Goal: Task Accomplishment & Management: Manage account settings

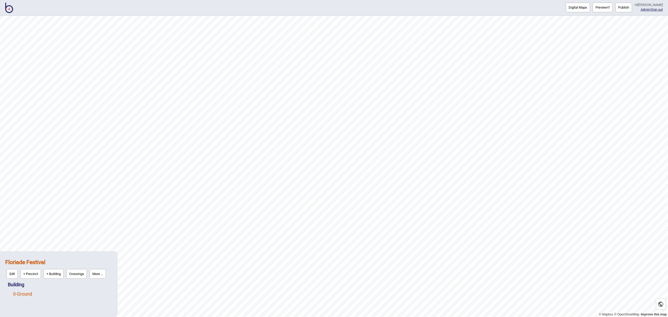
click at [29, 294] on link "0 - Ground" at bounding box center [22, 293] width 19 height 5
click at [22, 292] on button "Edit" at bounding box center [19, 293] width 11 height 10
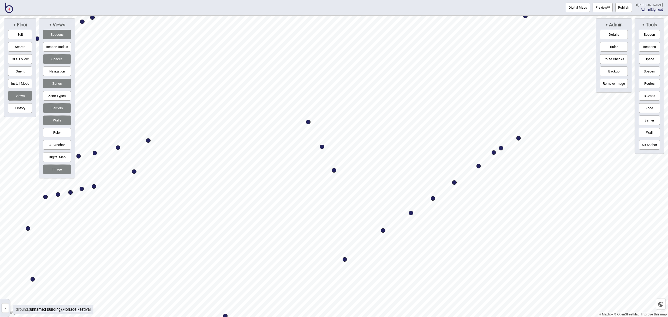
click at [334, 170] on div "Map marker" at bounding box center [334, 170] width 4 height 4
select select "Food and Drink"
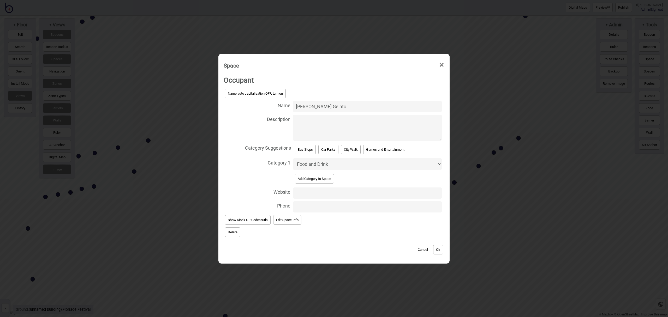
click at [313, 192] on input "Website" at bounding box center [367, 192] width 149 height 11
paste input "[URL][DOMAIN_NAME]"
type input "[URL][DOMAIN_NAME]"
click at [437, 247] on button "Ok" at bounding box center [438, 250] width 10 height 10
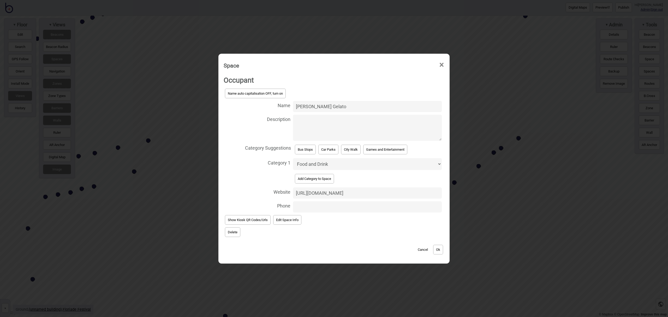
scroll to position [0, 0]
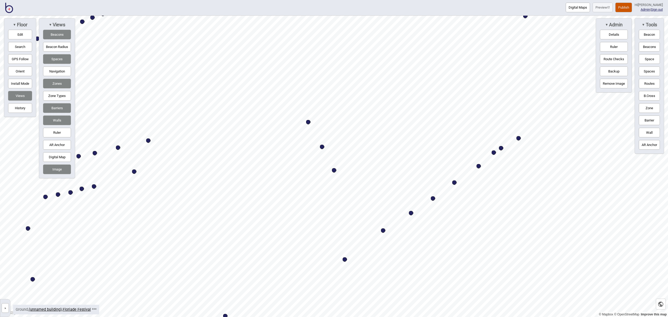
click at [629, 10] on button "Publish" at bounding box center [623, 8] width 17 height 10
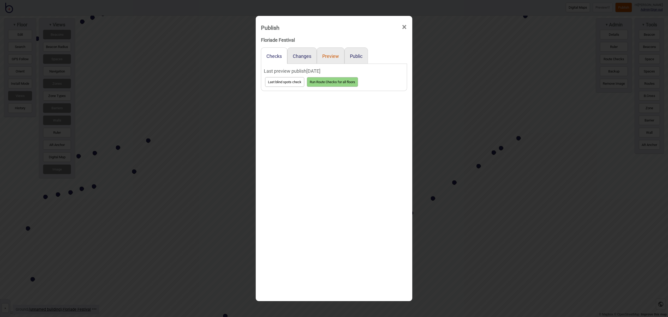
click at [329, 58] on button "Preview" at bounding box center [330, 55] width 17 height 5
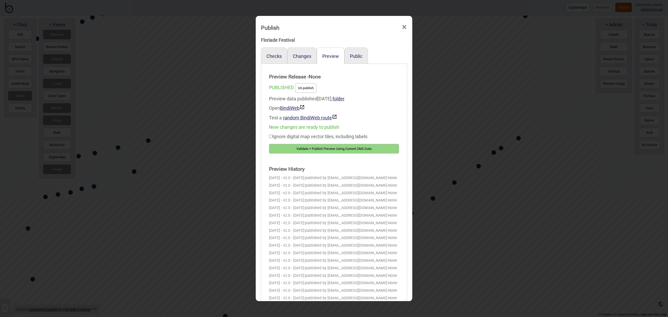
click at [326, 149] on button "Validate + Publish Preview Using Current CMS Data" at bounding box center [334, 149] width 130 height 10
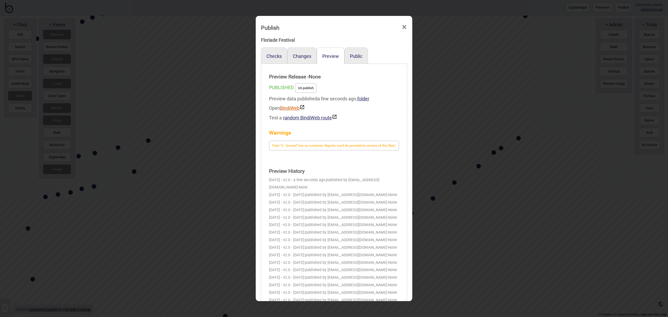
click at [294, 110] on link "BindiWeb" at bounding box center [292, 107] width 25 height 5
click at [400, 26] on div "Publish ×" at bounding box center [333, 27] width 151 height 16
click at [405, 25] on span "×" at bounding box center [403, 27] width 5 height 17
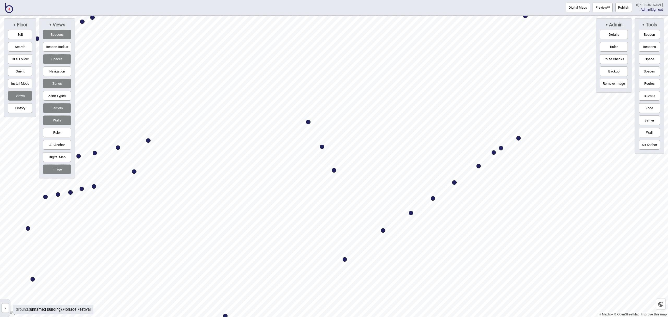
click at [335, 170] on div "Map marker" at bounding box center [334, 170] width 4 height 4
select select "Food and Drink"
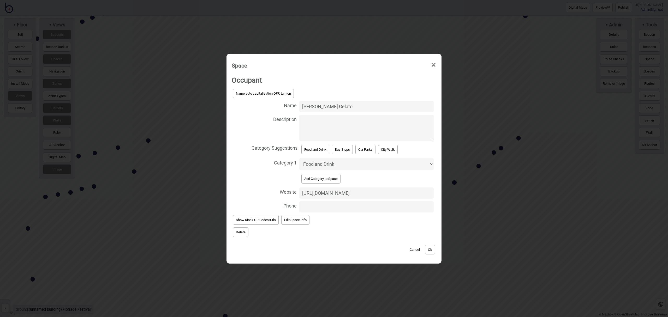
click at [432, 64] on span "×" at bounding box center [433, 64] width 5 height 17
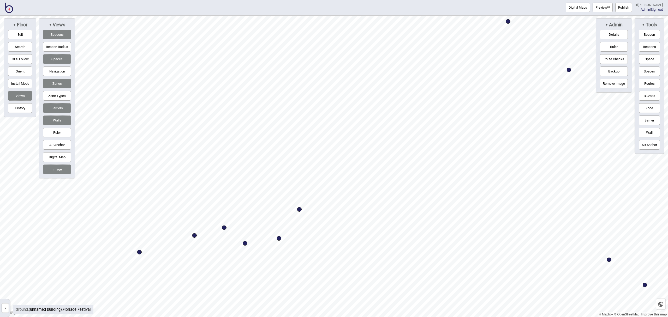
click at [417, 0] on html "Digital Maps Preview Publish Hi John-Ross Admin | Sign out © Mapbox © OpenStree…" at bounding box center [334, 0] width 668 height 0
click at [254, 0] on html "Digital Maps Preview Publish Hi John-Ross Admin | Sign out © Mapbox © OpenStree…" at bounding box center [334, 0] width 668 height 0
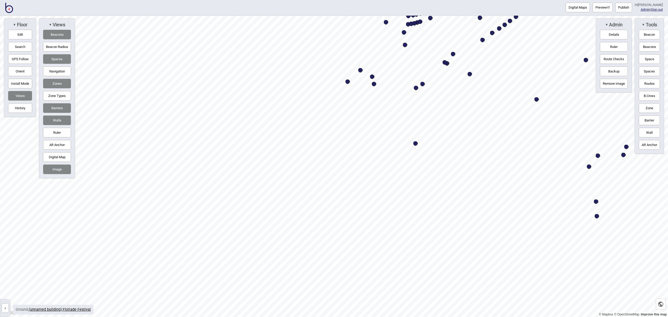
click at [650, 62] on button "Space" at bounding box center [648, 59] width 21 height 10
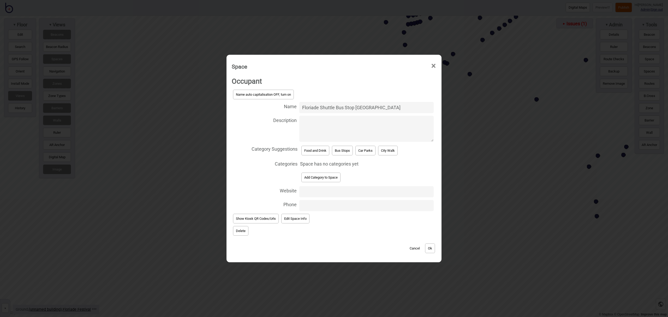
type input "Floriade Shuttle Bus Stop Regatta Point"
click at [347, 152] on button "Bus Stops" at bounding box center [342, 151] width 21 height 10
select select "Bus Stops"
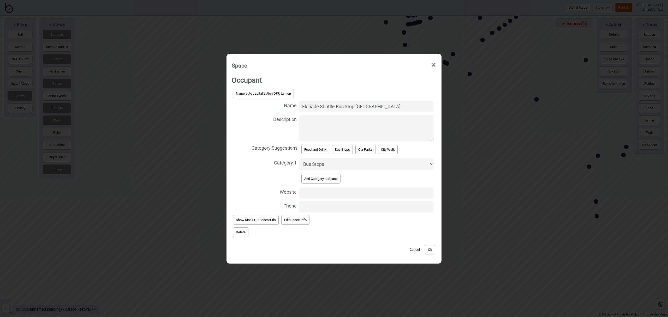
click at [431, 248] on button "Ok" at bounding box center [430, 250] width 10 height 10
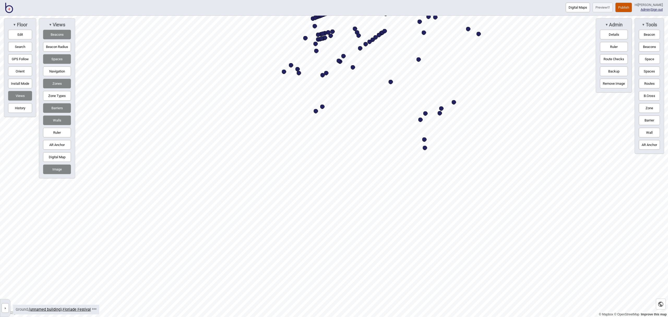
click at [315, 111] on div "Map marker" at bounding box center [315, 111] width 4 height 4
select select "Bus Stops"
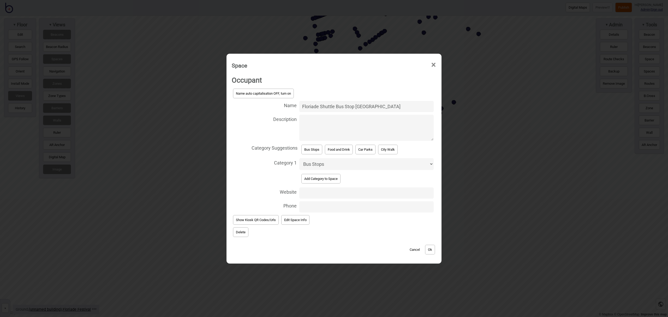
drag, startPoint x: 385, startPoint y: 106, endPoint x: 358, endPoint y: 106, distance: 26.6
click at [355, 106] on input "Floriade Shuttle Bus Stop Regatta Point" at bounding box center [366, 106] width 134 height 11
click at [320, 107] on input "Floriade Shuttle Bus Stop" at bounding box center [366, 106] width 134 height 11
type input "Regatta Point Shuttle Bus Stop"
click at [434, 249] on button "Ok" at bounding box center [430, 250] width 10 height 10
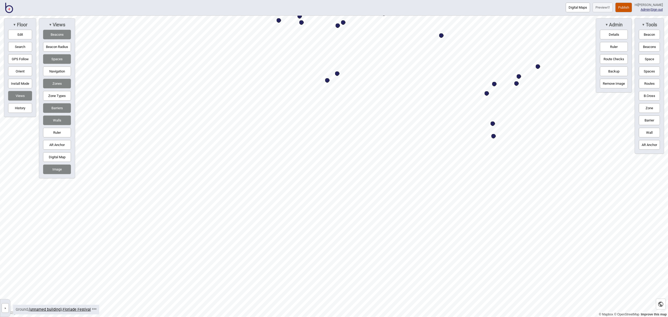
click at [640, 53] on div "© Mapbox © OpenStreetMap Improve this map » Floriade Festival Building 0 - Grou…" at bounding box center [334, 166] width 668 height 301
click at [364, 0] on div "Digital Maps Preview Publish Hi [PERSON_NAME] Admin | Sign out © Mapbox © OpenS…" at bounding box center [334, 0] width 668 height 0
click at [53, 72] on button "Navigation" at bounding box center [57, 71] width 28 height 10
click at [654, 59] on button "Space" at bounding box center [648, 59] width 21 height 10
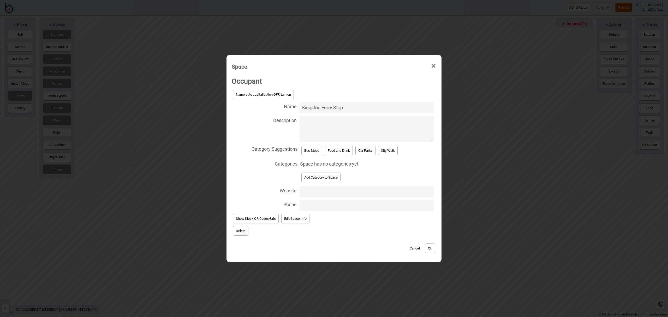
type input "Kingston Ferry Stop"
click at [329, 177] on button "Add Category to Space" at bounding box center [320, 178] width 39 height 10
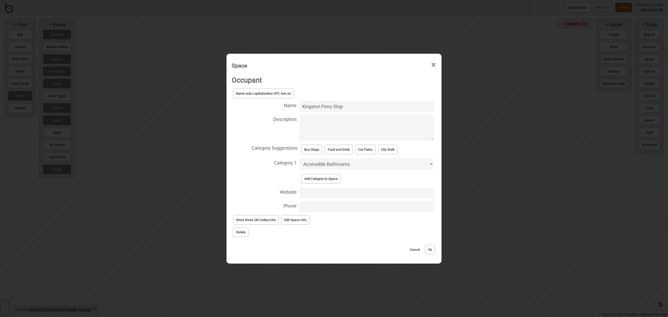
click at [325, 165] on select "Accessible Bathrooms Bathrooms Bike Areas Bus Stops Car Parks Change Rooms City…" at bounding box center [366, 164] width 134 height 12
click at [429, 251] on button "Ok" at bounding box center [430, 250] width 10 height 10
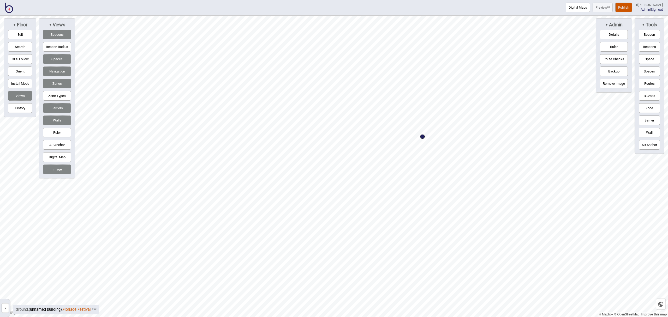
click at [80, 310] on link "Floriade Festival" at bounding box center [77, 309] width 28 height 4
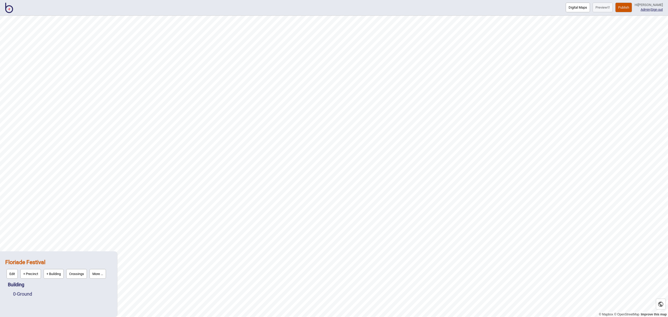
click at [102, 275] on button "More ..." at bounding box center [97, 274] width 16 height 10
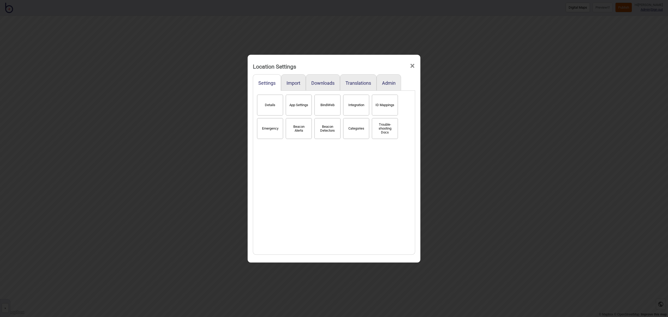
click at [361, 132] on button "Categories" at bounding box center [356, 128] width 26 height 21
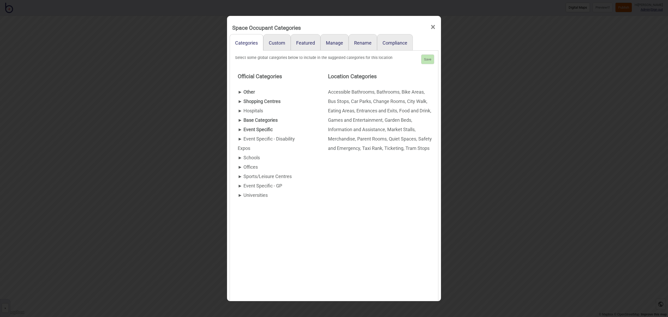
click at [253, 95] on div "► Other" at bounding box center [272, 91] width 69 height 9
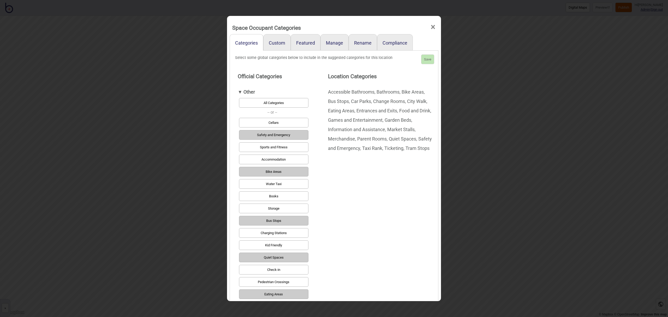
click at [292, 182] on button "Water Taxi" at bounding box center [273, 184] width 69 height 10
click at [430, 60] on button "Save" at bounding box center [427, 60] width 13 height 10
click at [433, 27] on span "×" at bounding box center [432, 27] width 5 height 17
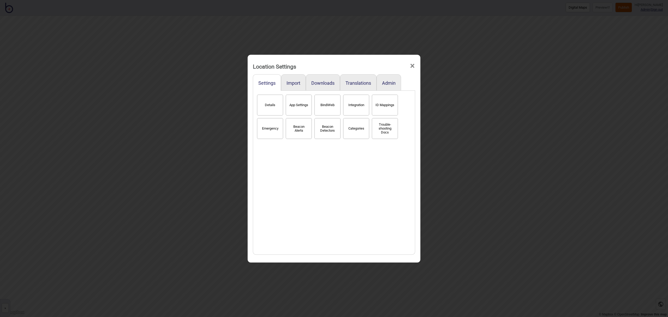
click at [413, 66] on span "×" at bounding box center [411, 65] width 5 height 17
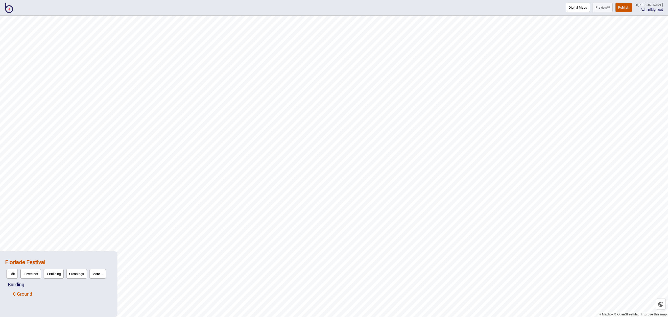
click at [30, 293] on link "0 - Ground" at bounding box center [22, 293] width 19 height 5
click at [22, 294] on button "Edit" at bounding box center [19, 293] width 11 height 10
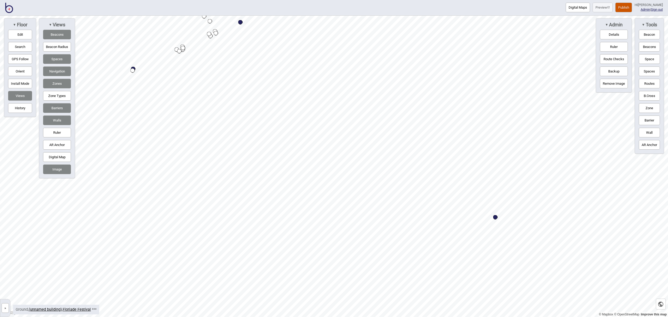
click at [494, 216] on div "Map marker" at bounding box center [495, 217] width 4 height 4
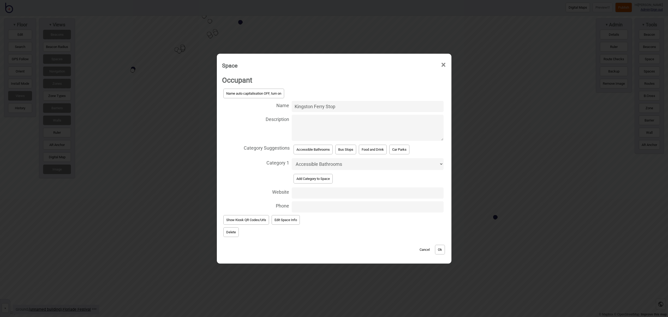
click at [327, 165] on select "Accessible Bathrooms Bathrooms Bike Areas Bus Stops Car Parks Change Rooms City…" at bounding box center [368, 164] width 152 height 12
select select "Water Taxi"
click at [292, 158] on select "Accessible Bathrooms Bathrooms Bike Areas Bus Stops Car Parks Change Rooms City…" at bounding box center [368, 164] width 152 height 12
click at [441, 251] on button "Ok" at bounding box center [440, 250] width 10 height 10
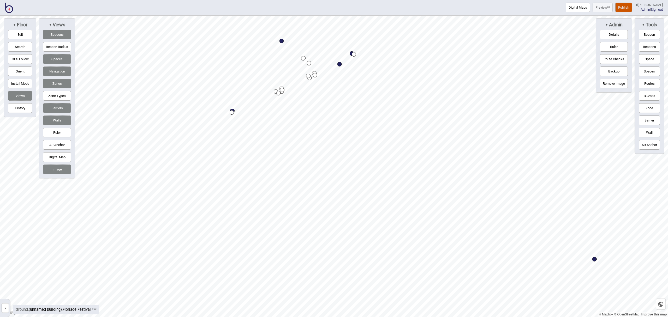
click at [654, 83] on button "Routes" at bounding box center [648, 84] width 21 height 10
click at [258, 60] on div "Map marker" at bounding box center [257, 60] width 4 height 4
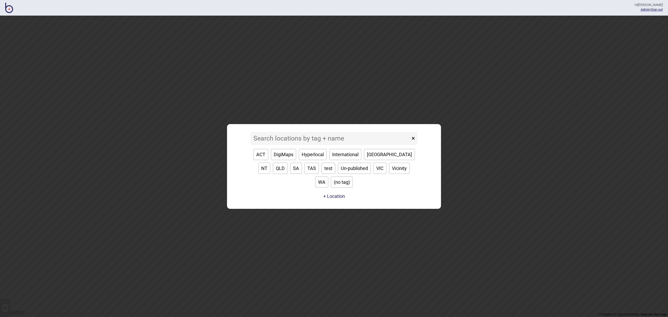
click at [287, 163] on button "QLD" at bounding box center [280, 168] width 15 height 11
type input "QLD"
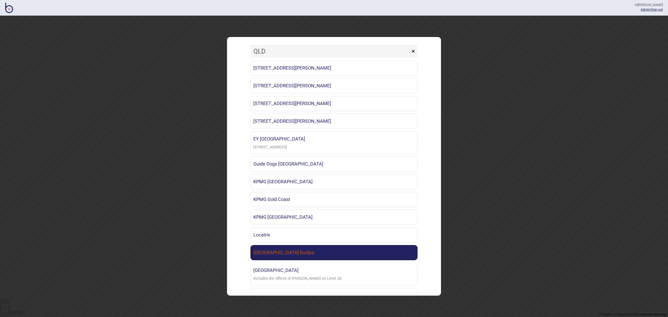
scroll to position [6, 0]
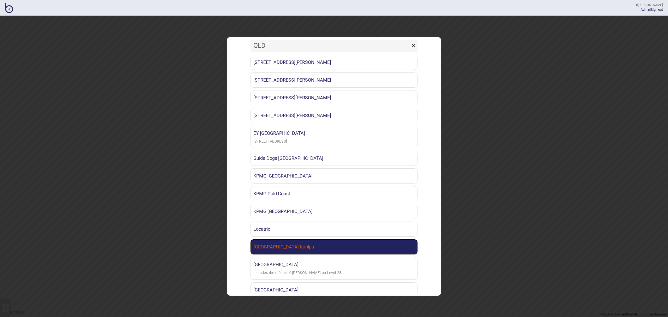
click at [342, 243] on link "[GEOGRAPHIC_DATA] Kurilpa" at bounding box center [333, 246] width 167 height 15
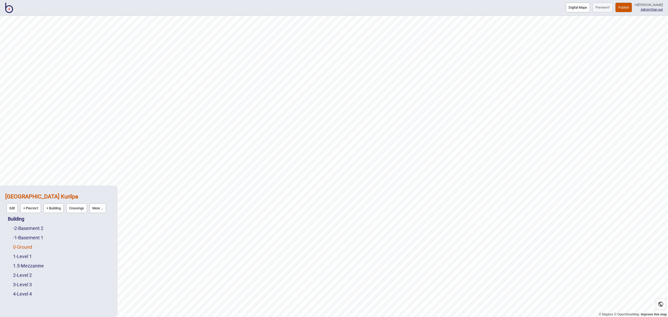
click at [28, 246] on link "0 - Ground" at bounding box center [22, 246] width 19 height 5
click at [29, 274] on link "2 - Level 2" at bounding box center [22, 275] width 19 height 5
click at [22, 273] on button "Edit" at bounding box center [19, 274] width 11 height 10
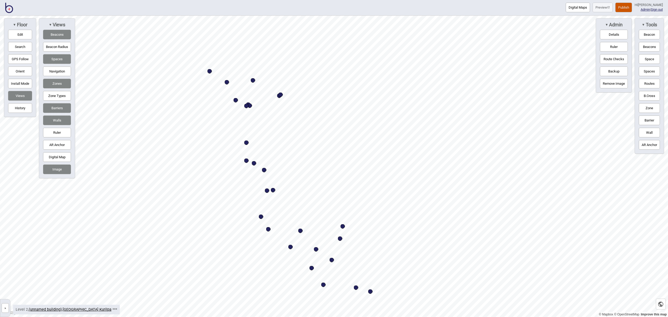
click at [59, 110] on button "Barriers" at bounding box center [57, 108] width 28 height 10
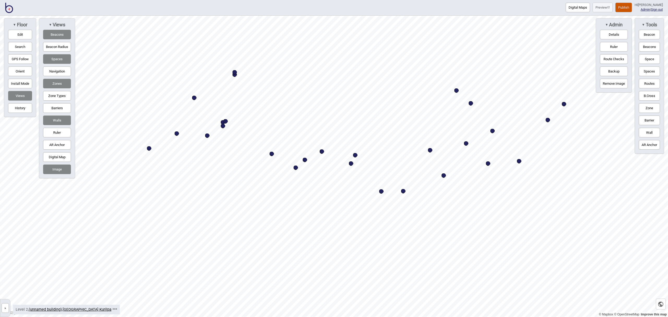
click at [62, 155] on button "Digital Map" at bounding box center [57, 157] width 28 height 10
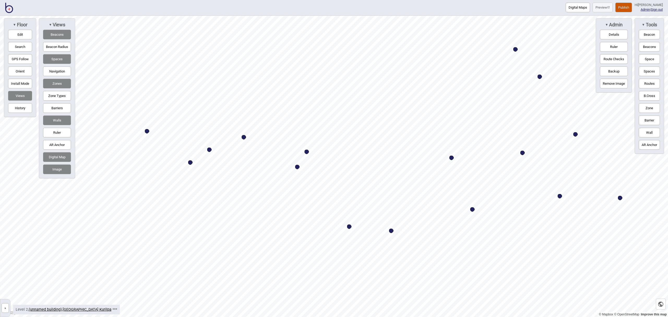
click at [58, 60] on button "Spaces" at bounding box center [57, 59] width 28 height 10
click at [10, 10] on img at bounding box center [9, 8] width 8 height 10
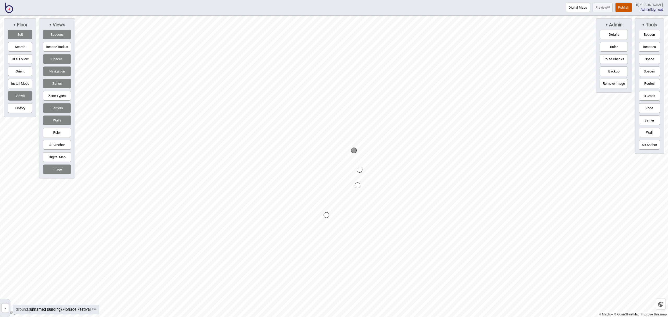
click at [339, 0] on html "Digital Maps Preview Publish Hi [PERSON_NAME] Admin | Sign out © Mapbox © OpenS…" at bounding box center [334, 0] width 668 height 0
click at [446, 0] on html "Digital Maps Preview Publish Hi [PERSON_NAME] Admin | Sign out © Mapbox © OpenS…" at bounding box center [334, 0] width 668 height 0
click at [653, 63] on button "Space" at bounding box center [648, 59] width 21 height 10
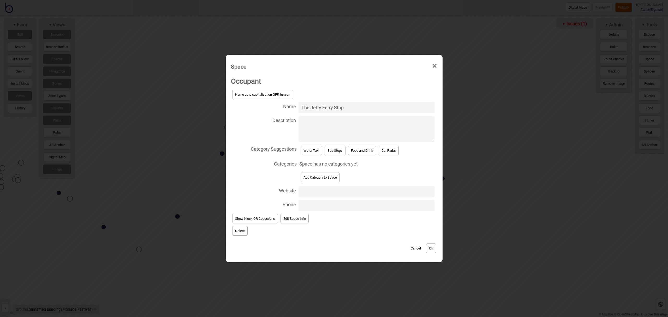
type input "The Jetty Ferry Stop"
click at [316, 155] on div "Water Taxi" at bounding box center [311, 150] width 24 height 12
click at [314, 152] on button "Water Taxi" at bounding box center [310, 151] width 21 height 10
select select "Water Taxi"
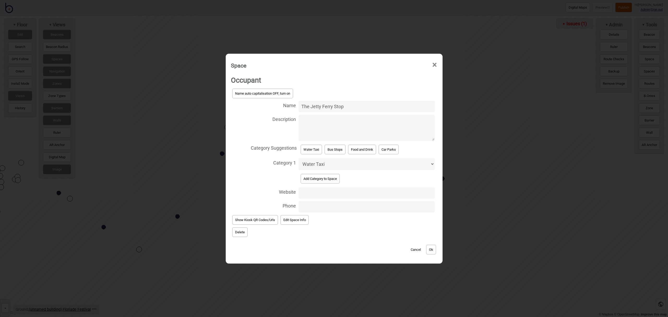
click at [433, 252] on button "Ok" at bounding box center [431, 250] width 10 height 10
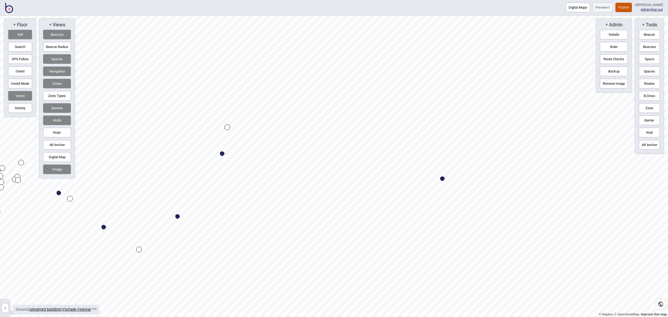
drag, startPoint x: 647, startPoint y: 84, endPoint x: 599, endPoint y: 82, distance: 48.3
click at [647, 84] on button "Routes" at bounding box center [648, 84] width 21 height 10
click at [228, 128] on div "Map marker" at bounding box center [227, 127] width 6 height 6
drag, startPoint x: 652, startPoint y: 84, endPoint x: 600, endPoint y: 86, distance: 51.7
click at [651, 84] on button "Routes" at bounding box center [648, 84] width 21 height 10
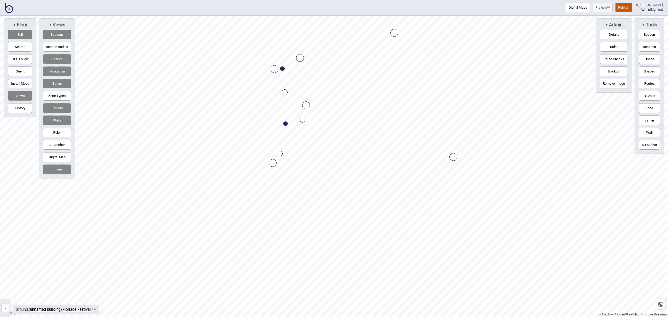
drag, startPoint x: 646, startPoint y: 81, endPoint x: 625, endPoint y: 84, distance: 21.9
click at [646, 81] on button "Routes" at bounding box center [648, 84] width 21 height 10
click at [305, 120] on div "Map marker" at bounding box center [302, 120] width 6 height 6
click at [387, 87] on div "Map marker" at bounding box center [387, 87] width 8 height 8
click at [653, 61] on button "Space" at bounding box center [648, 59] width 21 height 10
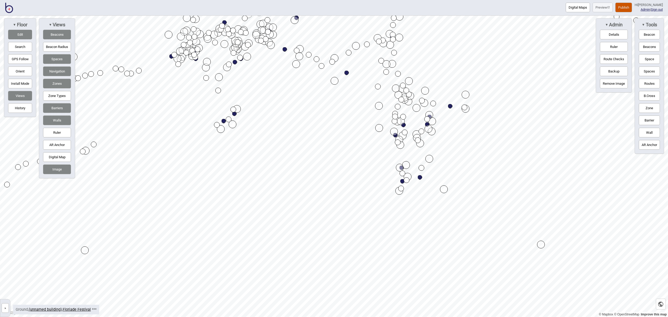
click at [627, 9] on button "Publish" at bounding box center [623, 8] width 17 height 10
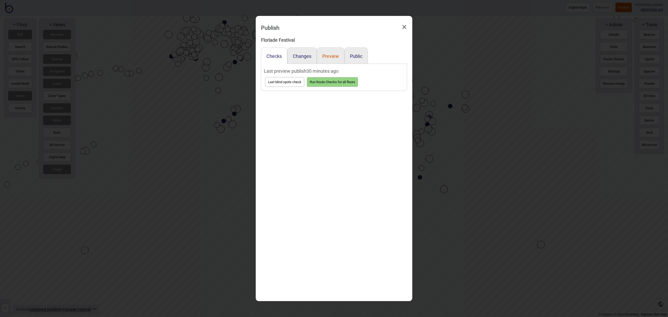
click at [333, 59] on button "Preview" at bounding box center [330, 55] width 17 height 5
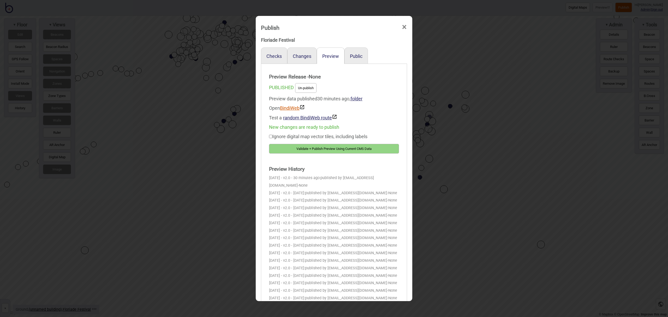
click at [295, 109] on link "BindiWeb" at bounding box center [292, 107] width 25 height 5
click at [404, 29] on span "×" at bounding box center [403, 27] width 5 height 17
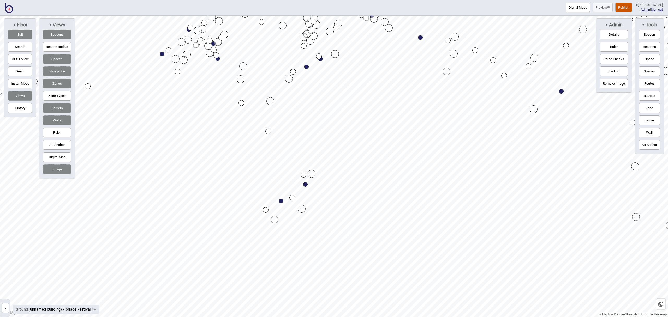
click at [18, 32] on button "Edit" at bounding box center [20, 35] width 24 height 10
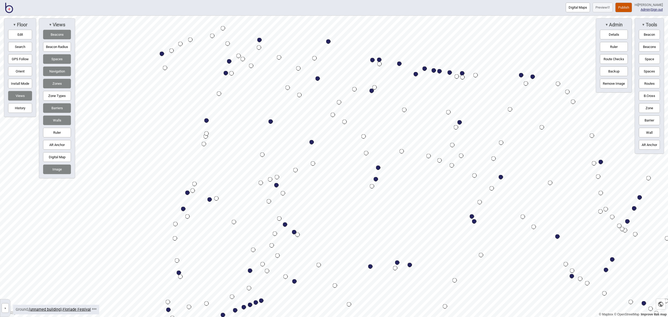
click at [318, 78] on div "Map marker" at bounding box center [317, 78] width 4 height 4
select select "Garden Beds"
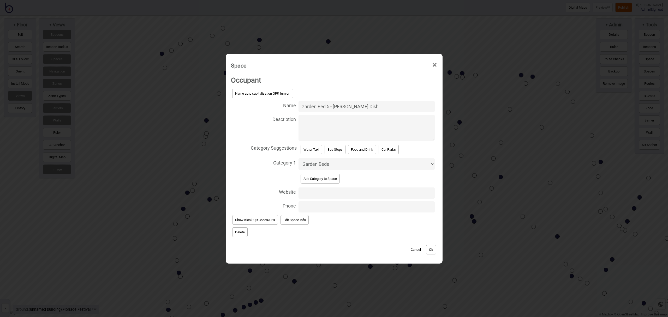
click at [343, 105] on input "Garden Bed 5 - Petrie Dish" at bounding box center [366, 106] width 136 height 11
type input "Garden Bed 5 - Petri Dish"
click at [432, 248] on button "Ok" at bounding box center [431, 250] width 10 height 10
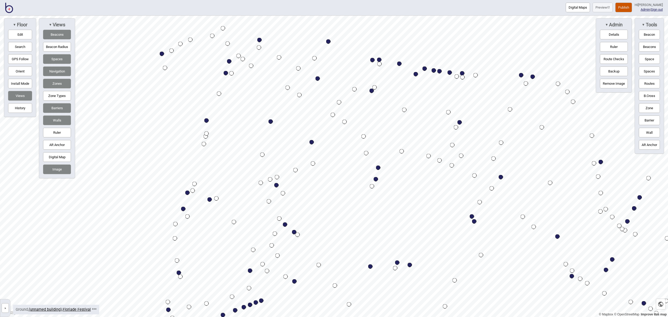
click at [20, 46] on button "Search" at bounding box center [20, 47] width 24 height 10
click at [312, 143] on div "Map marker" at bounding box center [311, 142] width 4 height 4
type input "dream"
select select "Games and Entertainment"
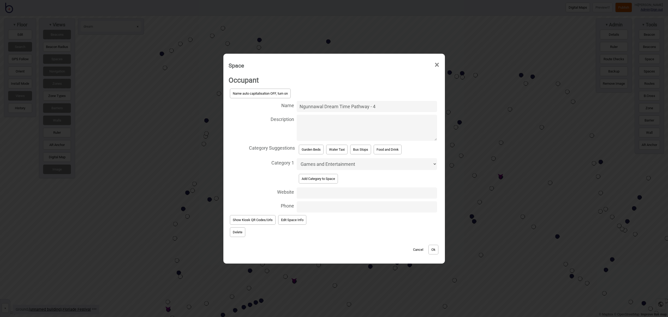
drag, startPoint x: 341, startPoint y: 105, endPoint x: 350, endPoint y: 105, distance: 9.4
click at [341, 105] on input "Ngunnawal Dream Time Pathway - 4" at bounding box center [366, 106] width 140 height 11
type input "Ngunnawal Dreamtime Pathway - 4"
click at [432, 247] on button "Ok" at bounding box center [433, 250] width 10 height 10
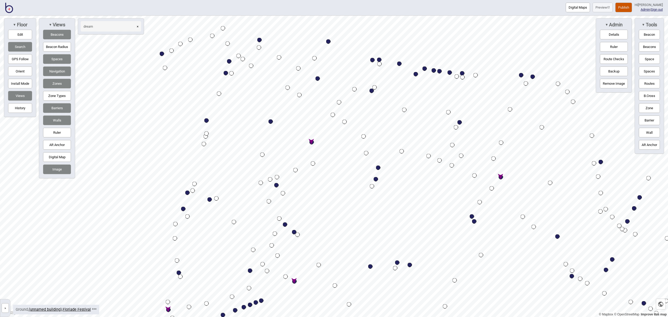
click at [501, 178] on div "Map marker" at bounding box center [500, 177] width 4 height 4
select select "Games and Entertainment"
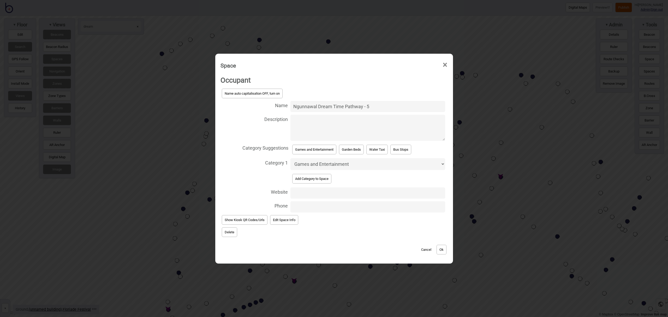
click at [333, 107] on input "Ngunnawal Dream Time Pathway - 5" at bounding box center [367, 106] width 154 height 11
type input "Ngunnawal Dreamtime Pathway - 5"
click at [446, 249] on button "Ok" at bounding box center [441, 250] width 10 height 10
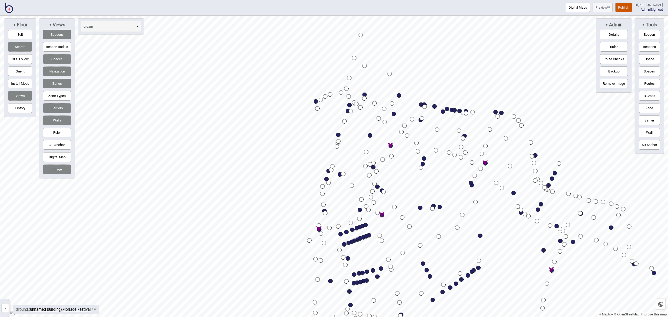
click at [319, 229] on div "Map marker" at bounding box center [319, 229] width 4 height 4
select select "Games and Entertainment"
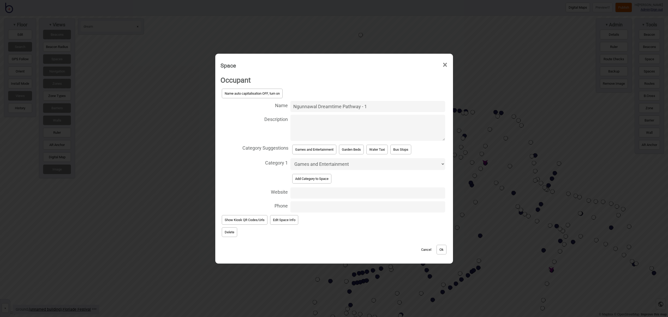
type input "Ngunnawal Dreamtime Pathway - 1"
click at [447, 249] on div "Cancel Ok" at bounding box center [333, 246] width 227 height 17
click at [444, 249] on button "Ok" at bounding box center [441, 250] width 10 height 10
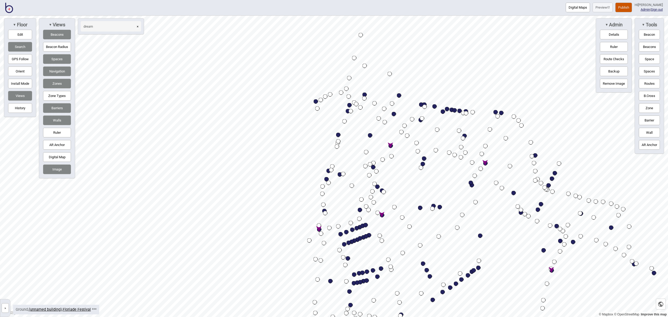
click at [383, 215] on div "Map marker" at bounding box center [382, 215] width 4 height 4
select select "Games and Entertainment"
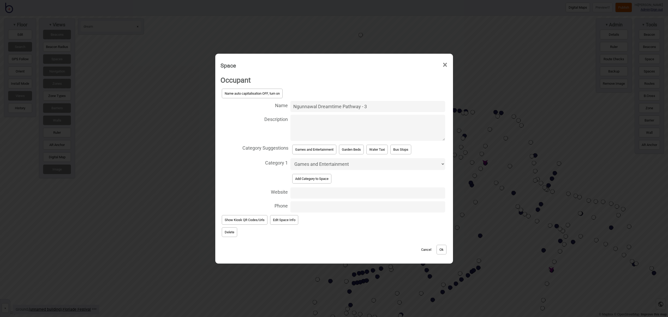
type input "Ngunnawal Dreamtime Pathway - 3"
click at [443, 248] on button "Ok" at bounding box center [441, 250] width 10 height 10
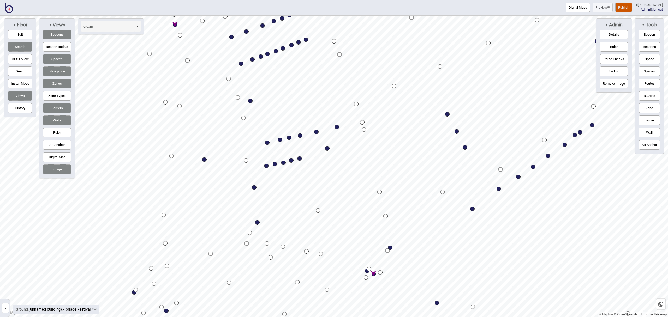
click at [375, 274] on div "Map marker" at bounding box center [373, 274] width 4 height 4
select select "Games and Entertainment"
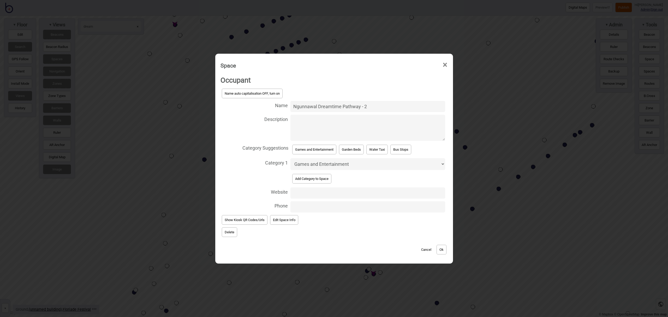
type input "Ngunnawal Dreamtime Pathway - 2"
click at [443, 252] on button "Ok" at bounding box center [441, 250] width 10 height 10
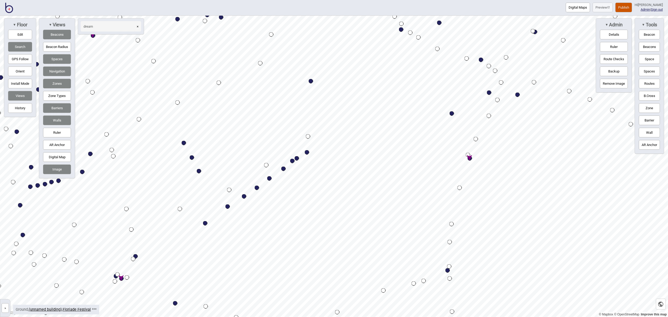
click at [469, 158] on div "Map marker" at bounding box center [469, 158] width 4 height 4
select select "Games and Entertainment"
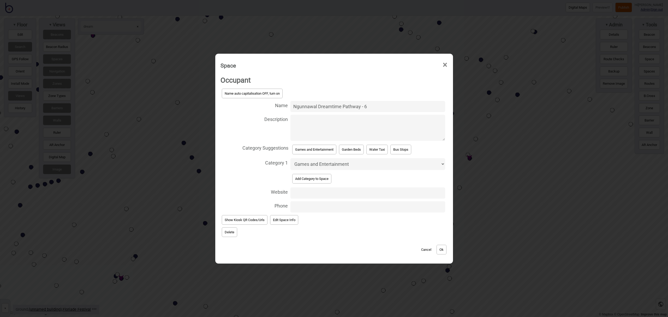
type input "Ngunnawal Dreamtime Pathway - 6"
click at [444, 250] on button "Ok" at bounding box center [441, 250] width 10 height 10
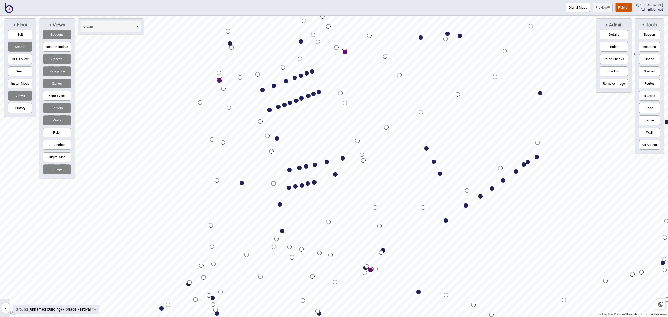
click at [138, 27] on button "×" at bounding box center [137, 26] width 7 height 10
click at [139, 26] on button "×" at bounding box center [137, 26] width 7 height 10
click at [138, 26] on button "×" at bounding box center [137, 26] width 7 height 10
click at [19, 45] on button "Search" at bounding box center [20, 47] width 24 height 10
click at [440, 174] on div "Map marker" at bounding box center [440, 174] width 4 height 4
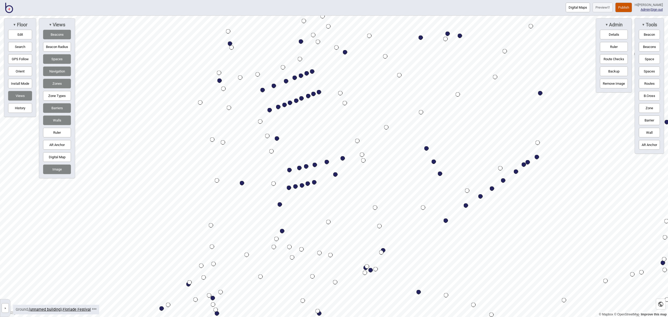
select select "Food and Drink"
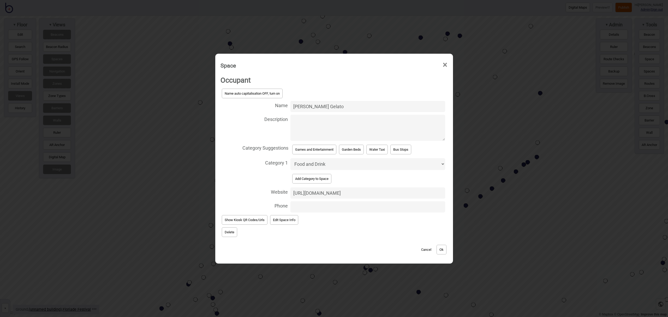
scroll to position [0, 125]
drag, startPoint x: 292, startPoint y: 193, endPoint x: 486, endPoint y: 192, distance: 193.8
click at [486, 192] on div "Space × Occupant Name auto capitalisation OFF, turn on Name Messina Gelato Desc…" at bounding box center [334, 158] width 668 height 317
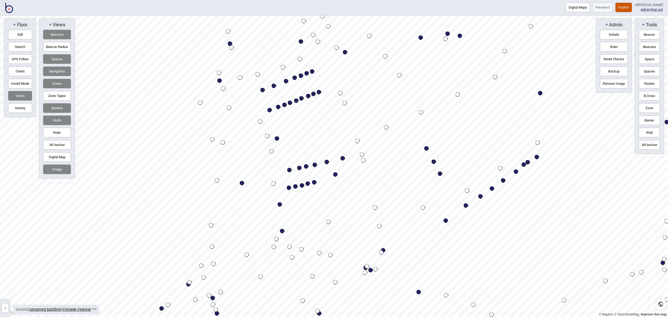
click at [440, 175] on div "Map marker" at bounding box center [440, 174] width 4 height 4
select select "Food and Drink"
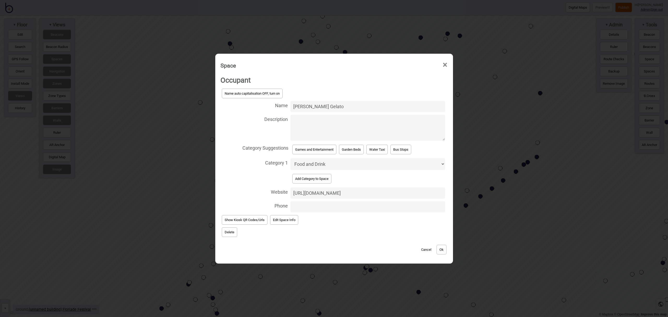
click at [339, 193] on input "https://gelatomessina.com/collections/classic-flavours?srsltid=AfmBOorPhJbx4xcm…" at bounding box center [367, 192] width 154 height 11
drag, startPoint x: 334, startPoint y: 194, endPoint x: 397, endPoint y: 197, distance: 62.9
click at [397, 197] on input "https://gelatomessina.com/collections/classic-flavours?srsltid=AfmBOorPhJbx4xcm…" at bounding box center [367, 192] width 154 height 11
type input "h"
click at [444, 251] on button "Ok" at bounding box center [441, 250] width 10 height 10
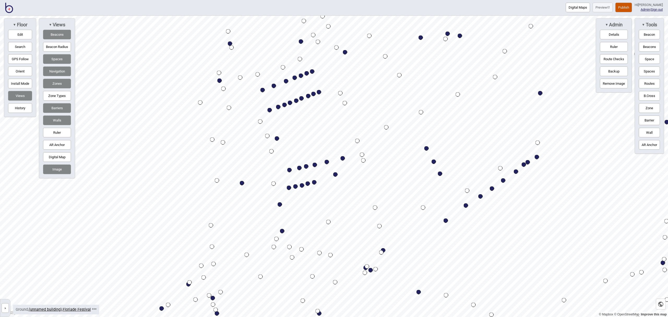
click at [441, 174] on div "Map marker" at bounding box center [440, 174] width 4 height 4
select select "Food and Drink"
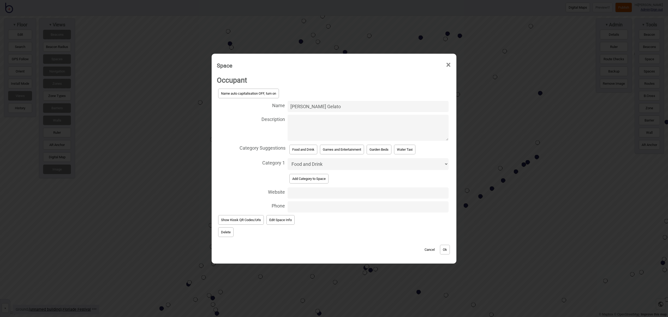
click at [429, 249] on button "Cancel" at bounding box center [429, 250] width 15 height 10
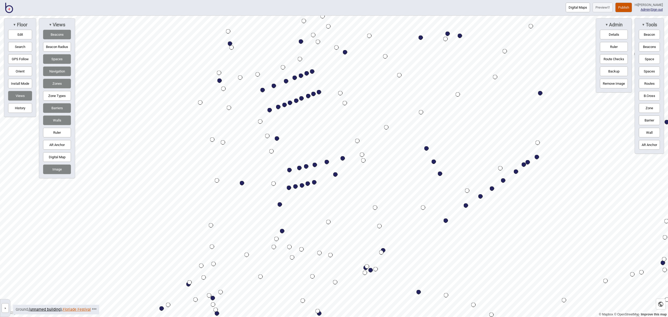
click at [76, 310] on link "Floriade Festival" at bounding box center [77, 309] width 28 height 4
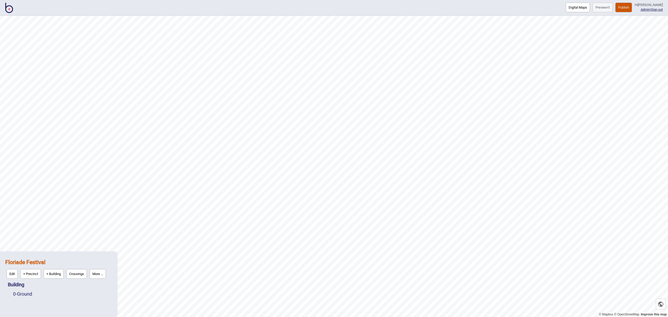
click at [101, 272] on button "More ..." at bounding box center [97, 274] width 16 height 10
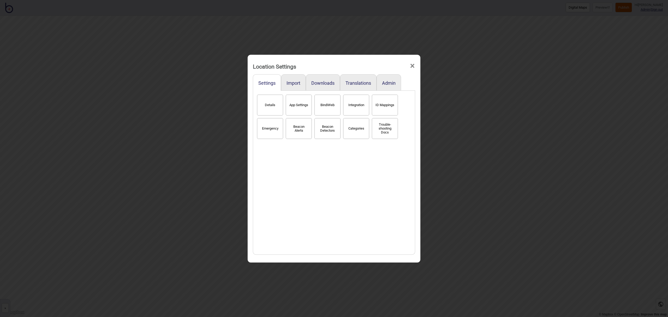
click at [357, 134] on button "Categories" at bounding box center [356, 128] width 26 height 21
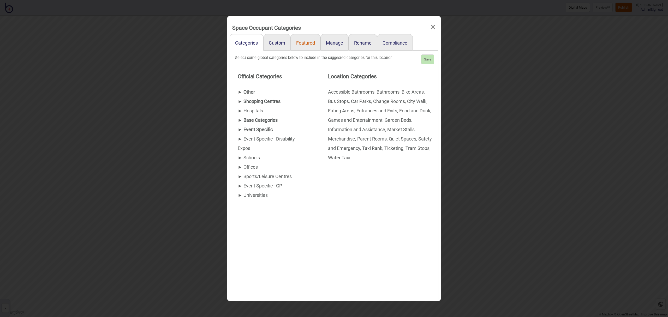
click at [304, 42] on link "Featured" at bounding box center [306, 42] width 30 height 16
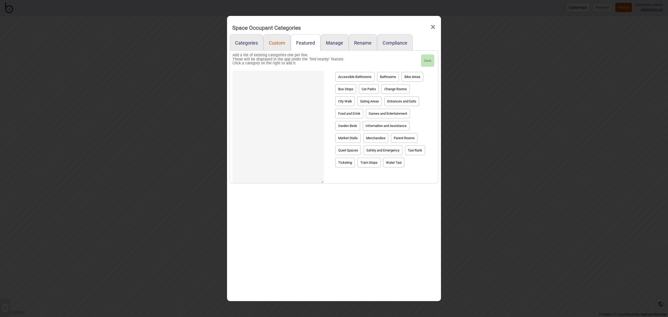
click at [280, 44] on link "Custom" at bounding box center [276, 42] width 27 height 16
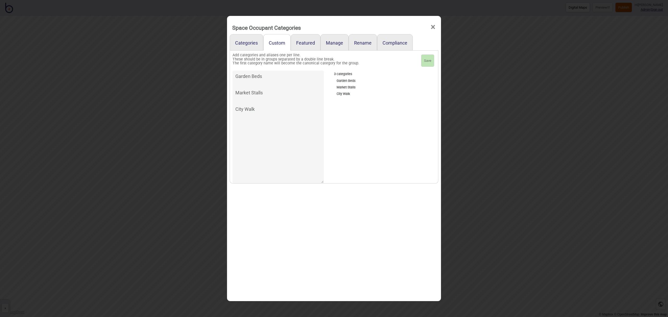
click at [245, 122] on textarea "Garden Beds Market Stalls City Walk" at bounding box center [277, 127] width 91 height 113
type textarea "Garden Beds Market Stalls City Walk Dreamtime Pathway"
click at [423, 59] on button "Save" at bounding box center [427, 61] width 13 height 13
click at [432, 26] on span "×" at bounding box center [432, 27] width 5 height 17
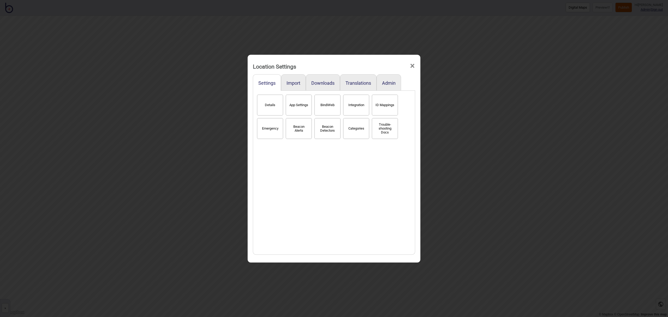
click at [411, 66] on span "×" at bounding box center [411, 65] width 5 height 17
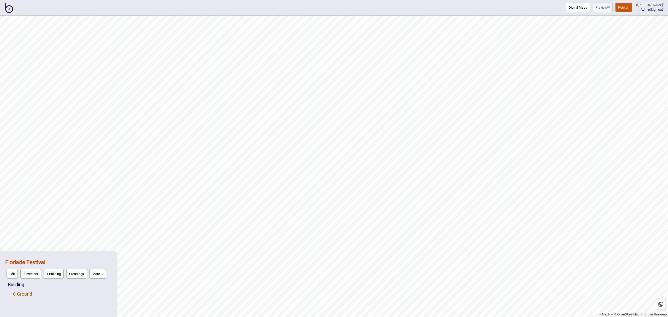
drag, startPoint x: 35, startPoint y: 293, endPoint x: 29, endPoint y: 294, distance: 5.8
click at [35, 293] on div "0 - Ground" at bounding box center [62, 293] width 99 height 9
click at [23, 295] on link "0 - Ground" at bounding box center [22, 293] width 19 height 5
click at [21, 294] on button "Edit" at bounding box center [19, 293] width 11 height 10
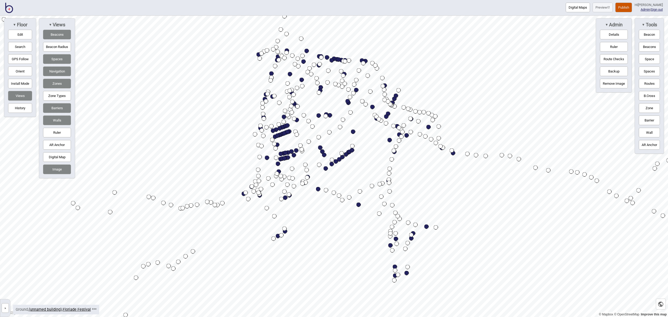
click at [26, 45] on button "Search" at bounding box center [20, 47] width 24 height 10
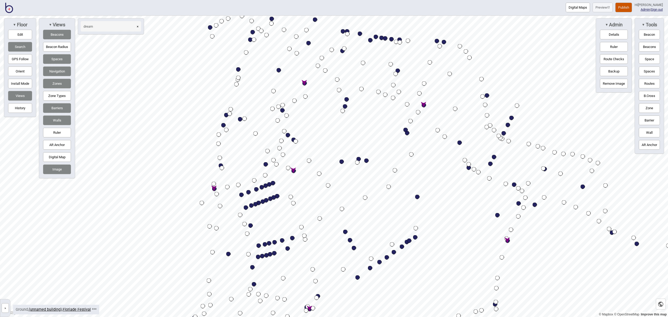
click at [305, 83] on div "Map marker" at bounding box center [304, 83] width 4 height 4
type input "dream"
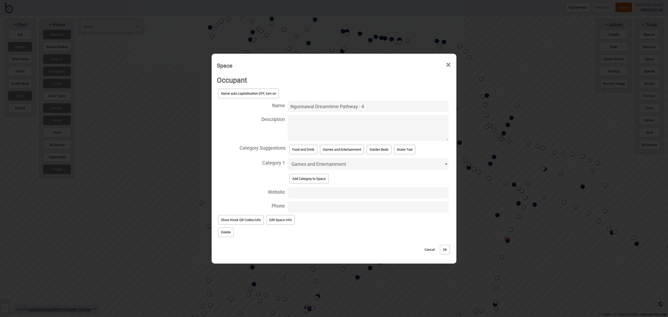
click at [351, 164] on select "Accessible Bathrooms Bathrooms Bike Areas Bus Stops Car Parks Change Rooms City…" at bounding box center [367, 164] width 161 height 12
select select "Dreamtime Pathway"
click at [287, 158] on select "Accessible Bathrooms Bathrooms Bike Areas Bus Stops Car Parks Change Rooms City…" at bounding box center [367, 164] width 161 height 12
click at [446, 250] on button "Ok" at bounding box center [445, 250] width 10 height 10
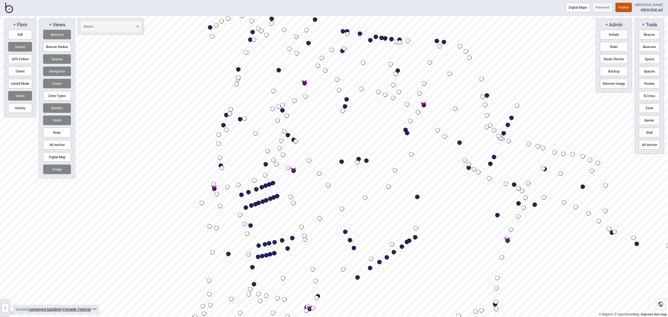
click at [424, 106] on div "Map marker" at bounding box center [423, 105] width 4 height 4
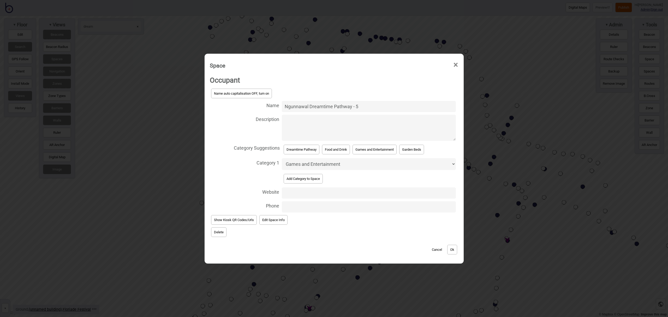
click at [366, 163] on select "Accessible Bathrooms Bathrooms Bike Areas Bus Stops Car Parks Change Rooms City…" at bounding box center [369, 164] width 174 height 12
select select "Dreamtime Pathway"
click at [282, 158] on select "Accessible Bathrooms Bathrooms Bike Areas Bus Stops Car Parks Change Rooms City…" at bounding box center [369, 164] width 174 height 12
click at [453, 247] on button "Ok" at bounding box center [452, 250] width 10 height 10
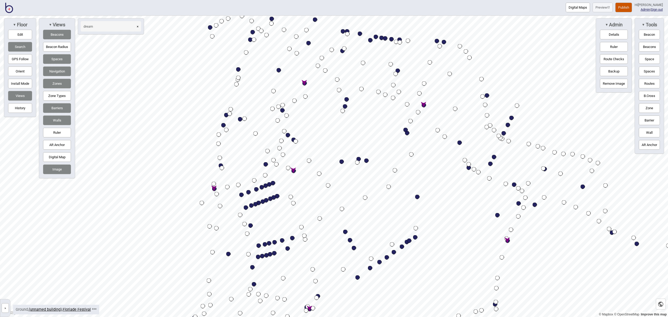
click at [293, 171] on div "Map marker" at bounding box center [293, 171] width 4 height 4
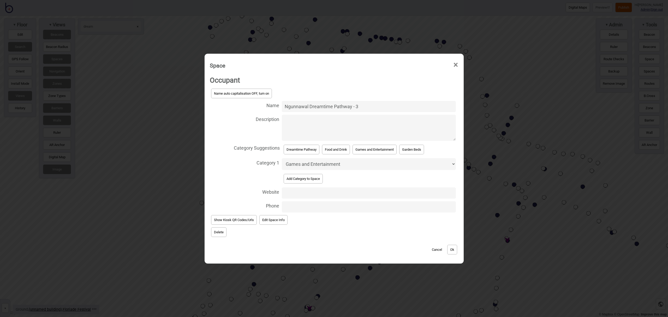
click at [317, 164] on select "Accessible Bathrooms Bathrooms Bike Areas Bus Stops Car Parks Change Rooms City…" at bounding box center [369, 164] width 174 height 12
select select "Dreamtime Pathway"
click at [282, 158] on select "Accessible Bathrooms Bathrooms Bike Areas Bus Stops Car Parks Change Rooms City…" at bounding box center [369, 164] width 174 height 12
click at [450, 247] on button "Ok" at bounding box center [452, 250] width 10 height 10
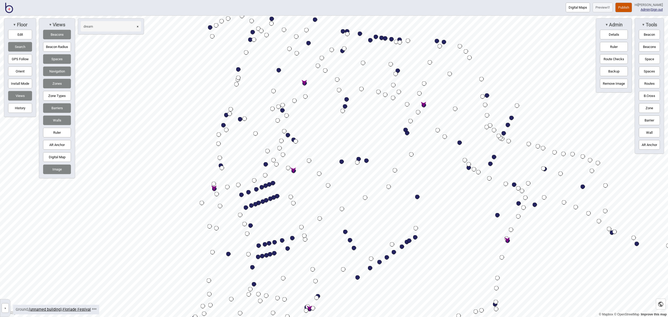
click at [215, 188] on div "Map marker" at bounding box center [214, 189] width 4 height 4
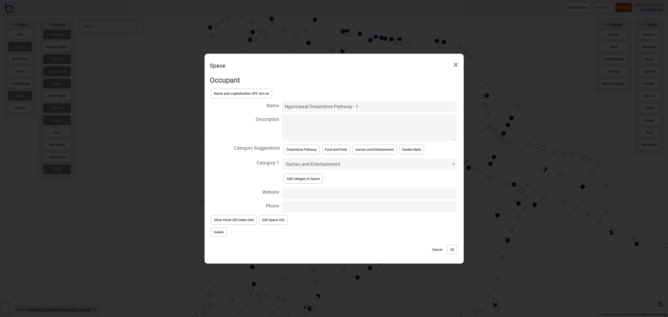
click at [313, 161] on select "Accessible Bathrooms Bathrooms Bike Areas Bus Stops Car Parks Change Rooms City…" at bounding box center [369, 164] width 174 height 12
select select "Dreamtime Pathway"
click at [282, 158] on select "Accessible Bathrooms Bathrooms Bike Areas Bus Stops Car Parks Change Rooms City…" at bounding box center [369, 164] width 174 height 12
click at [451, 246] on button "Ok" at bounding box center [452, 250] width 10 height 10
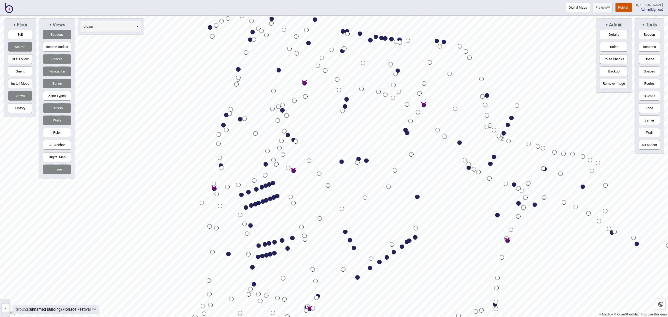
click at [507, 241] on div "Map marker" at bounding box center [507, 241] width 4 height 4
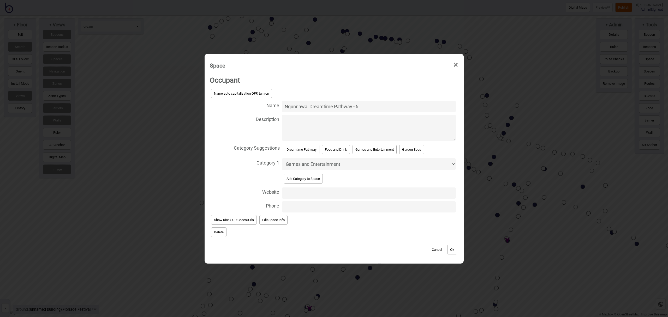
click at [388, 164] on select "Accessible Bathrooms Bathrooms Bike Areas Bus Stops Car Parks Change Rooms City…" at bounding box center [369, 164] width 174 height 12
select select "Dreamtime Pathway"
click at [282, 158] on select "Accessible Bathrooms Bathrooms Bike Areas Bus Stops Car Parks Change Rooms City…" at bounding box center [369, 164] width 174 height 12
click at [455, 251] on button "Ok" at bounding box center [452, 250] width 10 height 10
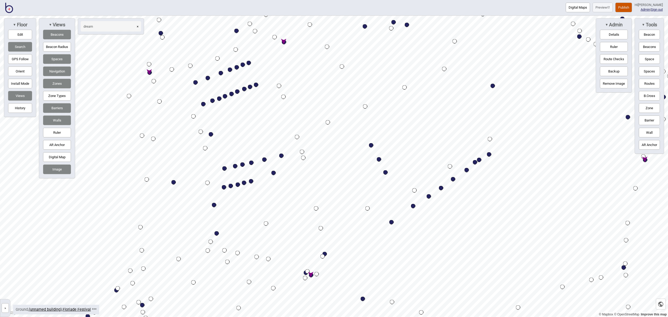
click at [311, 275] on div "Map marker" at bounding box center [311, 275] width 4 height 4
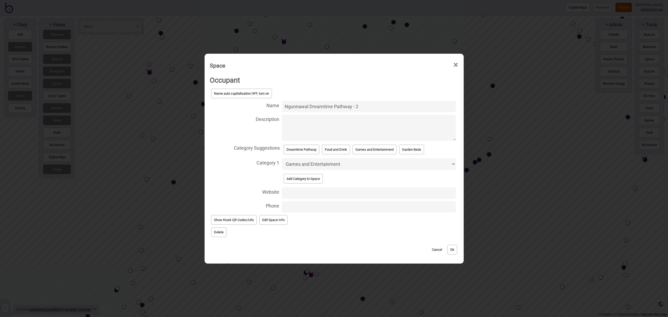
click at [336, 167] on select "Accessible Bathrooms Bathrooms Bike Areas Bus Stops Car Parks Change Rooms City…" at bounding box center [369, 164] width 174 height 12
select select "Dreamtime Pathway"
click at [282, 158] on select "Accessible Bathrooms Bathrooms Bike Areas Bus Stops Car Parks Change Rooms City…" at bounding box center [369, 164] width 174 height 12
click at [456, 249] on button "Ok" at bounding box center [452, 250] width 10 height 10
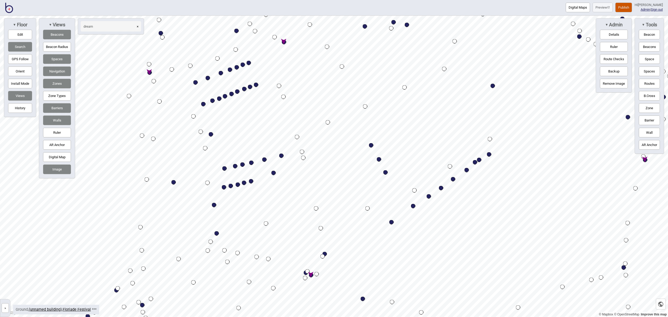
click at [139, 26] on button "×" at bounding box center [137, 26] width 7 height 10
click at [26, 49] on button "Search" at bounding box center [20, 47] width 24 height 10
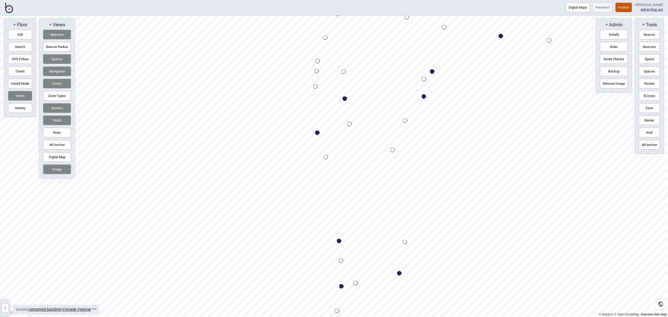
click at [26, 34] on button "Edit" at bounding box center [20, 35] width 24 height 10
drag, startPoint x: 341, startPoint y: 286, endPoint x: 367, endPoint y: 287, distance: 25.3
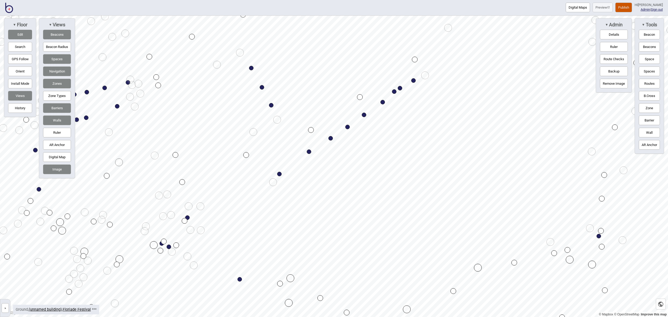
drag, startPoint x: 366, startPoint y: 287, endPoint x: 532, endPoint y: 343, distance: 174.9
click at [532, 0] on html "Digital Maps Preview Publish Hi [PERSON_NAME] Admin | Sign out © Mapbox © OpenS…" at bounding box center [334, 0] width 668 height 0
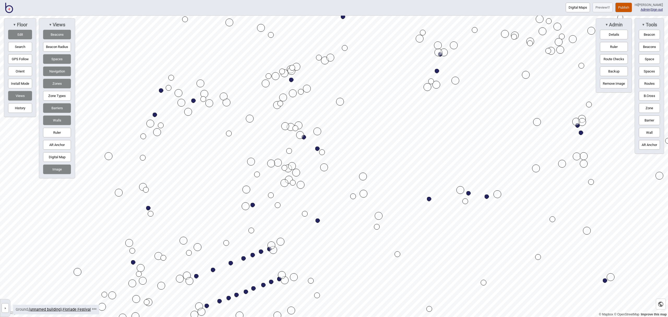
click at [456, 0] on html "Digital Maps Preview Publish Hi [PERSON_NAME] Admin | Sign out © Mapbox © OpenS…" at bounding box center [334, 0] width 668 height 0
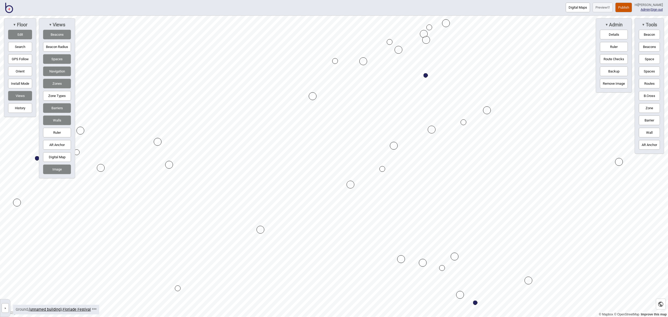
click at [644, 59] on button "Space" at bounding box center [648, 59] width 21 height 10
click at [66, 156] on button "Digital Map" at bounding box center [57, 157] width 28 height 10
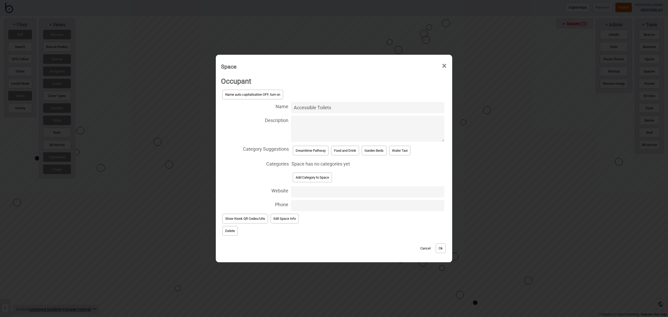
type input "Accessible Toilets"
click at [319, 169] on div "Categories Space has no categories yet" at bounding box center [334, 164] width 226 height 12
click at [319, 176] on button "Add Category to Space" at bounding box center [312, 178] width 39 height 10
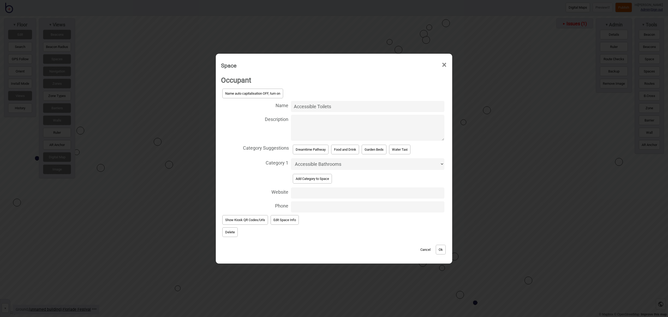
click at [317, 180] on button "Add Category to Space" at bounding box center [312, 179] width 39 height 10
select select "Bathrooms"
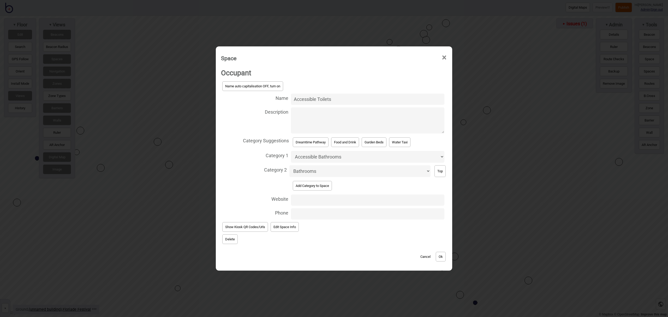
click at [444, 256] on button "Ok" at bounding box center [440, 257] width 10 height 10
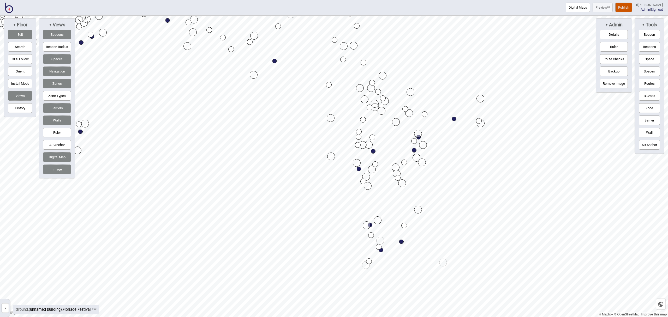
click at [461, 0] on div "Digital Maps Preview Publish Hi [PERSON_NAME] Admin | Sign out © Mapbox © OpenS…" at bounding box center [334, 0] width 668 height 0
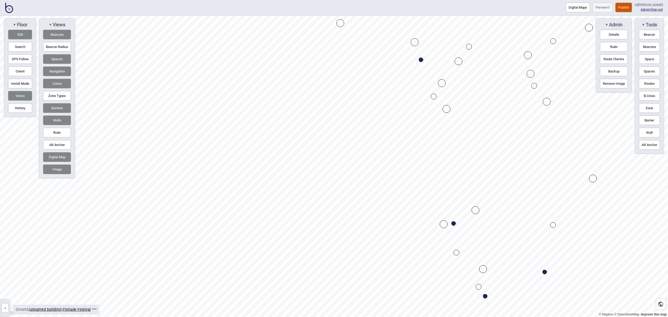
click at [650, 59] on button "Space" at bounding box center [648, 59] width 21 height 10
click at [643, 57] on button "Space" at bounding box center [648, 59] width 21 height 10
click at [651, 59] on button "Space" at bounding box center [648, 59] width 21 height 10
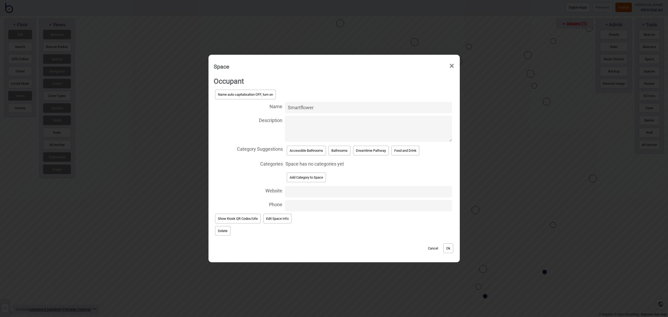
type input "Smartflower"
click at [322, 177] on button "Add Category to Space" at bounding box center [306, 178] width 39 height 10
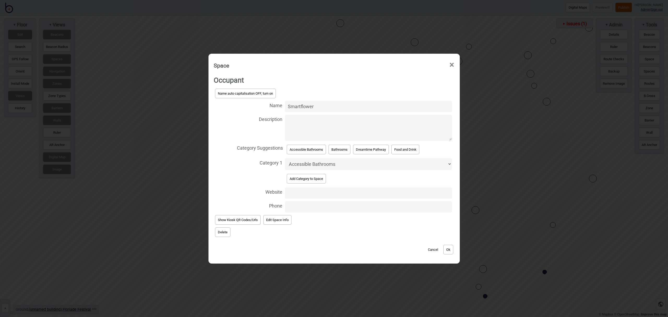
click at [331, 165] on select "Accessible Bathrooms Bathrooms Bike Areas Bus Stops Car Parks Change Rooms City…" at bounding box center [368, 164] width 167 height 12
click at [334, 161] on select "Accessible Bathrooms Bathrooms Bike Areas Bus Stops Car Parks Change Rooms City…" at bounding box center [368, 164] width 167 height 12
select select "Information and Assistance"
click at [285, 158] on select "Accessible Bathrooms Bathrooms Bike Areas Bus Stops Car Parks Change Rooms City…" at bounding box center [368, 164] width 167 height 12
click at [452, 250] on button "Ok" at bounding box center [448, 250] width 10 height 10
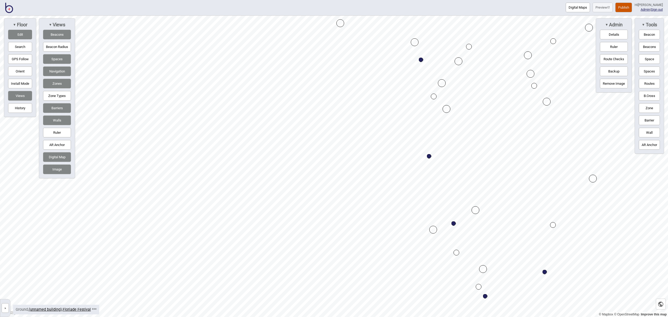
click at [648, 59] on button "Space" at bounding box center [648, 59] width 21 height 10
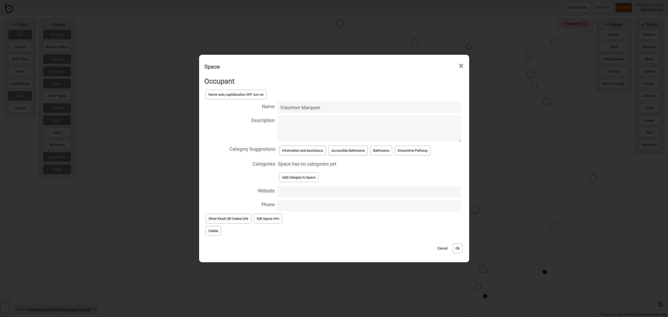
type input "Volunteer Marquee"
drag, startPoint x: 300, startPoint y: 148, endPoint x: 305, endPoint y: 150, distance: 5.4
click at [300, 148] on button "Information and Assistance" at bounding box center [302, 151] width 47 height 10
select select "Information and Assistance"
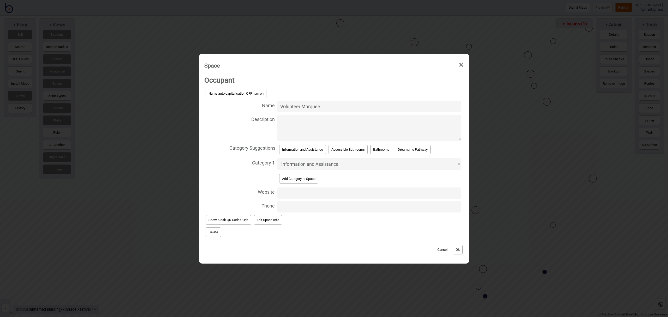
click at [455, 249] on button "Ok" at bounding box center [457, 250] width 10 height 10
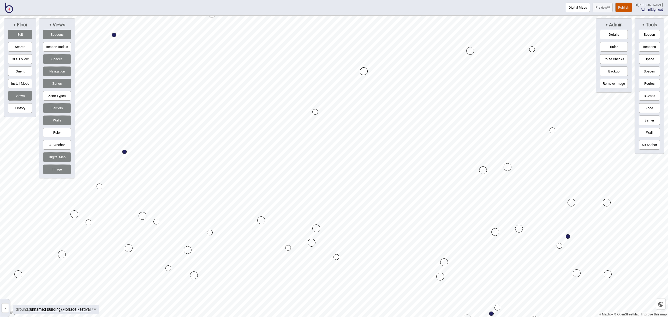
click at [576, 9] on button "Digital Maps" at bounding box center [577, 8] width 24 height 10
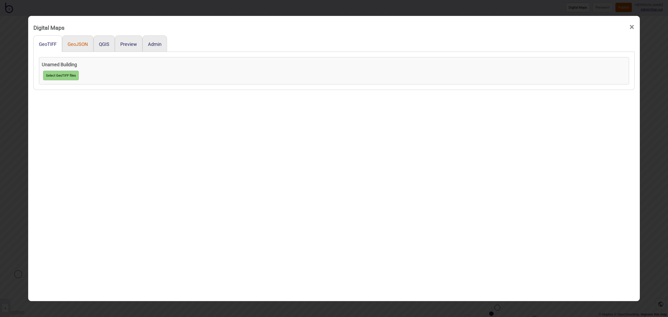
click at [76, 46] on button "GeoJSON" at bounding box center [78, 43] width 20 height 5
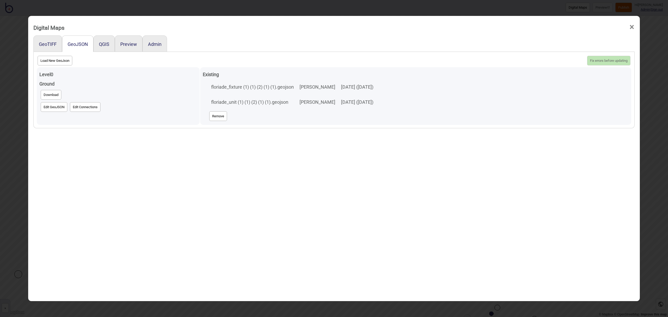
click at [64, 106] on button "Edit GeoJSON" at bounding box center [54, 107] width 27 height 10
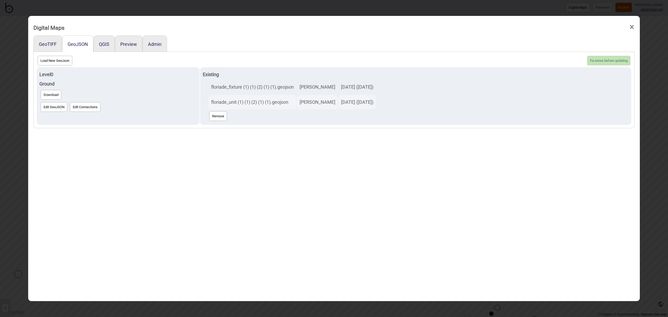
click at [630, 27] on span "×" at bounding box center [631, 27] width 5 height 17
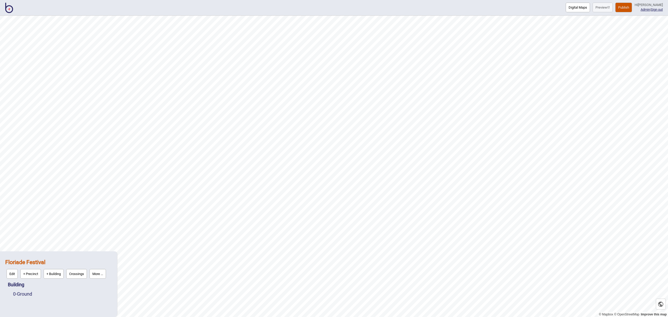
click at [98, 276] on button "More ..." at bounding box center [97, 274] width 16 height 10
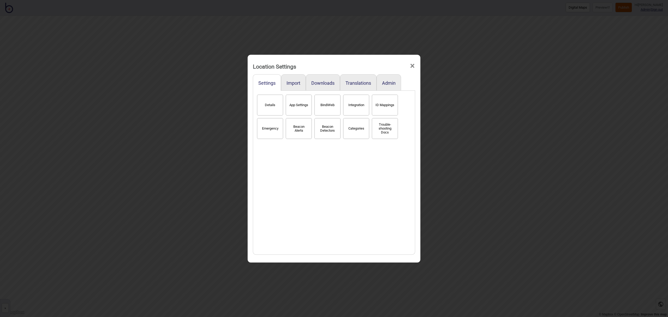
click at [356, 123] on button "Categories" at bounding box center [356, 128] width 26 height 21
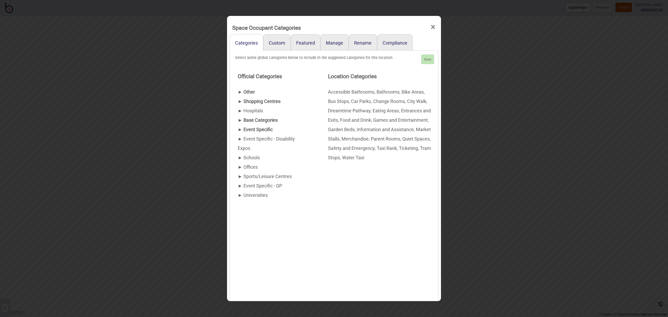
click at [248, 91] on div "► Other" at bounding box center [272, 91] width 69 height 9
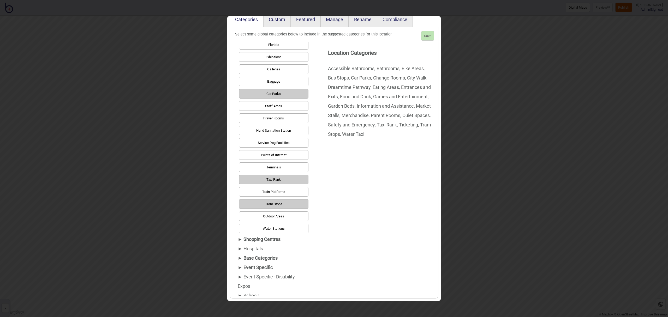
scroll to position [252, 0]
click at [267, 239] on div "► Shopping Centres" at bounding box center [272, 237] width 69 height 9
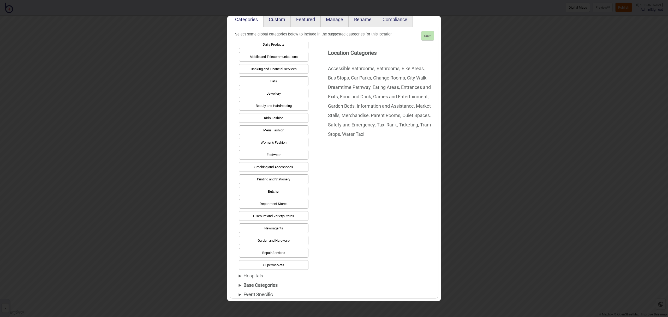
scroll to position [298, 0]
click at [256, 274] on div "► Hospitals" at bounding box center [272, 274] width 69 height 9
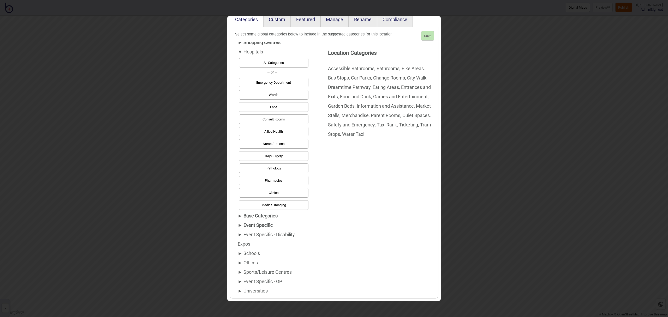
scroll to position [35, 0]
click at [271, 216] on div "► Base Categories" at bounding box center [272, 215] width 69 height 9
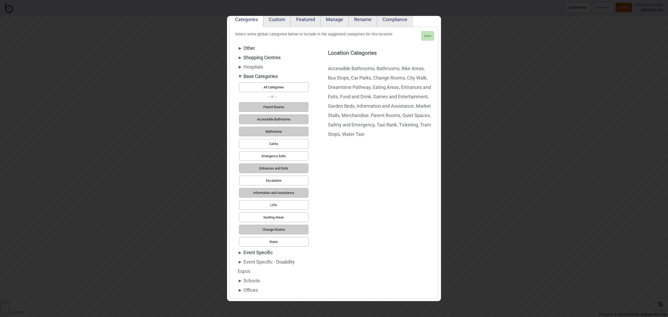
scroll to position [48, 0]
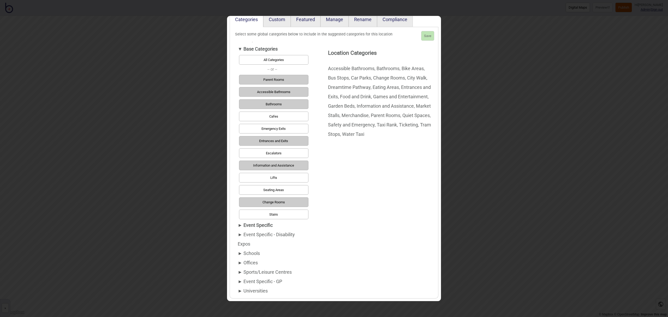
click at [266, 226] on div "► Event Specific" at bounding box center [272, 225] width 69 height 9
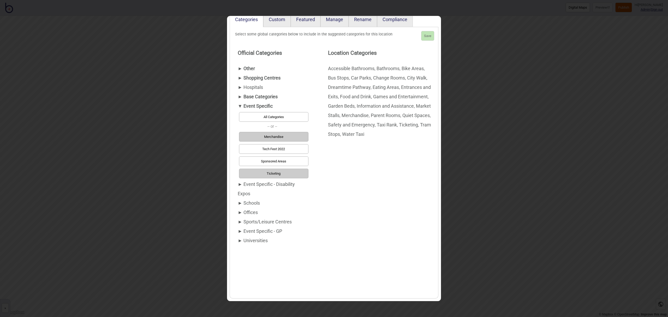
scroll to position [0, 0]
click at [258, 185] on div "► Event Specific - Disability Expos" at bounding box center [272, 189] width 69 height 19
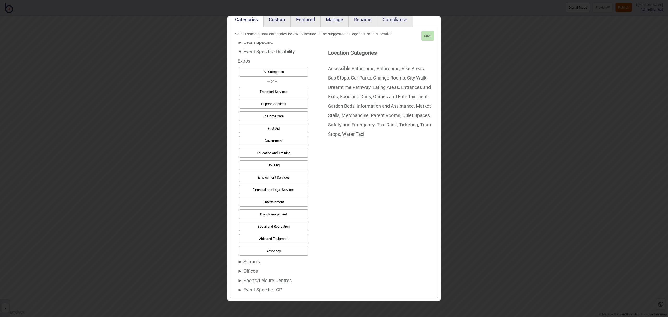
scroll to position [72, 0]
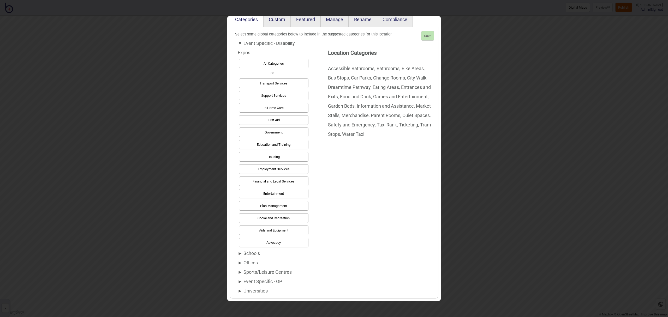
click at [259, 252] on div "► Schools" at bounding box center [272, 253] width 69 height 9
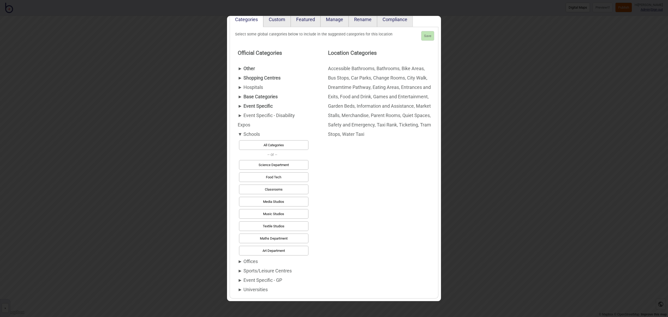
scroll to position [0, 0]
click at [249, 263] on div "► Offices" at bounding box center [272, 261] width 69 height 9
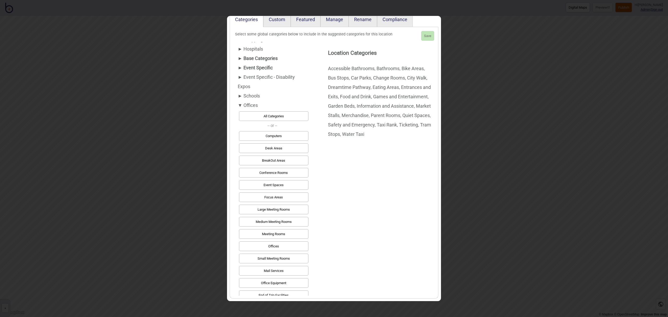
scroll to position [84, 0]
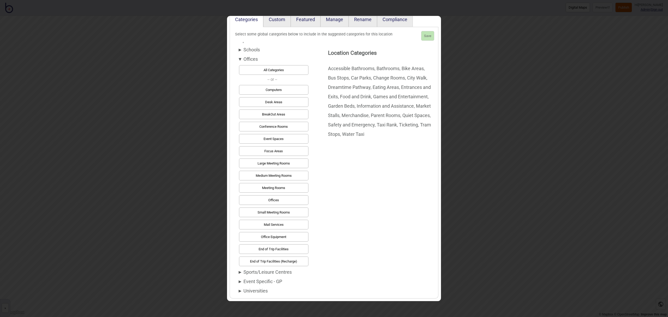
click at [263, 273] on div "► Sports/Leisure Centres" at bounding box center [272, 272] width 69 height 9
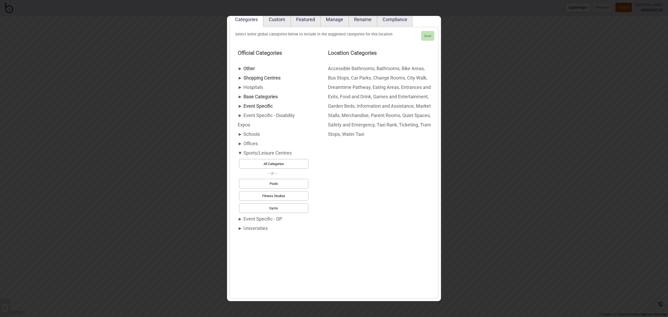
scroll to position [0, 0]
click at [267, 221] on div "► Event Specific - GP" at bounding box center [272, 218] width 69 height 9
click at [259, 205] on div "► Universities" at bounding box center [272, 203] width 69 height 9
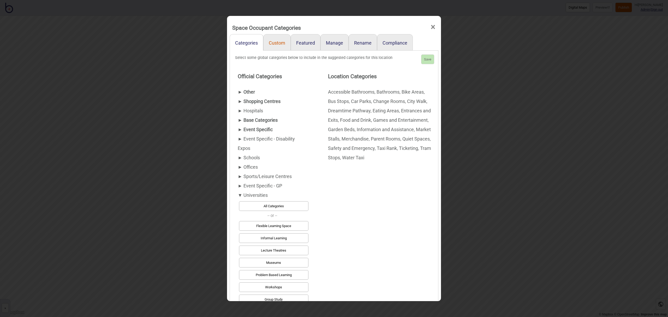
click at [277, 45] on link "Custom" at bounding box center [276, 42] width 27 height 16
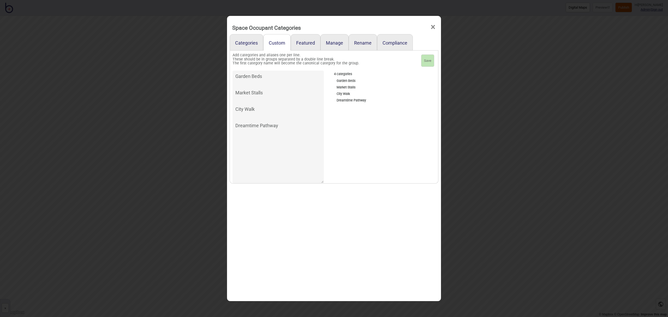
click at [287, 124] on textarea "Garden Beds Market Stalls City Walk Dreamtime Pathway" at bounding box center [277, 127] width 91 height 113
type textarea "Garden Beds Market Stalls City Walk Dreamtime Pathway Music & Performance"
click at [429, 62] on button "Save" at bounding box center [427, 61] width 13 height 13
click at [433, 27] on span "×" at bounding box center [432, 27] width 5 height 17
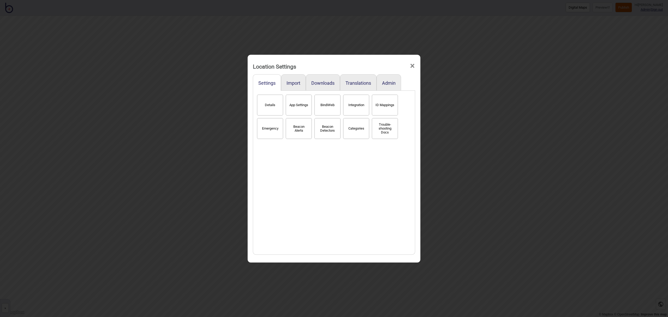
click at [411, 68] on span "×" at bounding box center [411, 65] width 5 height 17
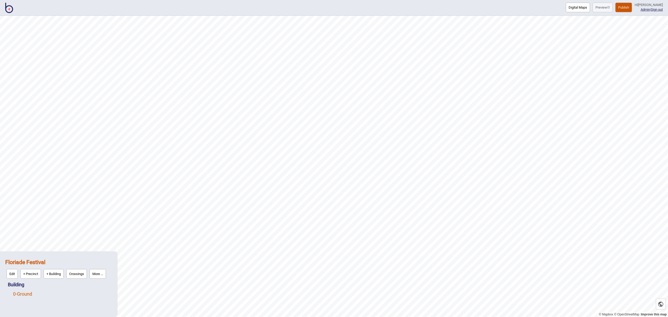
click at [32, 296] on link "0 - Ground" at bounding box center [22, 293] width 19 height 5
click at [23, 293] on button "Edit" at bounding box center [19, 293] width 11 height 10
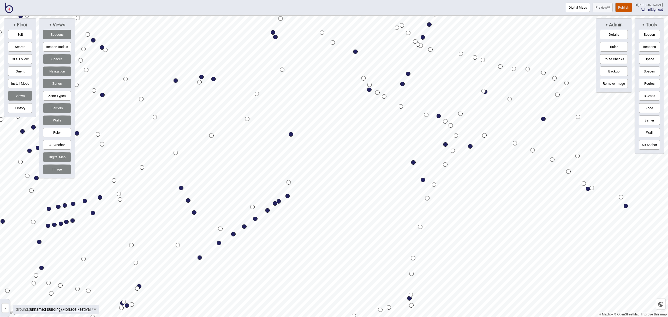
click at [292, 135] on div "Map marker" at bounding box center [291, 134] width 4 height 4
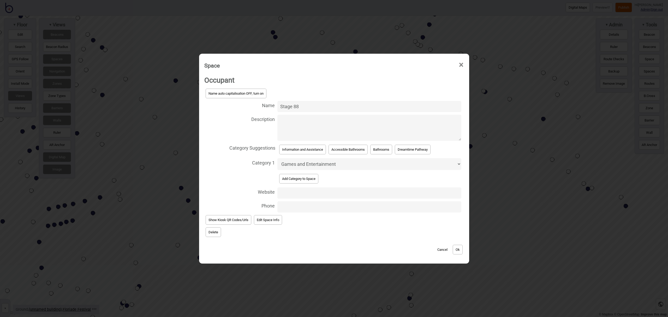
click at [324, 165] on select "Accessible Bathrooms Bathrooms Bike Areas Bus Stops Car Parks Change Rooms City…" at bounding box center [369, 164] width 184 height 12
select select "Music & Performance"
click at [277, 158] on select "Accessible Bathrooms Bathrooms Bike Areas Bus Stops Car Parks Change Rooms City…" at bounding box center [369, 164] width 184 height 12
click at [461, 249] on button "Ok" at bounding box center [457, 250] width 10 height 10
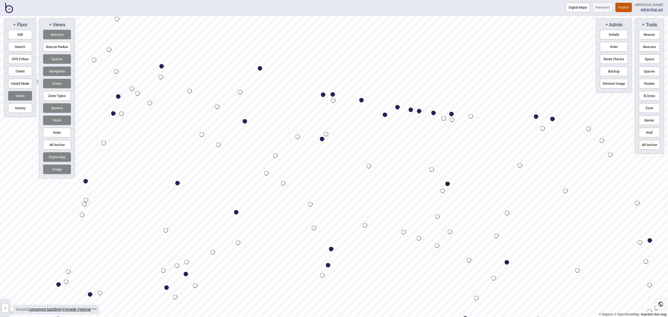
click at [261, 69] on div "Map marker" at bounding box center [260, 68] width 4 height 4
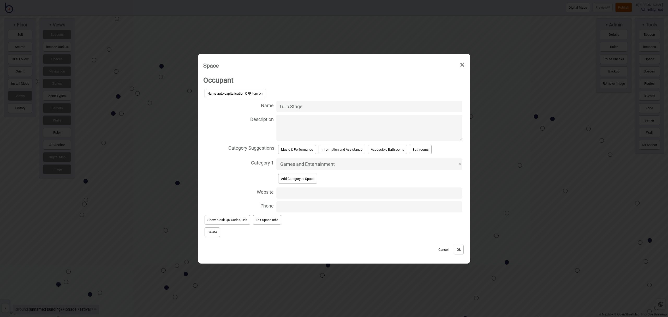
click at [331, 163] on select "Accessible Bathrooms Bathrooms Bike Areas Bus Stops Car Parks Change Rooms City…" at bounding box center [369, 164] width 186 height 12
select select "Music & Performance"
click at [276, 158] on select "Accessible Bathrooms Bathrooms Bike Areas Bus Stops Car Parks Change Rooms City…" at bounding box center [369, 164] width 186 height 12
click at [457, 250] on button "Ok" at bounding box center [458, 250] width 10 height 10
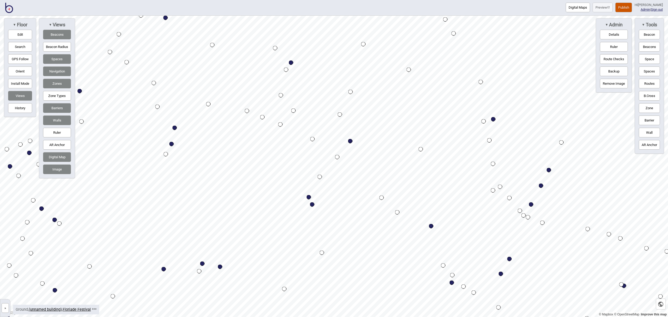
click at [432, 226] on div "Map marker" at bounding box center [431, 226] width 4 height 4
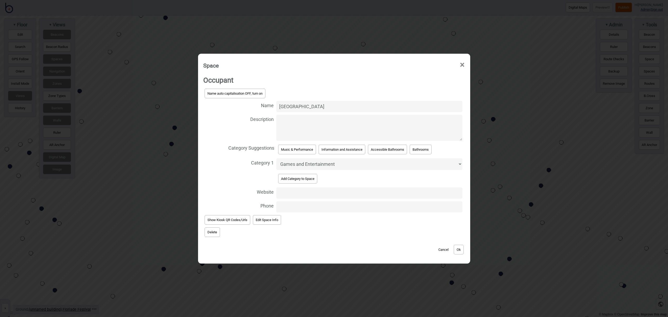
click at [336, 166] on select "Accessible Bathrooms Bathrooms Bike Areas Bus Stops Car Parks Change Rooms City…" at bounding box center [369, 164] width 186 height 12
select select "Music & Performance"
click at [276, 158] on select "Accessible Bathrooms Bathrooms Bike Areas Bus Stops Car Parks Change Rooms City…" at bounding box center [369, 164] width 186 height 12
click at [458, 245] on button "Ok" at bounding box center [458, 250] width 10 height 10
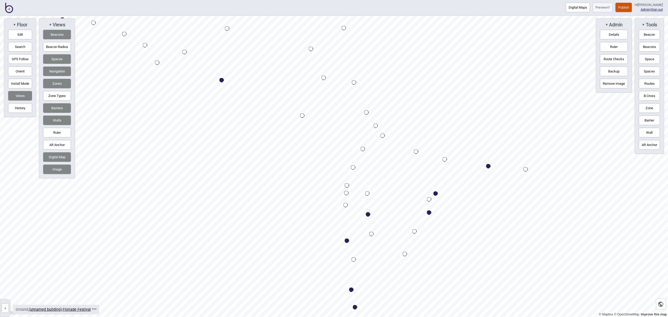
click at [428, 213] on div "Map marker" at bounding box center [429, 212] width 4 height 4
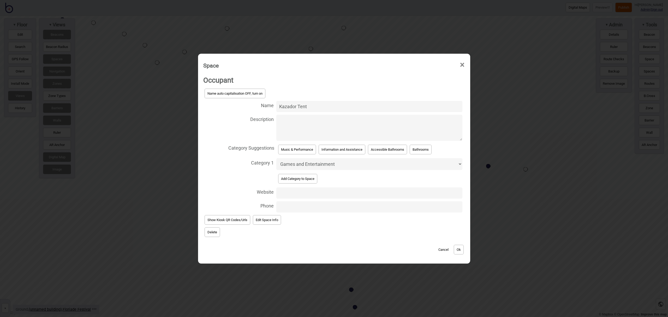
click at [341, 163] on select "Accessible Bathrooms Bathrooms Bike Areas Bus Stops Car Parks Change Rooms City…" at bounding box center [369, 164] width 186 height 12
select select "Music & Performance"
click at [276, 158] on select "Accessible Bathrooms Bathrooms Bike Areas Bus Stops Car Parks Change Rooms City…" at bounding box center [369, 164] width 186 height 12
click at [460, 247] on button "Ok" at bounding box center [458, 250] width 10 height 10
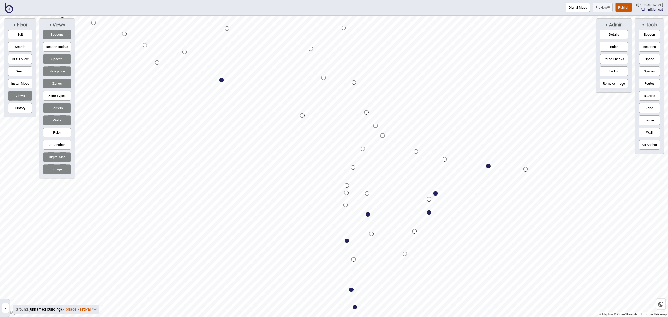
click at [74, 310] on link "Floriade Festival" at bounding box center [77, 309] width 28 height 4
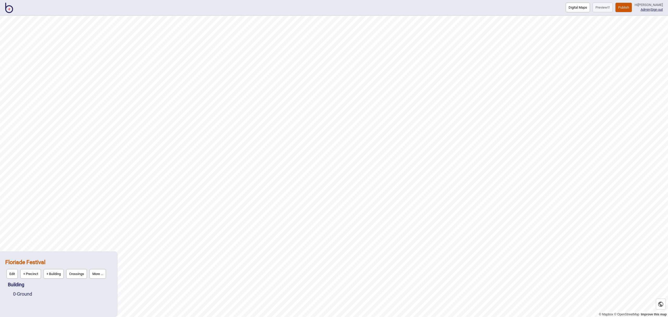
click at [99, 275] on button "More ..." at bounding box center [97, 274] width 16 height 10
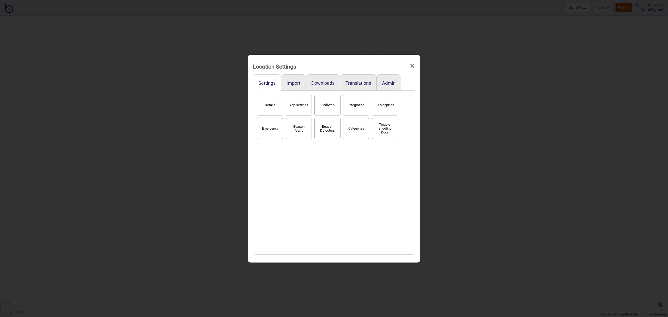
click at [354, 135] on button "Categories" at bounding box center [356, 128] width 26 height 21
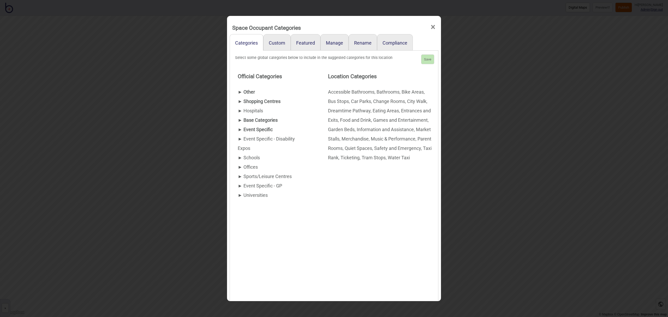
click at [248, 92] on div "► Other" at bounding box center [272, 91] width 69 height 9
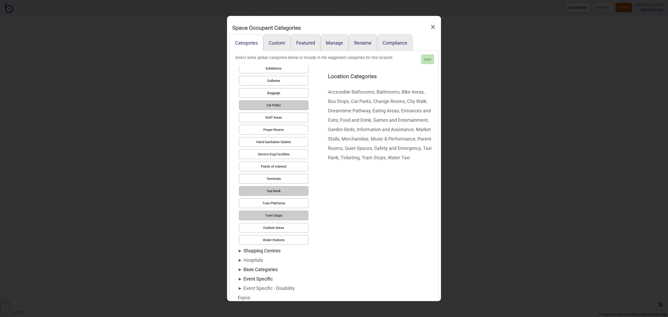
scroll to position [289, 0]
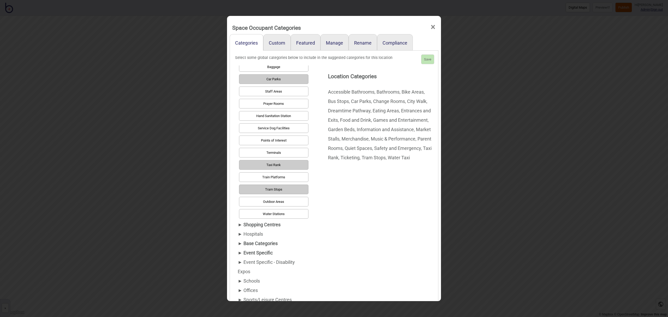
click at [253, 226] on div "► Shopping Centres" at bounding box center [272, 224] width 69 height 9
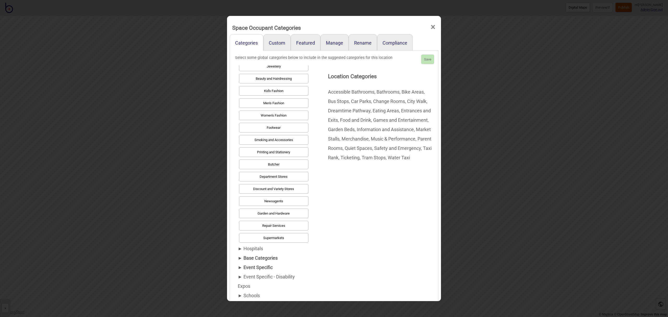
scroll to position [366, 0]
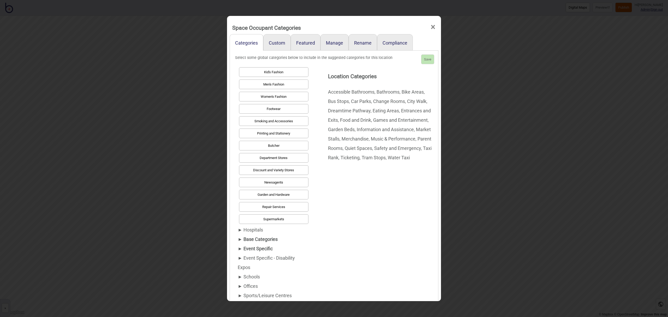
click at [259, 231] on div "► Hospitals" at bounding box center [272, 229] width 69 height 9
click at [269, 241] on div "► Base Categories" at bounding box center [272, 239] width 69 height 9
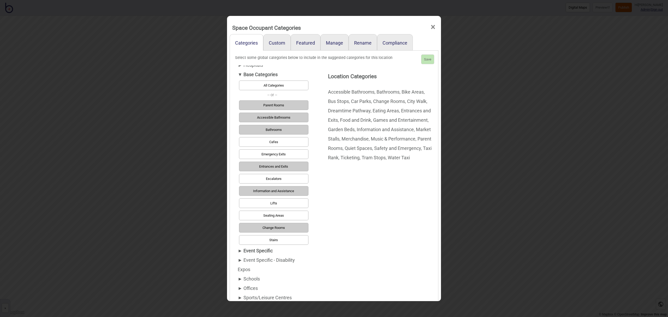
scroll to position [48, 0]
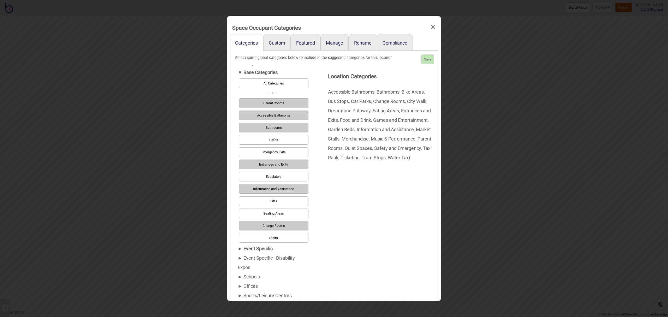
click at [261, 249] on div "► Event Specific" at bounding box center [272, 248] width 69 height 9
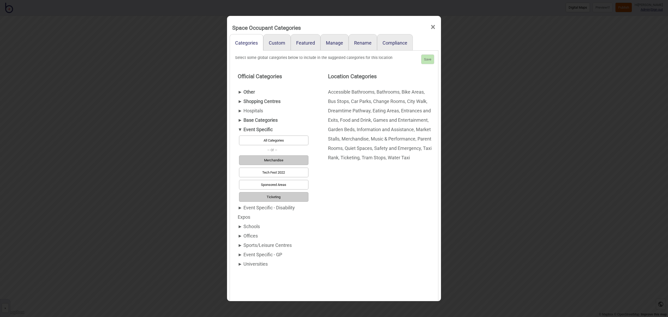
scroll to position [0, 0]
click at [268, 207] on div "► Event Specific - Disability Expos" at bounding box center [272, 212] width 69 height 19
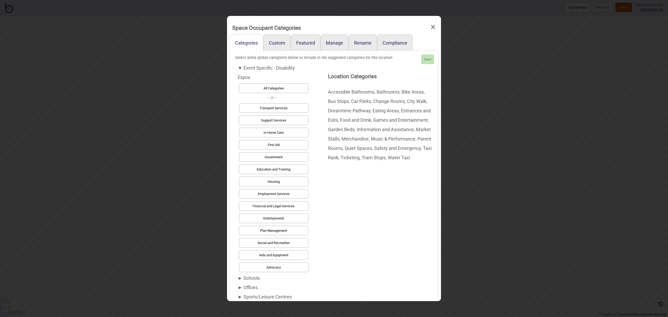
scroll to position [72, 0]
click at [250, 277] on div "► Schools" at bounding box center [272, 276] width 69 height 9
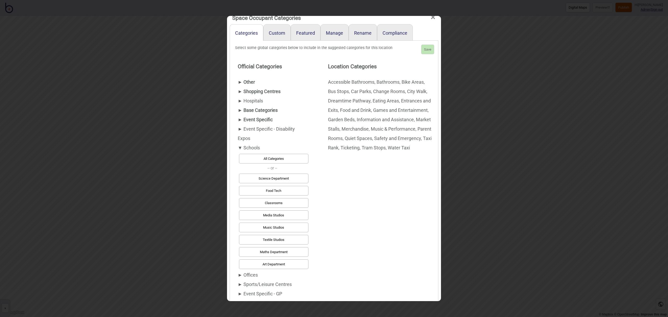
scroll to position [23, 0]
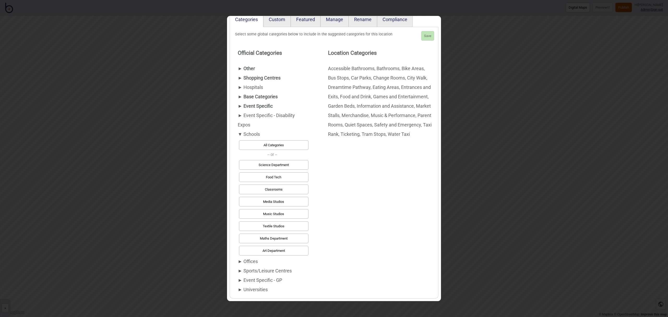
click at [255, 263] on div "► Offices" at bounding box center [272, 261] width 69 height 9
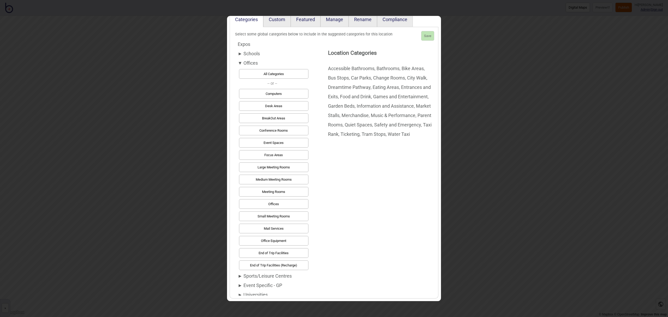
scroll to position [84, 0]
click at [282, 271] on div "► Sports/Leisure Centres" at bounding box center [272, 272] width 69 height 9
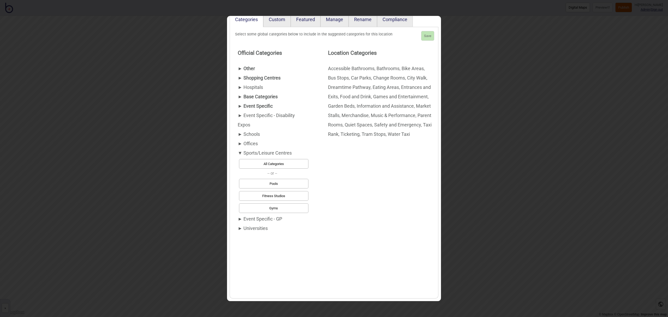
click at [268, 219] on div "► Event Specific - GP" at bounding box center [272, 218] width 69 height 9
click at [261, 205] on div "► Universities" at bounding box center [272, 203] width 69 height 9
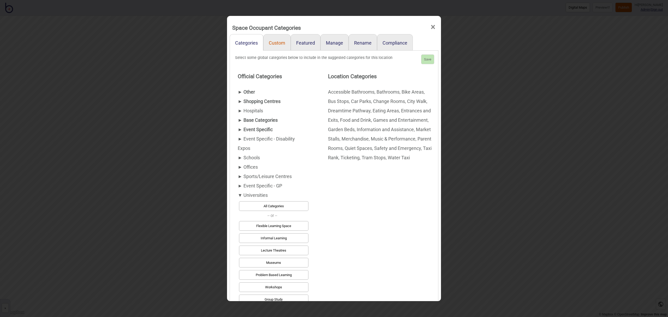
click at [279, 45] on link "Custom" at bounding box center [276, 42] width 27 height 16
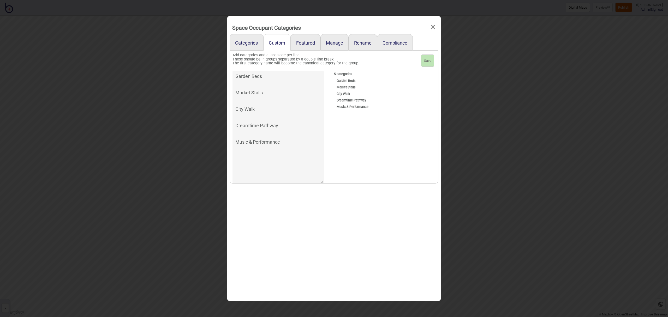
click at [298, 144] on textarea "Garden Beds Market Stalls City Walk Dreamtime Pathway Music & Performance" at bounding box center [277, 127] width 91 height 113
click at [430, 61] on button "Save" at bounding box center [427, 61] width 13 height 13
drag, startPoint x: 267, startPoint y: 158, endPoint x: 270, endPoint y: 158, distance: 3.1
click at [267, 158] on textarea "Garden Beds Market Stalls City Walk Dreamtime Pathway Music & Performance Activ…" at bounding box center [277, 127] width 91 height 113
type textarea "Garden Beds Market Stalls City Walk Dreamtime Pathway Music & Performance Activ…"
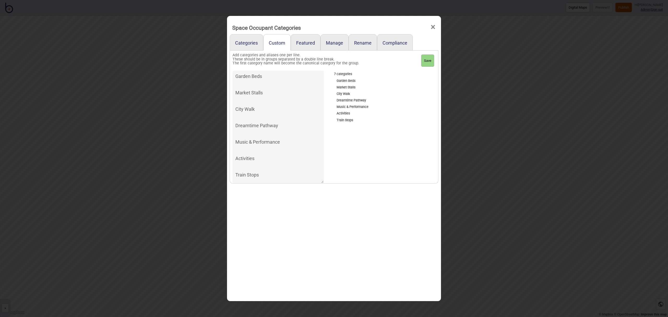
click at [429, 59] on button "Save" at bounding box center [427, 61] width 13 height 13
click at [434, 27] on span "×" at bounding box center [432, 27] width 5 height 17
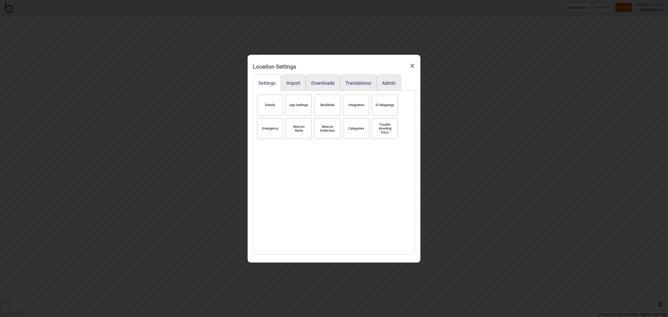
click at [412, 66] on span "×" at bounding box center [411, 65] width 5 height 17
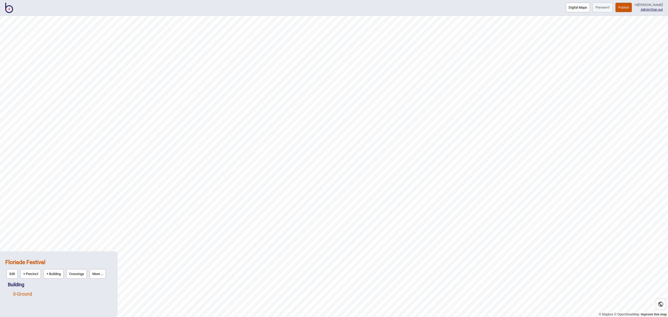
click at [27, 294] on link "0 - Ground" at bounding box center [22, 293] width 19 height 5
click at [20, 294] on button "Edit" at bounding box center [19, 293] width 11 height 10
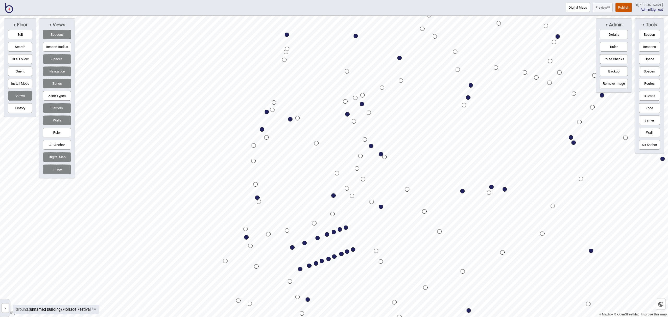
click at [288, 35] on div "Map marker" at bounding box center [287, 35] width 4 height 4
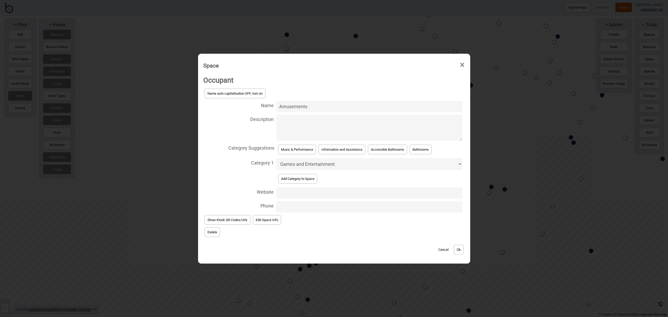
click at [305, 163] on select "Accessible Bathrooms Activities Bathrooms Bike Areas Bus Stops Car Parks Change…" at bounding box center [369, 164] width 186 height 12
select select "Activities"
click at [276, 158] on select "Accessible Bathrooms Activities Bathrooms Bike Areas Bus Stops Car Parks Change…" at bounding box center [369, 164] width 186 height 12
click at [462, 250] on button "Ok" at bounding box center [458, 250] width 10 height 10
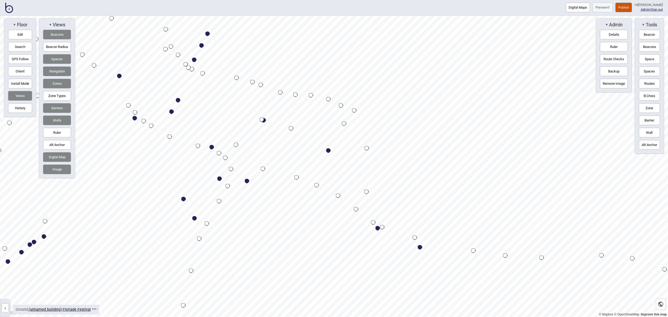
click at [328, 151] on div "Map marker" at bounding box center [328, 150] width 4 height 4
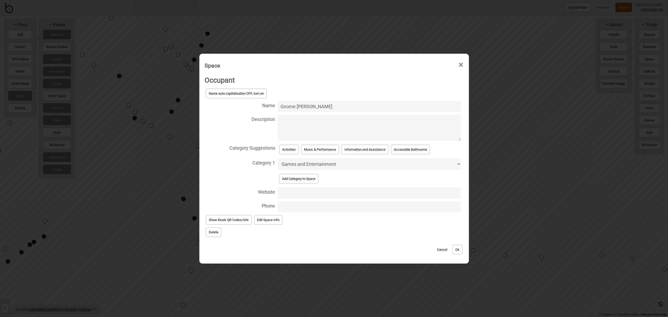
click at [309, 166] on select "Accessible Bathrooms Activities Bathrooms Bike Areas Bus Stops Car Parks Change…" at bounding box center [368, 164] width 183 height 12
select select "Activities"
click at [277, 158] on select "Accessible Bathrooms Activities Bathrooms Bike Areas Bus Stops Car Parks Change…" at bounding box center [368, 164] width 183 height 12
click at [461, 248] on button "Ok" at bounding box center [457, 250] width 10 height 10
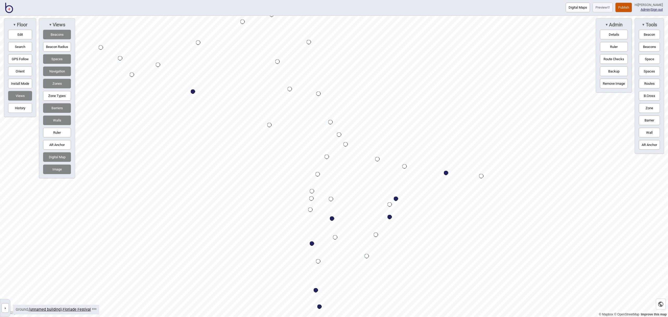
click at [312, 243] on div "Map marker" at bounding box center [312, 243] width 4 height 4
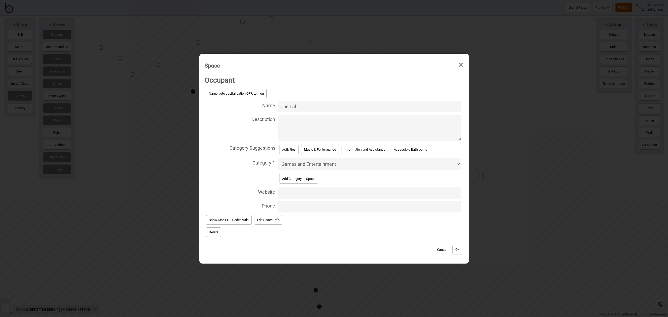
click at [310, 164] on select "Accessible Bathrooms Activities Bathrooms Bike Areas Bus Stops Car Parks Change…" at bounding box center [368, 164] width 183 height 12
select select "Activities"
click at [277, 158] on select "Accessible Bathrooms Activities Bathrooms Bike Areas Bus Stops Car Parks Change…" at bounding box center [368, 164] width 183 height 12
click at [461, 250] on button "Ok" at bounding box center [457, 250] width 10 height 10
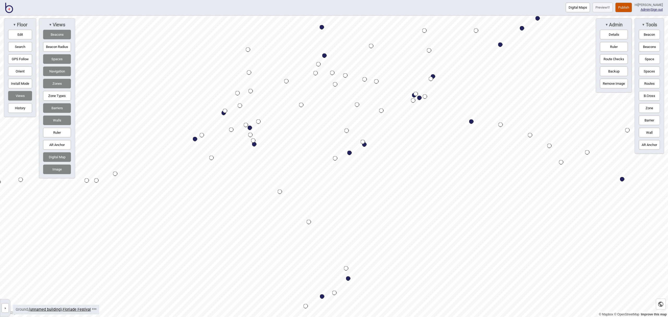
click at [470, 121] on div "Map marker" at bounding box center [471, 121] width 4 height 4
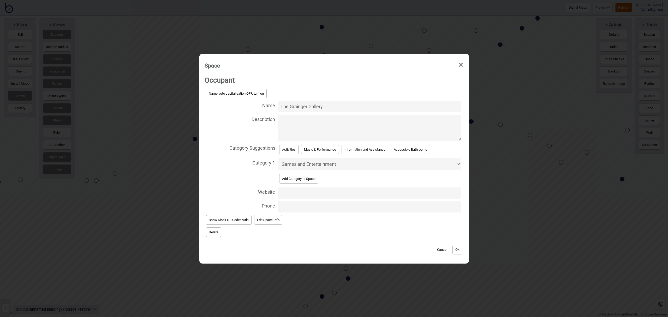
click at [363, 165] on select "Accessible Bathrooms Activities Bathrooms Bike Areas Bus Stops Car Parks Change…" at bounding box center [368, 164] width 183 height 12
select select "Activities"
click at [277, 158] on select "Accessible Bathrooms Activities Bathrooms Bike Areas Bus Stops Car Parks Change…" at bounding box center [368, 164] width 183 height 12
click at [455, 249] on button "Ok" at bounding box center [457, 250] width 10 height 10
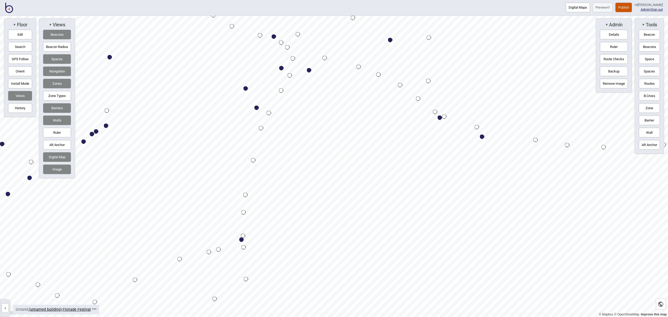
click at [307, 70] on div "Map marker" at bounding box center [309, 70] width 4 height 4
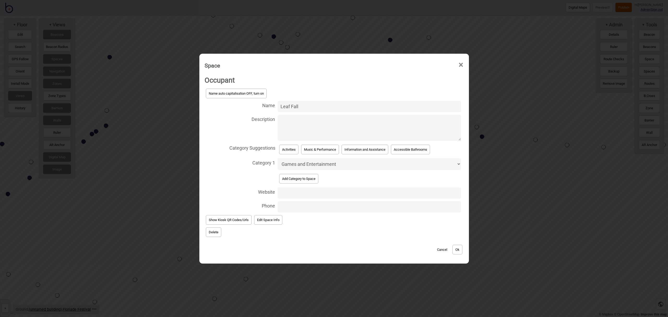
click at [292, 160] on select "Accessible Bathrooms Activities Bathrooms Bike Areas Bus Stops Car Parks Change…" at bounding box center [368, 164] width 183 height 12
select select "Activities"
click at [277, 158] on select "Accessible Bathrooms Activities Bathrooms Bike Areas Bus Stops Car Parks Change…" at bounding box center [368, 164] width 183 height 12
click at [459, 250] on button "Ok" at bounding box center [457, 250] width 10 height 10
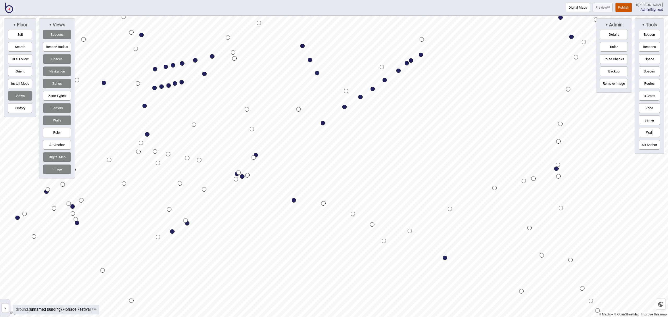
click at [444, 258] on div "Map marker" at bounding box center [445, 258] width 4 height 4
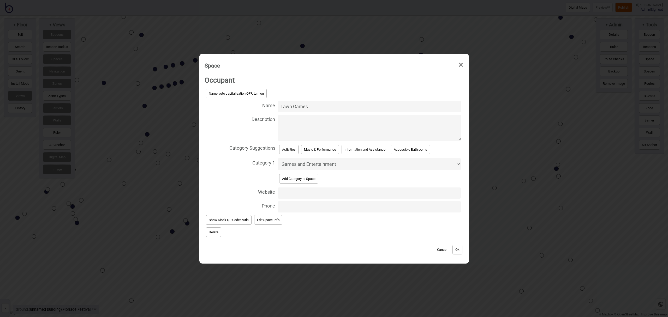
click at [328, 165] on select "Accessible Bathrooms Activities Bathrooms Bike Areas Bus Stops Car Parks Change…" at bounding box center [368, 164] width 183 height 12
select select "Activities"
click at [277, 158] on select "Accessible Bathrooms Activities Bathrooms Bike Areas Bus Stops Car Parks Change…" at bounding box center [368, 164] width 183 height 12
click at [457, 248] on button "Ok" at bounding box center [457, 250] width 10 height 10
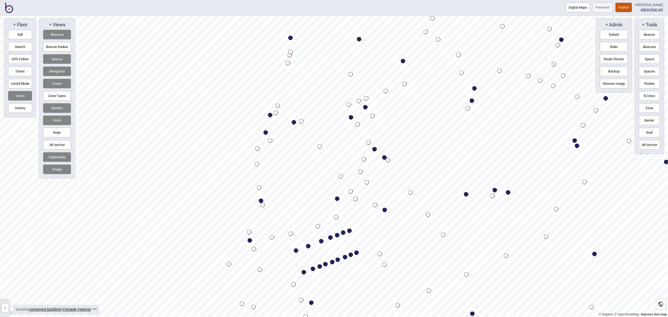
click at [524, 0] on html "Digital Maps Preview Publish Hi John-Ross Admin | Sign out © Mapbox © OpenStree…" at bounding box center [334, 0] width 668 height 0
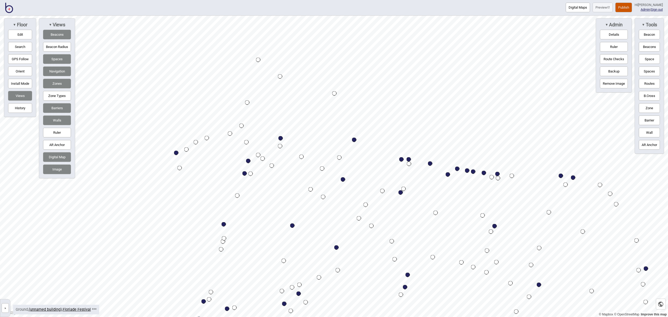
click at [281, 137] on div "Map marker" at bounding box center [280, 138] width 4 height 4
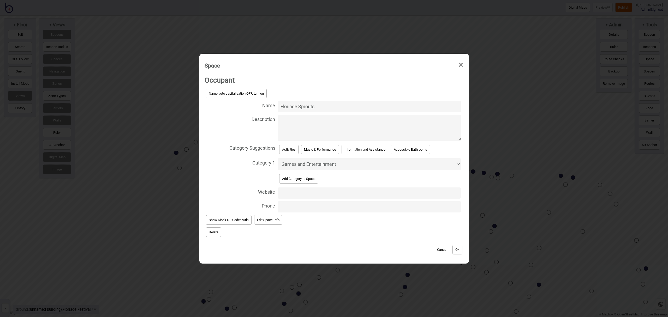
click at [299, 162] on select "Accessible Bathrooms Activities Bathrooms Bike Areas Bus Stops Car Parks Change…" at bounding box center [368, 164] width 183 height 12
select select "Activities"
click at [277, 158] on select "Accessible Bathrooms Activities Bathrooms Bike Areas Bus Stops Car Parks Change…" at bounding box center [368, 164] width 183 height 12
click at [458, 251] on button "Ok" at bounding box center [457, 250] width 10 height 10
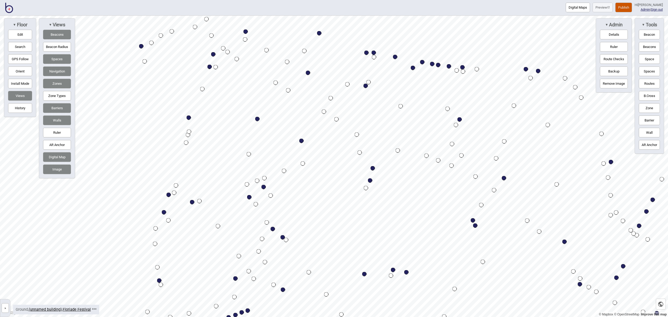
click at [193, 202] on div "Map marker" at bounding box center [192, 202] width 4 height 4
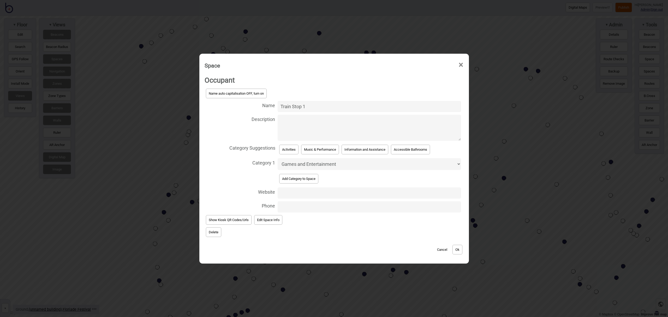
click at [332, 164] on select "Accessible Bathrooms Activities Bathrooms Bike Areas Bus Stops Car Parks Change…" at bounding box center [368, 164] width 183 height 12
select select "Train Stops"
click at [277, 158] on select "Accessible Bathrooms Activities Bathrooms Bike Areas Bus Stops Car Parks Change…" at bounding box center [368, 164] width 183 height 12
click at [460, 252] on button "Ok" at bounding box center [457, 250] width 10 height 10
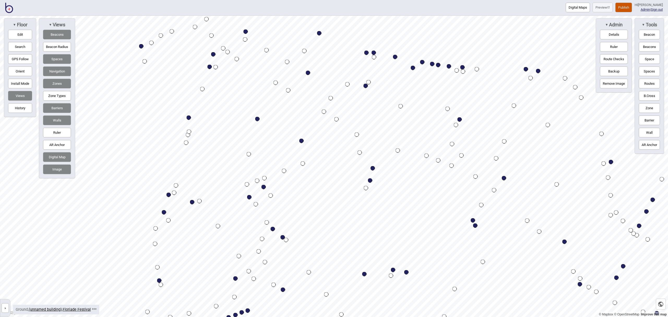
click at [19, 47] on button "Search" at bounding box center [20, 47] width 24 height 10
type input "train"
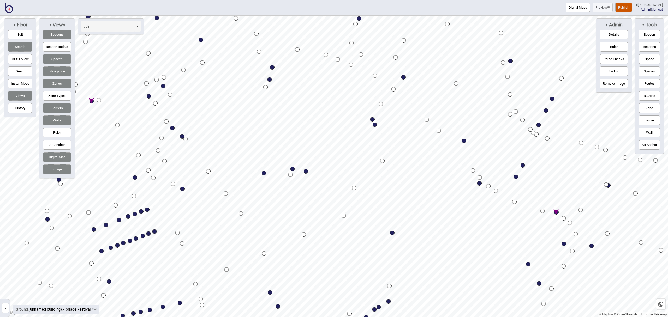
click at [556, 212] on div "Map marker" at bounding box center [556, 212] width 4 height 4
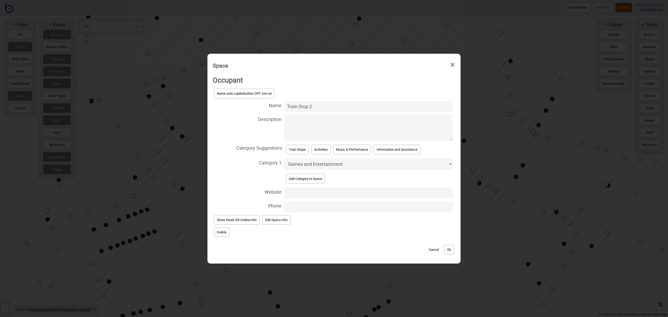
click at [320, 164] on select "Accessible Bathrooms Activities Bathrooms Bike Areas Bus Stops Car Parks Change…" at bounding box center [368, 164] width 168 height 12
select select "Train Stops"
click at [284, 158] on select "Accessible Bathrooms Activities Bathrooms Bike Areas Bus Stops Car Parks Change…" at bounding box center [368, 164] width 168 height 12
click at [450, 247] on button "Ok" at bounding box center [449, 250] width 10 height 10
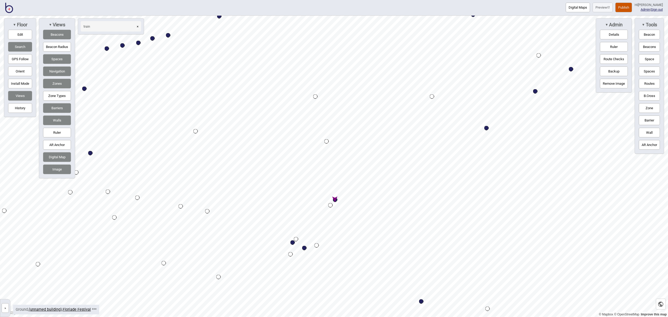
click at [335, 199] on div "Map marker" at bounding box center [335, 200] width 4 height 4
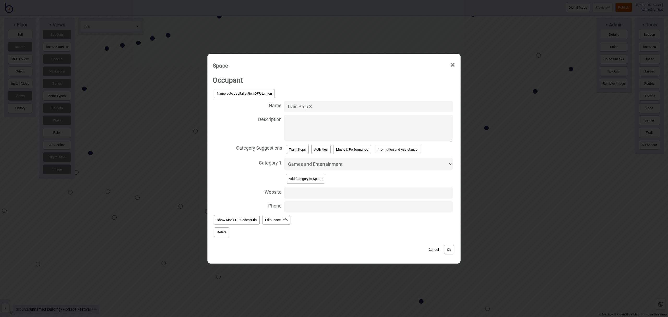
click at [333, 164] on select "Accessible Bathrooms Activities Bathrooms Bike Areas Bus Stops Car Parks Change…" at bounding box center [368, 164] width 168 height 12
select select "Train Stops"
click at [284, 158] on select "Accessible Bathrooms Activities Bathrooms Bike Areas Bus Stops Car Parks Change…" at bounding box center [368, 164] width 168 height 12
click at [448, 250] on button "Ok" at bounding box center [449, 250] width 10 height 10
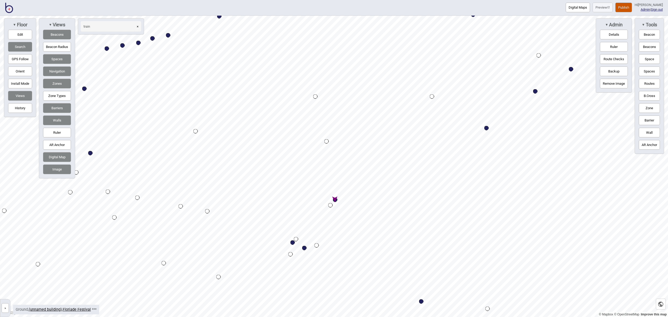
click at [140, 27] on button "×" at bounding box center [137, 26] width 7 height 10
click at [23, 48] on button "Search" at bounding box center [20, 47] width 24 height 10
click at [578, 8] on button "Digital Maps" at bounding box center [577, 8] width 24 height 10
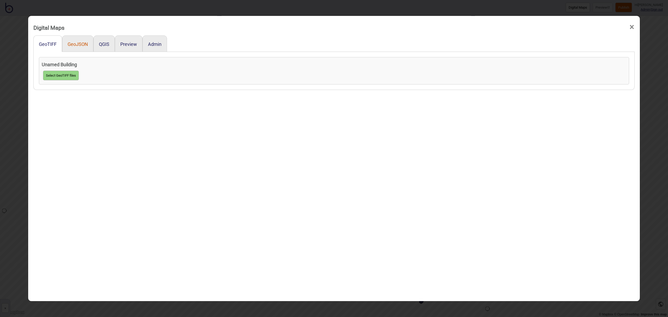
click at [75, 44] on button "GeoJSON" at bounding box center [78, 43] width 20 height 5
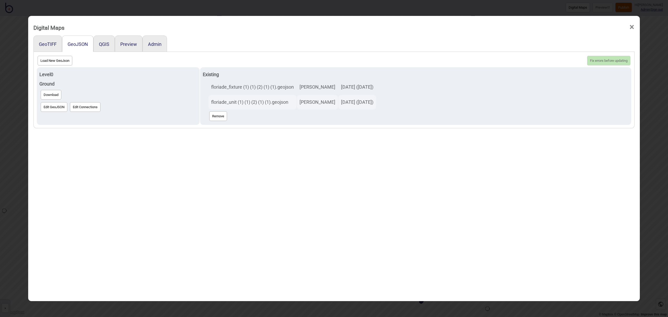
click at [60, 63] on button "Load New GeoJson" at bounding box center [55, 61] width 35 height 10
click input "file" at bounding box center [0, 0] width 0 height 0
select select "floriade_unit (1) (1) (2) (1) (1) (1).geojson"
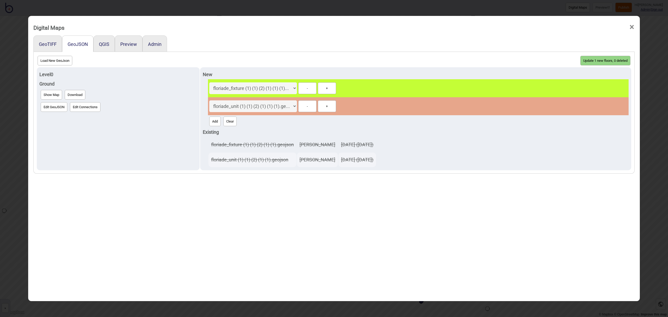
click at [603, 61] on button "Update 1 new floors, 0 deleted" at bounding box center [605, 61] width 50 height 10
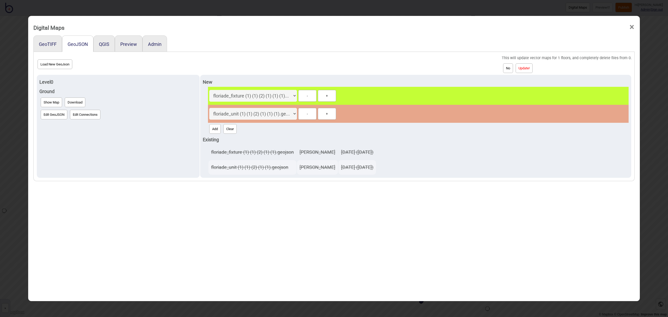
click at [527, 69] on button "Update!" at bounding box center [523, 68] width 17 height 10
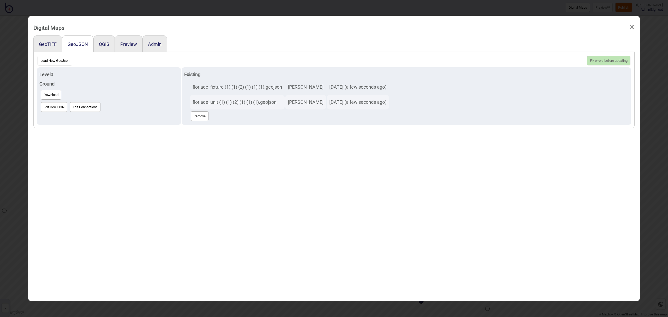
click at [631, 28] on span "×" at bounding box center [631, 27] width 5 height 17
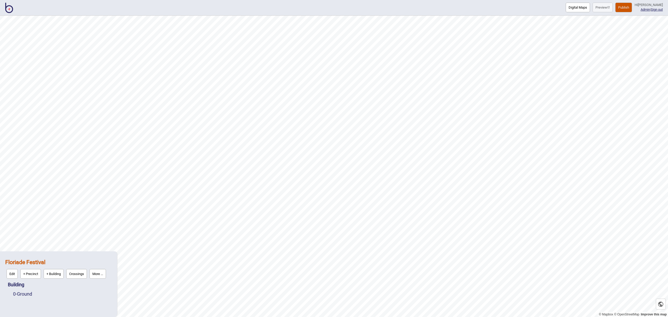
click at [628, 8] on button "Publish" at bounding box center [623, 8] width 17 height 10
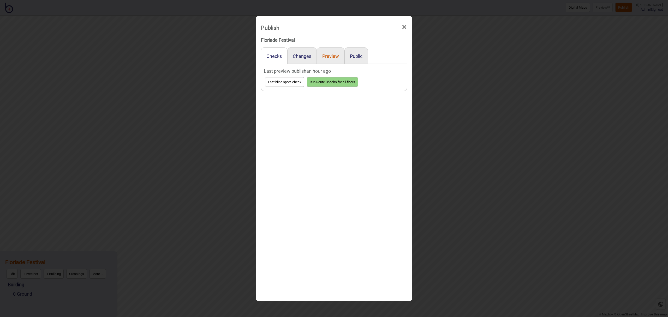
click at [332, 56] on button "Preview" at bounding box center [330, 55] width 17 height 5
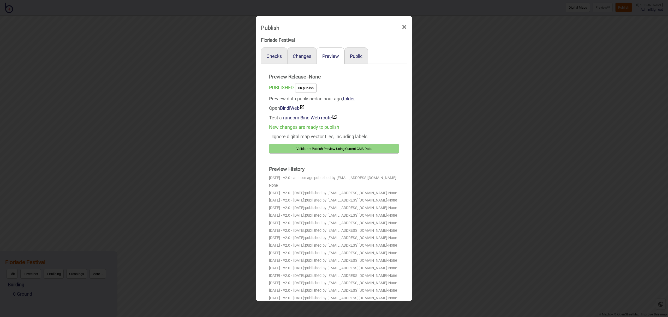
click at [355, 147] on button "Validate + Publish Preview Using Current CMS Data" at bounding box center [334, 149] width 130 height 10
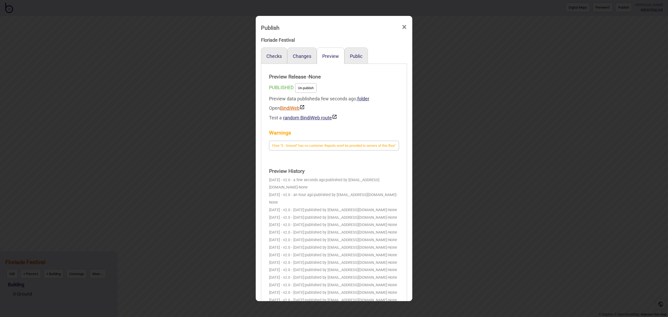
click at [286, 107] on link "BindiWeb" at bounding box center [292, 107] width 25 height 5
click at [407, 28] on div "Publish ×" at bounding box center [333, 27] width 151 height 16
click at [403, 28] on span "×" at bounding box center [403, 27] width 5 height 17
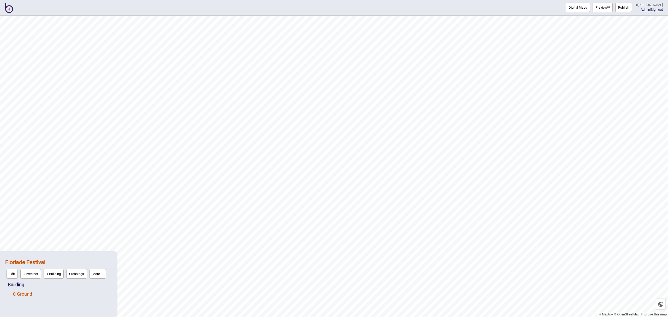
click at [27, 295] on link "0 - Ground" at bounding box center [22, 293] width 19 height 5
click at [22, 295] on button "Edit" at bounding box center [19, 293] width 11 height 10
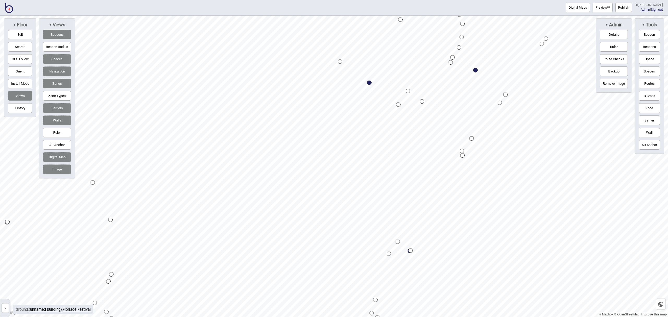
click at [522, 0] on html "Digital Maps Preview Publish Hi [PERSON_NAME] Admin | Sign out © Mapbox © OpenS…" at bounding box center [334, 0] width 668 height 0
click at [337, 75] on div "Map marker" at bounding box center [337, 75] width 4 height 4
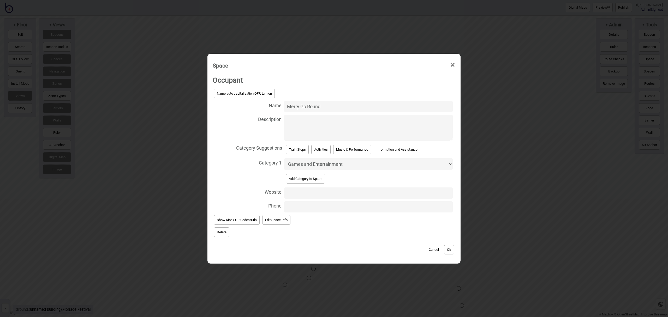
click at [344, 162] on select "Accessible Bathrooms Activities Bathrooms Bike Areas Bus Stops Car Parks Change…" at bounding box center [368, 164] width 168 height 12
select select "City Walk"
click at [284, 158] on select "Accessible Bathrooms Activities Bathrooms Bike Areas Bus Stops Car Parks Change…" at bounding box center [368, 164] width 168 height 12
click at [449, 252] on button "Ok" at bounding box center [449, 250] width 10 height 10
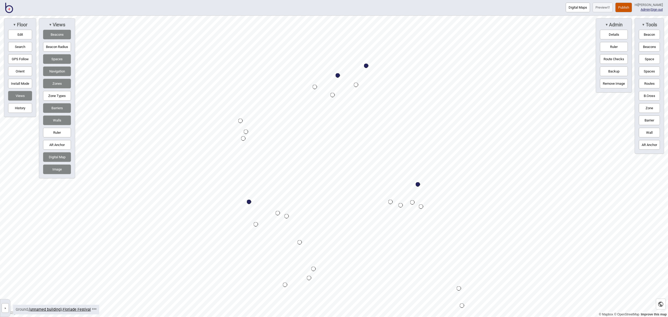
click at [630, 8] on button "Publish" at bounding box center [623, 8] width 17 height 10
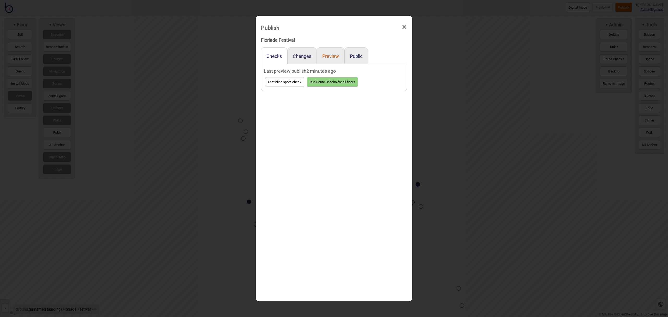
click at [335, 56] on button "Preview" at bounding box center [330, 55] width 17 height 5
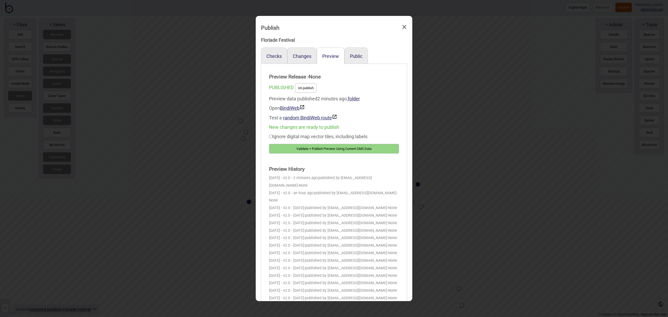
click at [368, 150] on button "Validate + Publish Preview Using Current CMS Data" at bounding box center [334, 149] width 130 height 10
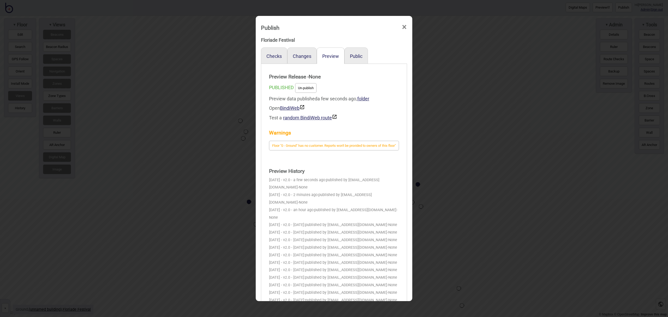
click at [404, 27] on span "×" at bounding box center [403, 27] width 5 height 17
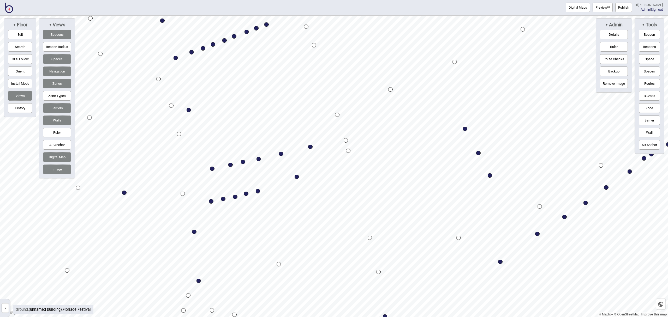
click at [296, 176] on div "Map marker" at bounding box center [296, 177] width 4 height 4
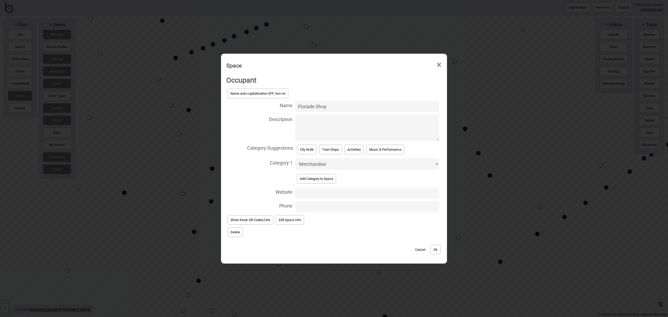
click at [316, 162] on select "Accessible Bathrooms Activities Bathrooms Bike Areas Bus Stops Car Parks Change…" at bounding box center [367, 164] width 144 height 12
select select "Market Stalls"
click at [295, 158] on select "Accessible Bathrooms Activities Bathrooms Bike Areas Bus Stops Car Parks Change…" at bounding box center [367, 164] width 144 height 12
click at [433, 246] on button "Ok" at bounding box center [435, 250] width 10 height 10
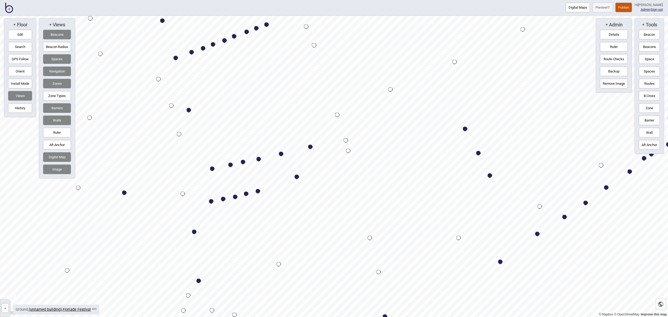
click at [631, 7] on button "Publish" at bounding box center [623, 8] width 17 height 10
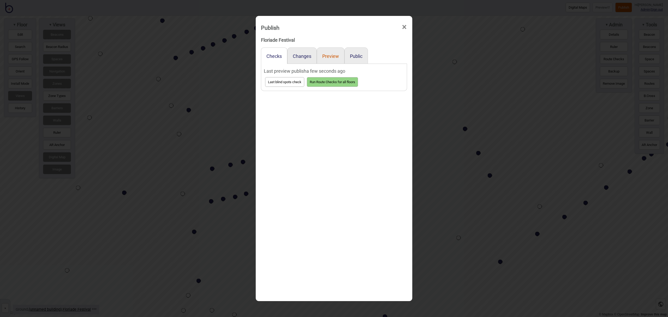
click at [335, 55] on button "Preview" at bounding box center [330, 55] width 17 height 5
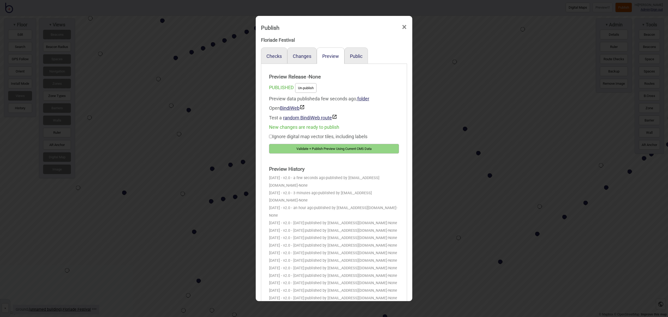
click at [372, 151] on button "Validate + Publish Preview Using Current CMS Data" at bounding box center [334, 149] width 130 height 10
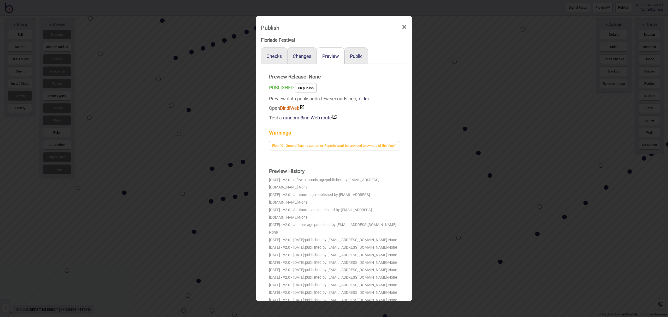
click at [289, 109] on link "BindiWeb" at bounding box center [292, 107] width 25 height 5
click at [404, 26] on span "×" at bounding box center [403, 27] width 5 height 17
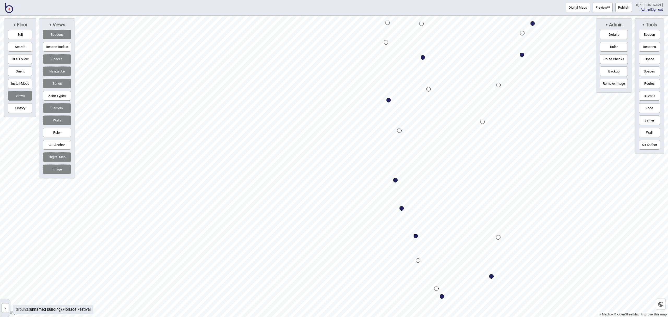
click at [333, 0] on html "Digital Maps Preview Publish Hi John-Ross Admin | Sign out © Mapbox © OpenStree…" at bounding box center [334, 0] width 668 height 0
click at [19, 34] on button "Edit" at bounding box center [20, 35] width 24 height 10
click at [647, 81] on button "Routes" at bounding box center [648, 84] width 21 height 10
click at [325, 90] on div "Map marker" at bounding box center [326, 90] width 6 height 6
click at [387, 141] on div "Map marker" at bounding box center [387, 141] width 8 height 8
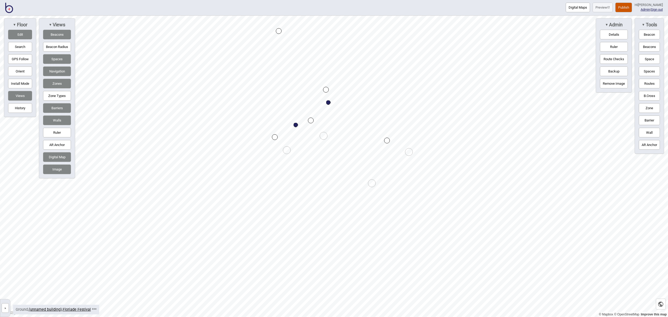
click at [647, 59] on button "Space" at bounding box center [648, 59] width 21 height 10
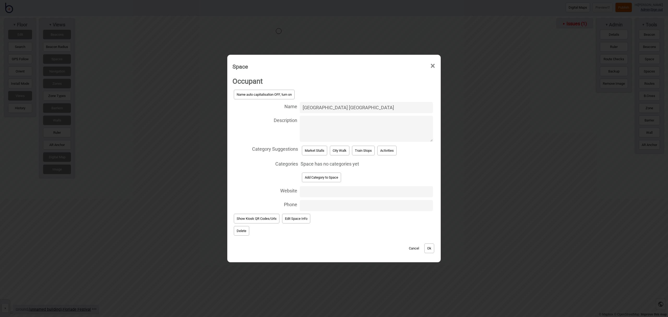
type input "Canberra Region Visitors Centre"
click at [329, 176] on button "Add Category to Space" at bounding box center [321, 178] width 39 height 10
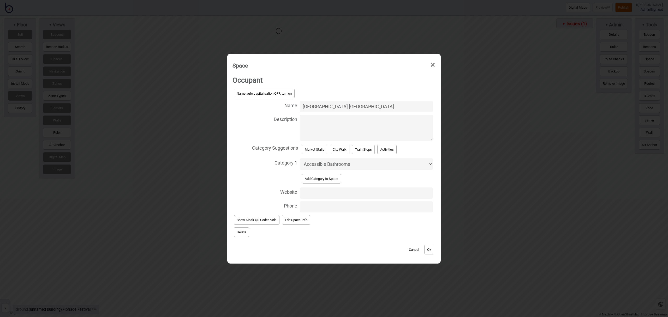
click at [331, 165] on select "Accessible Bathrooms Activities Bathrooms Bike Areas Bus Stops Car Parks Change…" at bounding box center [366, 164] width 133 height 12
select select "Information and Assistance"
click at [300, 158] on select "Accessible Bathrooms Activities Bathrooms Bike Areas Bus Stops Car Parks Change…" at bounding box center [366, 164] width 133 height 12
click at [429, 246] on button "Ok" at bounding box center [429, 250] width 10 height 10
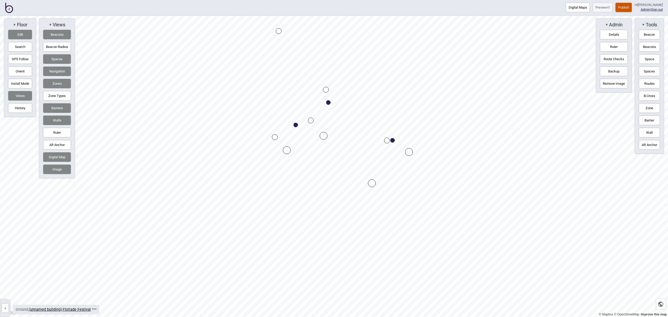
click at [622, 7] on button "Publish" at bounding box center [623, 8] width 17 height 10
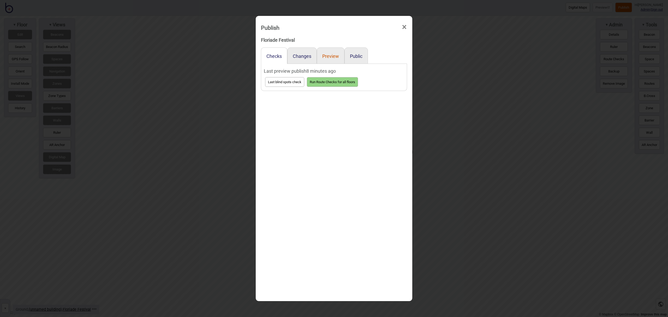
click at [330, 59] on button "Preview" at bounding box center [330, 55] width 17 height 5
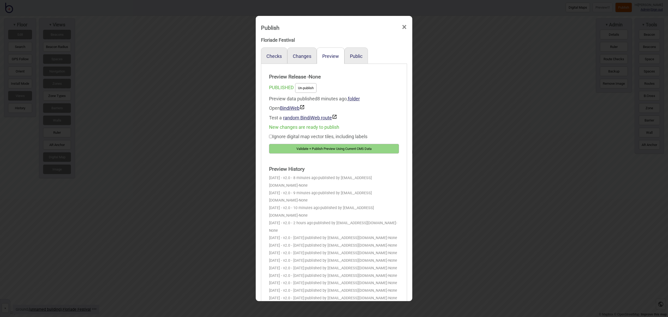
click at [362, 149] on button "Validate + Publish Preview Using Current CMS Data" at bounding box center [334, 149] width 130 height 10
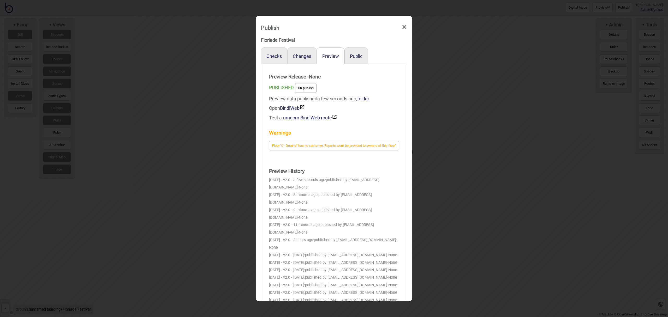
click at [405, 27] on span "×" at bounding box center [403, 27] width 5 height 17
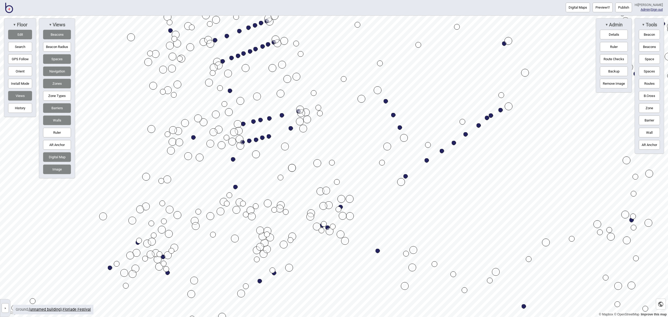
click at [400, 127] on div "Map marker" at bounding box center [399, 127] width 4 height 4
select select "Food and Drink"
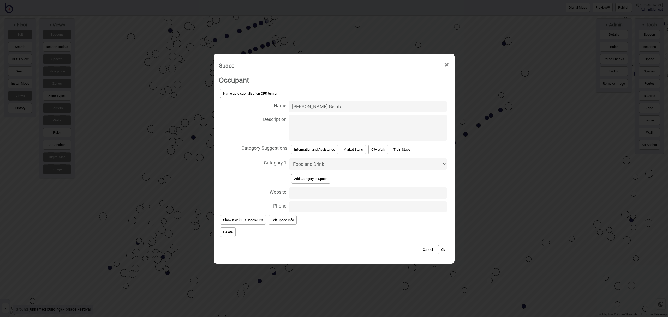
click at [315, 191] on input "Website" at bounding box center [367, 192] width 157 height 11
paste input "https://gelatomessina.com/?srsltid=AfmBOoqU1fcsQynL6PqbuMc0dtcpP1JMIMhN9JH3OFJ_…"
type input "https://gelatomessina.com/?srsltid=AfmBOoqU1fcsQynL6PqbuMc0dtcpP1JMIMhN9JH3OFJ_…"
click at [443, 252] on button "Ok" at bounding box center [443, 250] width 10 height 10
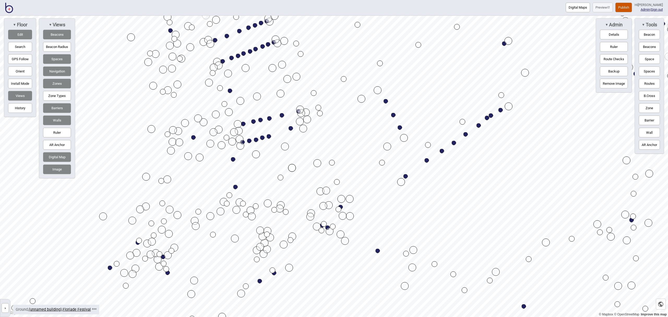
click at [626, 8] on button "Publish" at bounding box center [623, 8] width 17 height 10
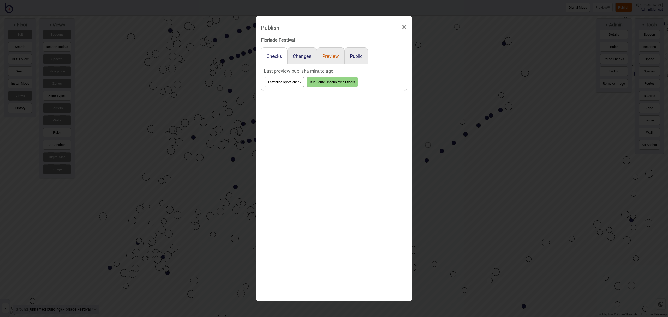
click at [336, 55] on button "Preview" at bounding box center [330, 55] width 17 height 5
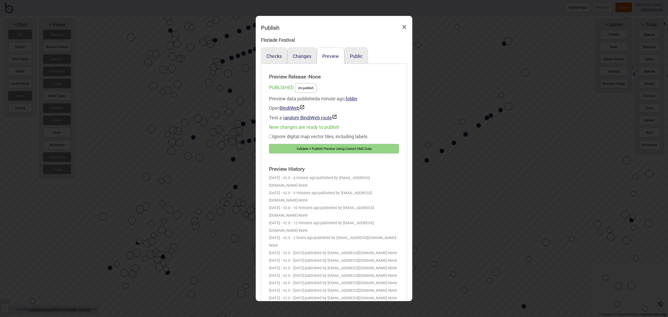
click at [358, 149] on button "Validate + Publish Preview Using Current CMS Data" at bounding box center [334, 149] width 130 height 10
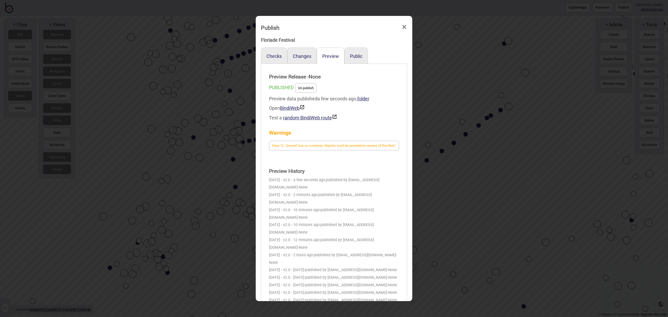
click at [402, 27] on span "×" at bounding box center [403, 27] width 5 height 17
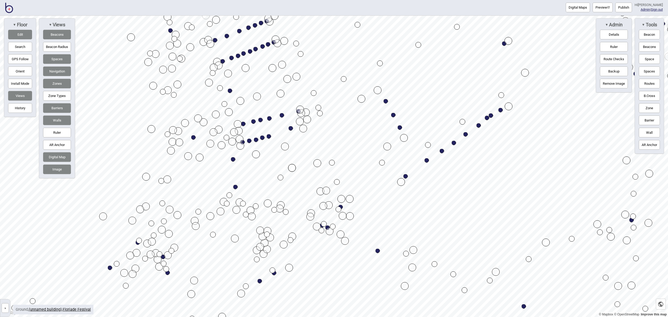
click at [15, 31] on button "Edit" at bounding box center [20, 35] width 24 height 10
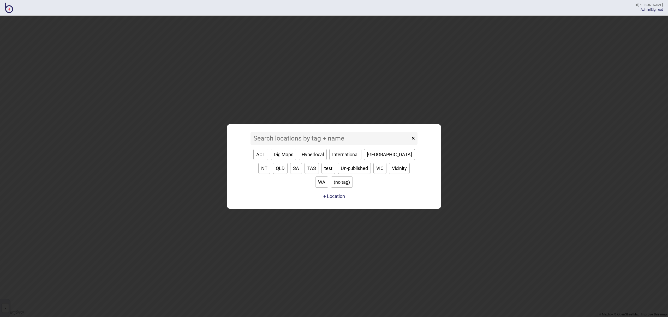
click at [287, 163] on button "QLD" at bounding box center [280, 168] width 15 height 11
type input "QLD"
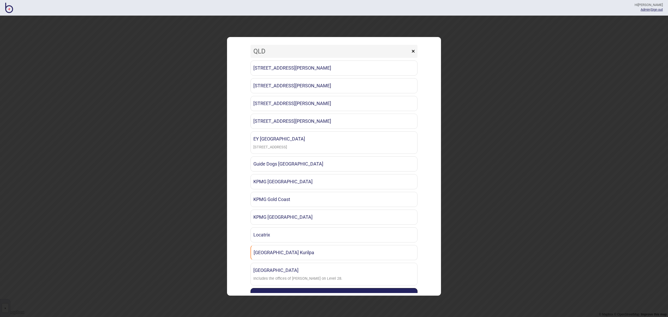
scroll to position [51, 0]
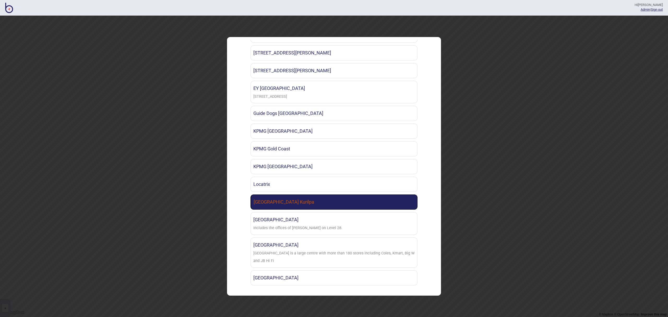
click at [313, 198] on link "[GEOGRAPHIC_DATA] Kurilpa" at bounding box center [333, 202] width 167 height 15
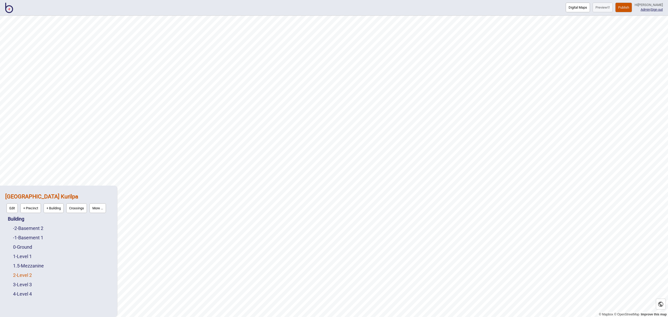
click at [30, 276] on link "2 - Level 2" at bounding box center [22, 275] width 19 height 5
click at [20, 274] on button "Edit" at bounding box center [19, 274] width 11 height 10
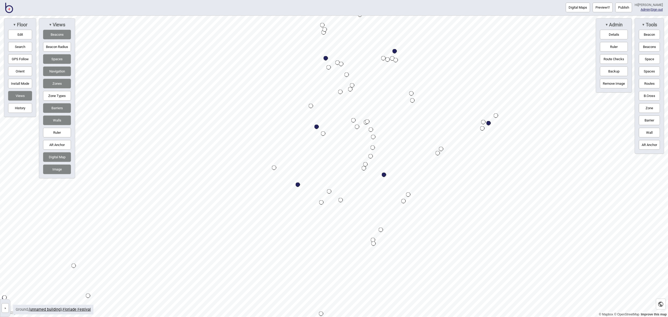
click at [274, 0] on html "Digital Maps Preview Publish Hi [PERSON_NAME] Admin | Sign out © Mapbox © OpenS…" at bounding box center [334, 0] width 668 height 0
click at [267, 0] on html "Digital Maps Preview Publish Hi [PERSON_NAME] Admin | Sign out © Mapbox © OpenS…" at bounding box center [334, 0] width 668 height 0
click at [649, 85] on button "Routes" at bounding box center [648, 84] width 21 height 10
click at [346, 143] on div "Map marker" at bounding box center [346, 143] width 4 height 4
click at [321, 176] on div "Map marker" at bounding box center [321, 176] width 4 height 4
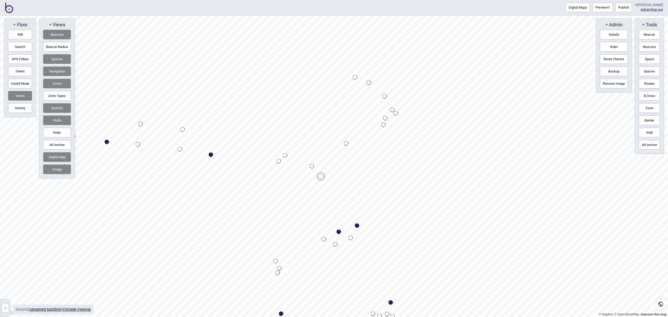
click at [644, 85] on button "Routes" at bounding box center [648, 84] width 21 height 10
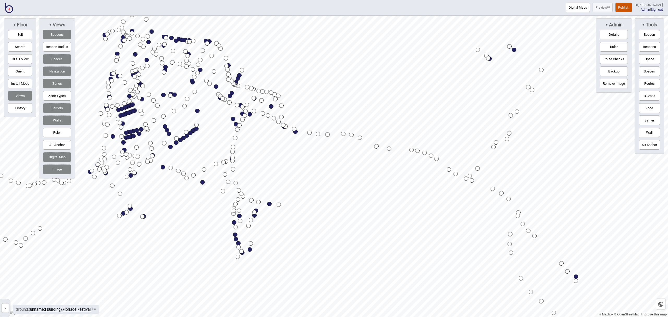
click at [10, 8] on img at bounding box center [9, 8] width 8 height 10
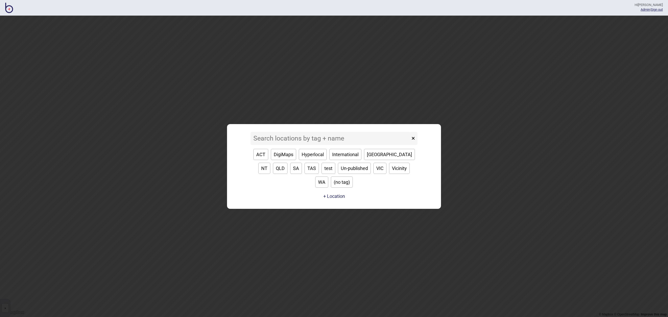
click at [287, 163] on button "QLD" at bounding box center [280, 168] width 15 height 11
type input "QLD"
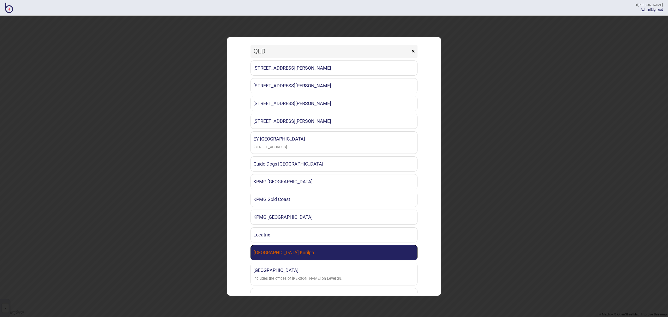
click at [304, 257] on link "[GEOGRAPHIC_DATA] Kurilpa" at bounding box center [333, 252] width 167 height 15
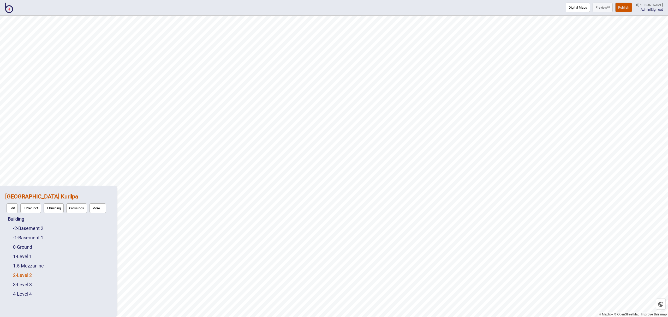
click at [32, 274] on link "2 - Level 2" at bounding box center [22, 275] width 19 height 5
click at [23, 273] on button "Edit" at bounding box center [19, 274] width 11 height 10
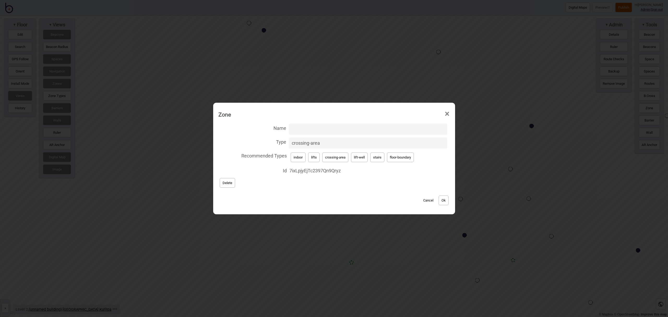
click at [446, 113] on span "×" at bounding box center [446, 113] width 5 height 17
click at [446, 114] on span "×" at bounding box center [446, 113] width 5 height 17
click at [428, 199] on button "Cancel" at bounding box center [427, 201] width 15 height 10
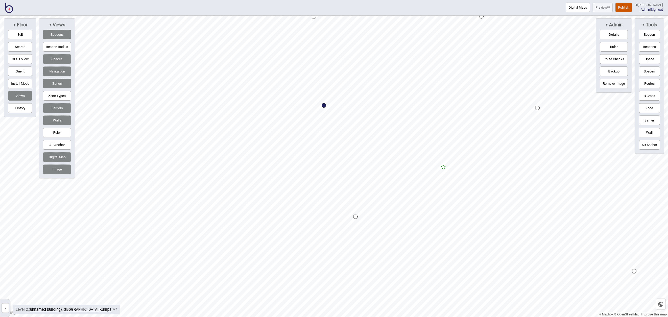
click at [623, 7] on button "Publish" at bounding box center [623, 8] width 17 height 10
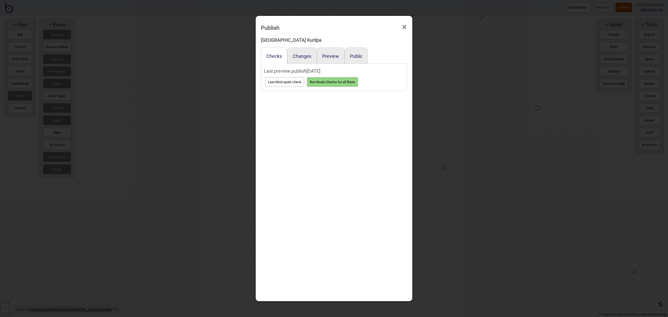
click at [404, 29] on span "×" at bounding box center [403, 27] width 5 height 17
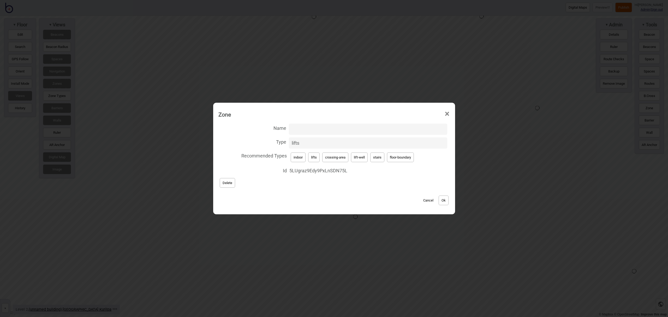
click at [430, 201] on button "Cancel" at bounding box center [427, 201] width 15 height 10
click at [447, 116] on span "×" at bounding box center [446, 113] width 5 height 17
click at [431, 201] on button "Cancel" at bounding box center [427, 201] width 15 height 10
click at [428, 200] on button "Cancel" at bounding box center [427, 201] width 15 height 10
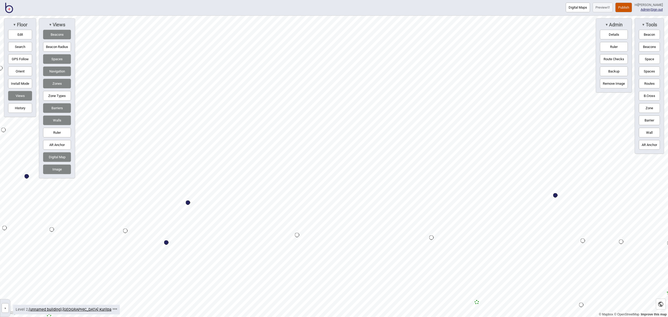
click at [50, 72] on button "Navigation" at bounding box center [57, 71] width 28 height 10
click at [57, 73] on button "Navigation" at bounding box center [57, 71] width 28 height 10
click at [26, 33] on button "Edit" at bounding box center [20, 35] width 24 height 10
click at [21, 37] on button "Edit" at bounding box center [20, 35] width 24 height 10
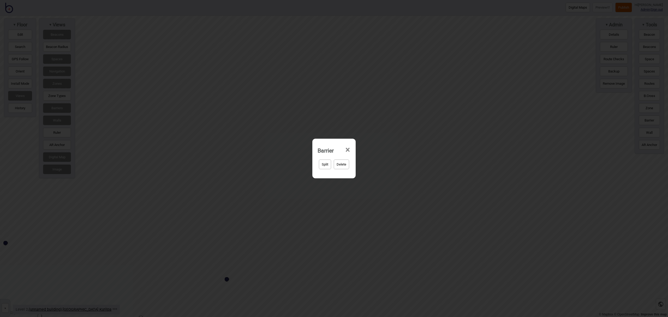
click at [327, 166] on button "Split" at bounding box center [325, 165] width 12 height 10
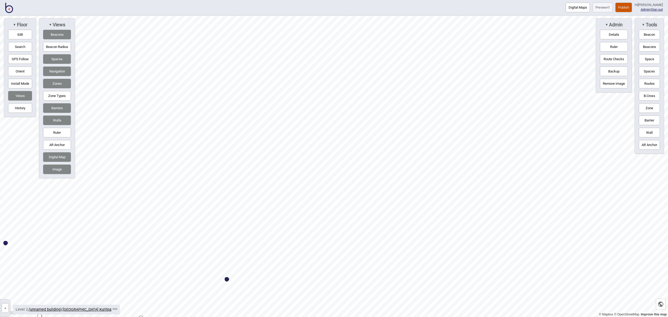
click at [14, 32] on button "Edit" at bounding box center [20, 35] width 24 height 10
drag, startPoint x: 360, startPoint y: 245, endPoint x: 344, endPoint y: 242, distance: 16.5
click at [642, 121] on button "Barrier" at bounding box center [648, 121] width 21 height 10
click at [638, 118] on button "Barrier" at bounding box center [648, 121] width 21 height 10
click at [644, 118] on button "Barrier" at bounding box center [648, 121] width 21 height 10
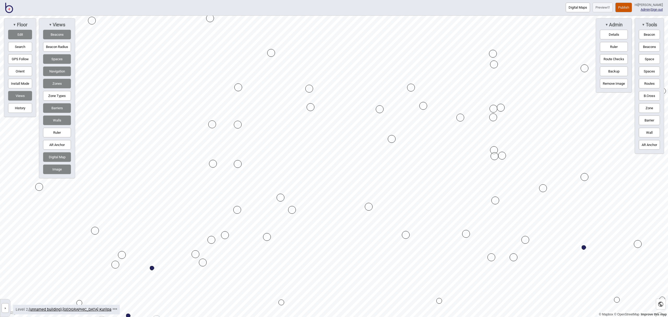
click at [645, 123] on button "Barrier" at bounding box center [648, 121] width 21 height 10
click at [651, 122] on button "Barrier" at bounding box center [648, 121] width 21 height 10
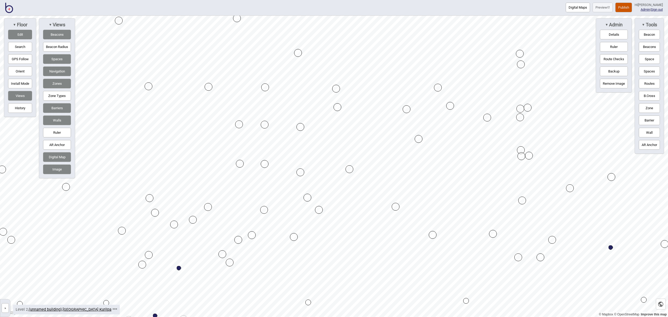
click at [643, 62] on button "Space" at bounding box center [648, 59] width 21 height 10
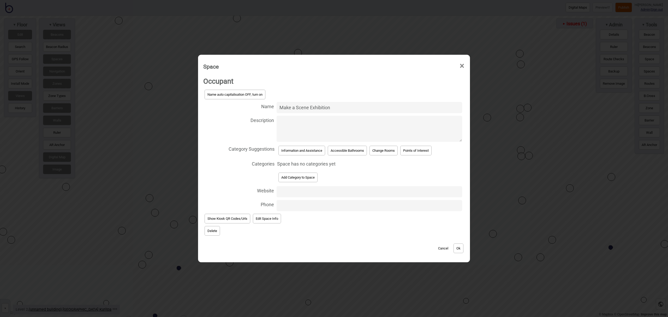
type input "Make a Scene Exhibition"
click at [291, 177] on button "Add Category to Space" at bounding box center [297, 178] width 39 height 10
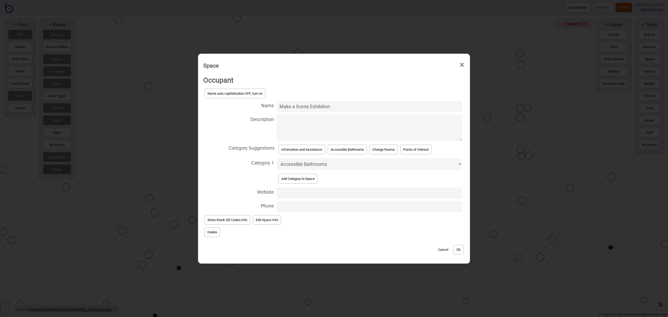
click at [292, 164] on select "Accessible Bathrooms Baggage Bathrooms Car Parks Change Rooms Eating Areas Entr…" at bounding box center [368, 164] width 185 height 12
select select "Exhibitions"
click at [276, 158] on select "Accessible Bathrooms Baggage Bathrooms Car Parks Change Rooms Eating Areas Entr…" at bounding box center [368, 164] width 185 height 12
click at [459, 246] on button "Ok" at bounding box center [458, 250] width 10 height 10
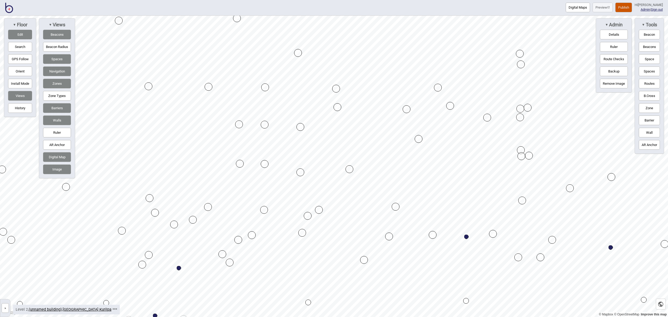
drag, startPoint x: 333, startPoint y: 259, endPoint x: 365, endPoint y: 260, distance: 32.1
click at [650, 83] on button "Routes" at bounding box center [648, 84] width 21 height 10
click at [466, 301] on div "Map marker" at bounding box center [466, 301] width 6 height 6
click at [648, 82] on button "Routes" at bounding box center [648, 84] width 21 height 10
click at [649, 83] on button "Routes" at bounding box center [648, 84] width 21 height 10
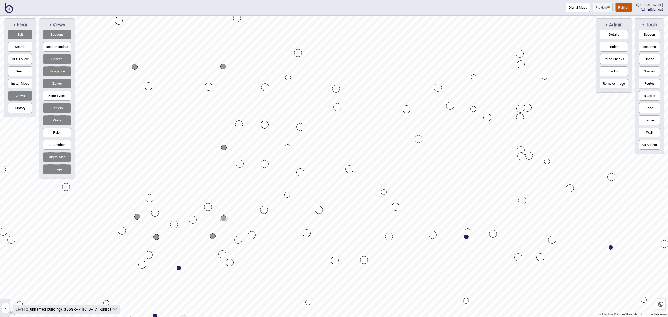
click at [223, 146] on div "Map marker" at bounding box center [224, 148] width 6 height 6
click at [649, 83] on button "Routes" at bounding box center [648, 84] width 21 height 10
click at [648, 82] on button "Routes" at bounding box center [648, 84] width 21 height 10
click at [287, 195] on div "Map marker" at bounding box center [287, 195] width 6 height 6
click at [650, 84] on button "Routes" at bounding box center [648, 84] width 21 height 10
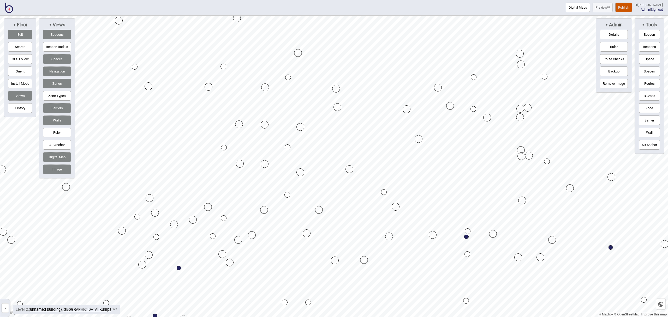
click at [468, 255] on div "Map marker" at bounding box center [467, 254] width 6 height 6
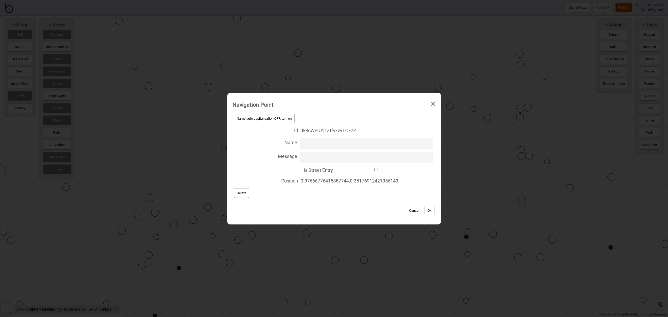
click at [237, 193] on span "Delete" at bounding box center [242, 193] width 10 height 4
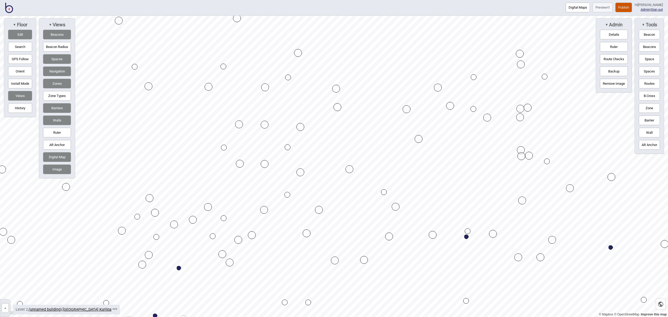
click at [650, 88] on button "Routes" at bounding box center [648, 84] width 21 height 10
click at [468, 232] on div "Map marker" at bounding box center [467, 231] width 6 height 6
click at [466, 300] on div "Map marker" at bounding box center [466, 301] width 6 height 6
click at [650, 85] on button "Routes" at bounding box center [648, 84] width 21 height 10
click at [25, 35] on button "Edit" at bounding box center [20, 35] width 24 height 10
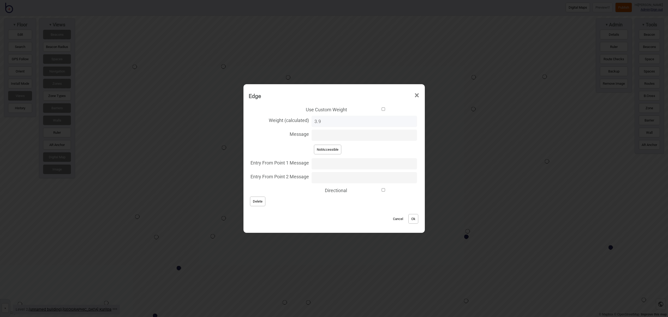
click at [382, 190] on input "Directional" at bounding box center [382, 189] width 67 height 3
checkbox input "true"
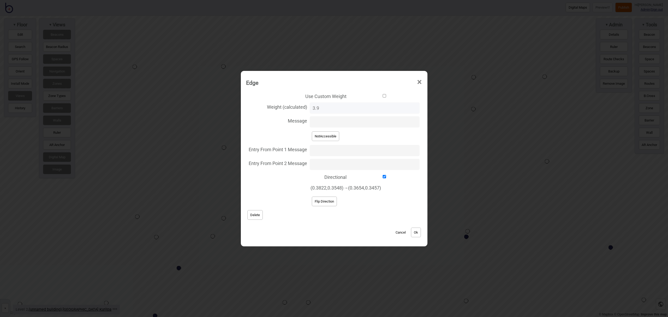
click at [416, 234] on button "Ok" at bounding box center [416, 233] width 10 height 10
click at [335, 200] on button "Flip Direction" at bounding box center [324, 202] width 25 height 10
click at [417, 234] on button "Ok" at bounding box center [416, 233] width 10 height 10
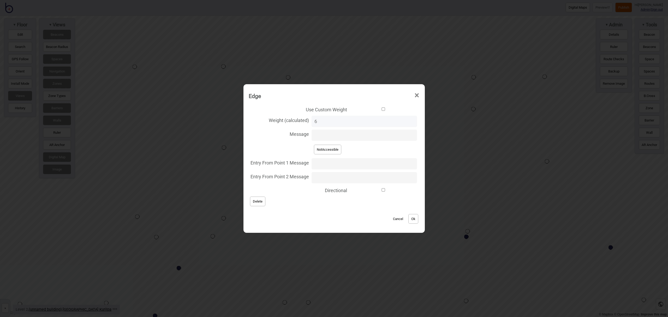
click at [379, 190] on input "Directional" at bounding box center [382, 189] width 67 height 3
checkbox input "true"
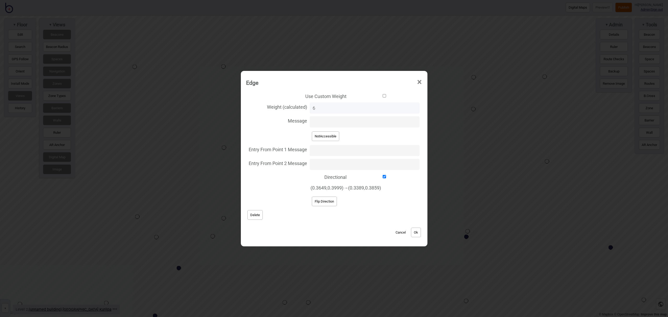
click at [414, 228] on button "Ok" at bounding box center [416, 233] width 10 height 10
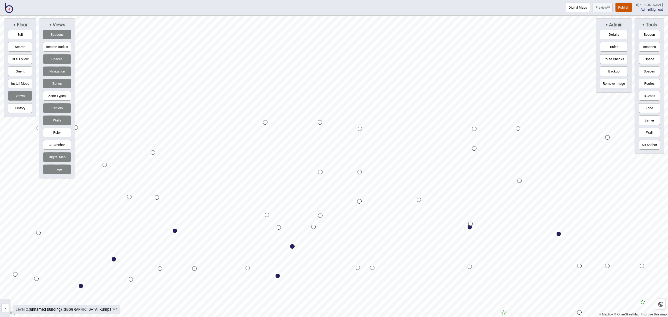
click at [627, 6] on button "Publish" at bounding box center [623, 8] width 17 height 10
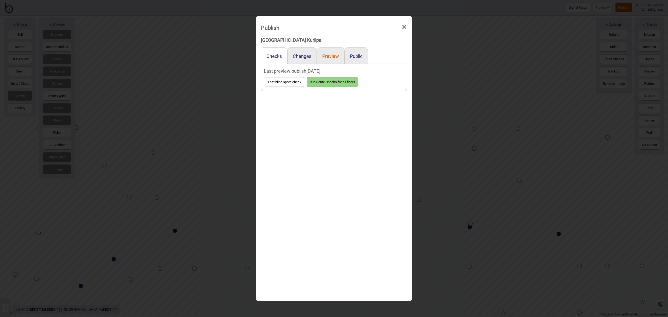
click at [335, 55] on button "Preview" at bounding box center [330, 55] width 17 height 5
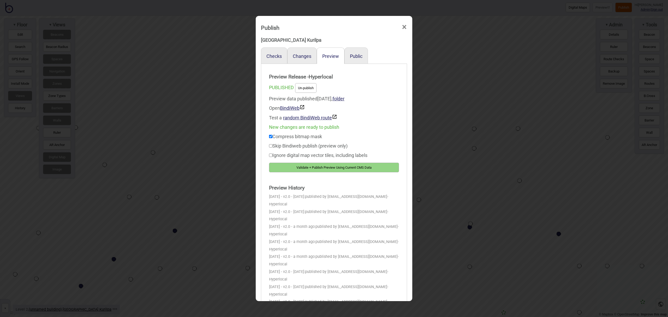
click at [354, 168] on button "Validate + Publish Preview Using Current CMS Data" at bounding box center [334, 168] width 130 height 10
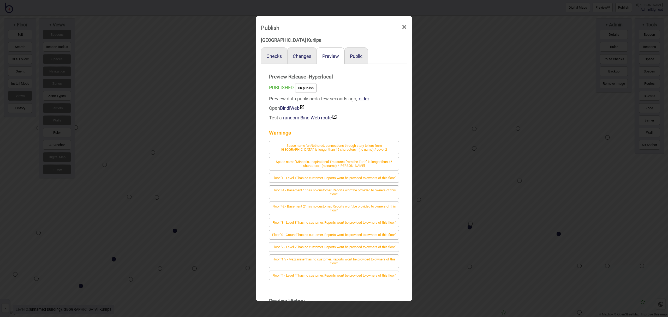
click at [404, 28] on span "×" at bounding box center [403, 27] width 5 height 17
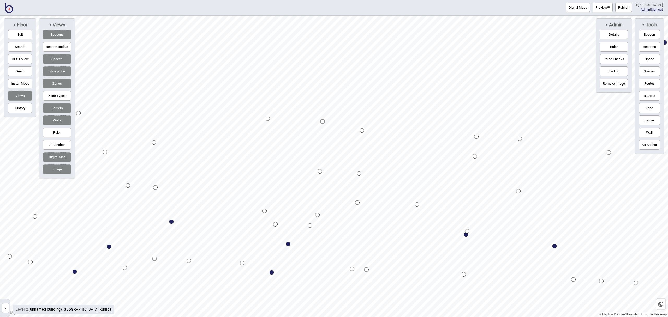
click at [629, 10] on button "Publish" at bounding box center [623, 8] width 17 height 10
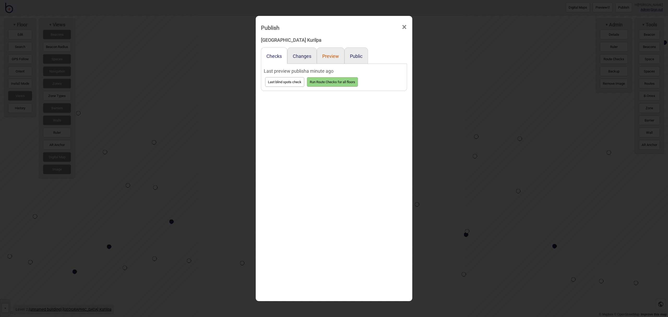
click at [331, 55] on button "Preview" at bounding box center [330, 55] width 17 height 5
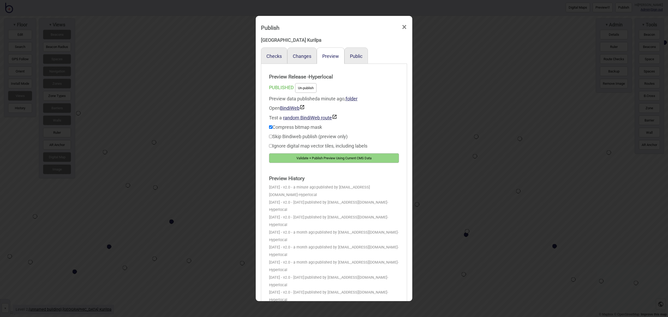
click at [343, 159] on button "Validate + Publish Preview Using Current CMS Data" at bounding box center [334, 158] width 130 height 10
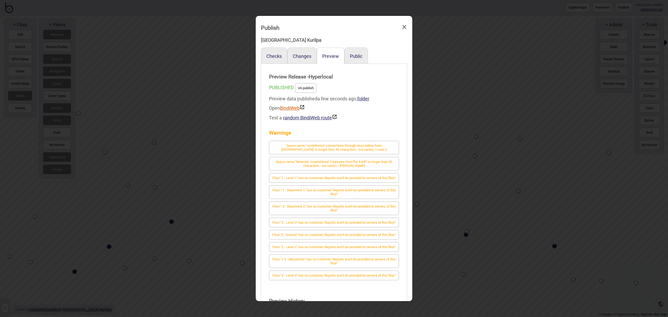
click at [294, 107] on link "BindiWeb" at bounding box center [292, 107] width 25 height 5
click at [356, 58] on button "Public" at bounding box center [356, 55] width 13 height 5
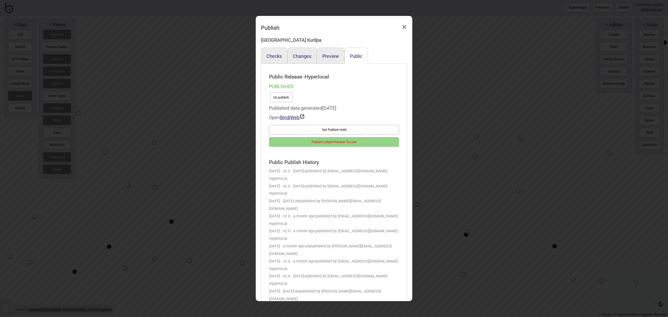
click at [358, 142] on button "Publish Latest Preview To Live" at bounding box center [334, 142] width 130 height 10
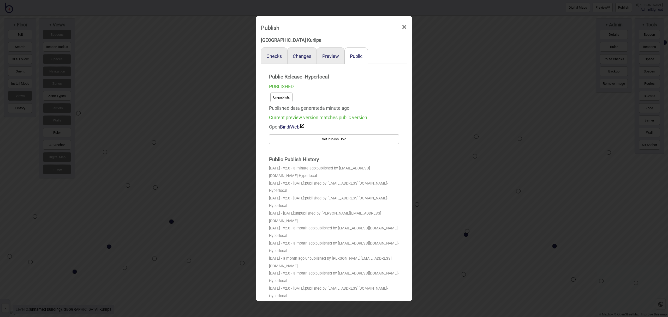
click at [405, 26] on span "×" at bounding box center [403, 27] width 5 height 17
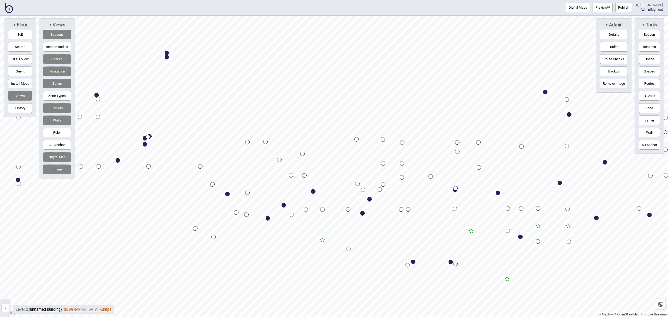
click at [81, 310] on link "[GEOGRAPHIC_DATA] Kurilpa" at bounding box center [87, 309] width 49 height 4
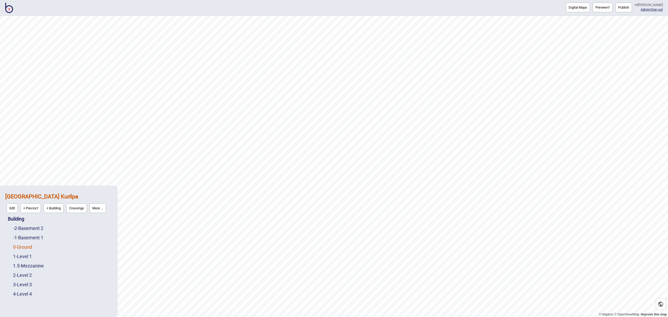
click at [26, 248] on link "0 - Ground" at bounding box center [22, 246] width 19 height 5
click at [12, 9] on img at bounding box center [9, 8] width 8 height 10
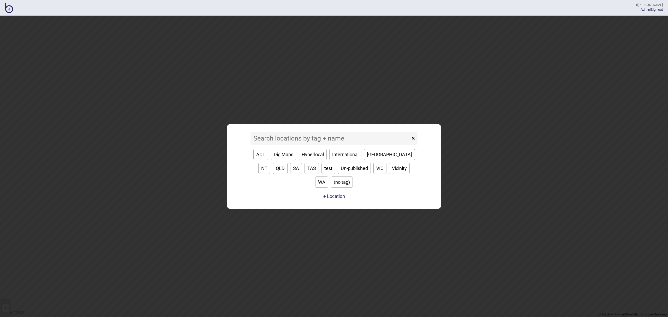
click at [373, 174] on button "VIC" at bounding box center [379, 168] width 13 height 11
type input "VIC"
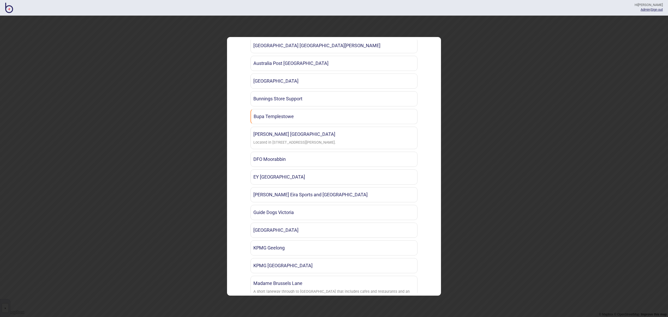
scroll to position [238, 0]
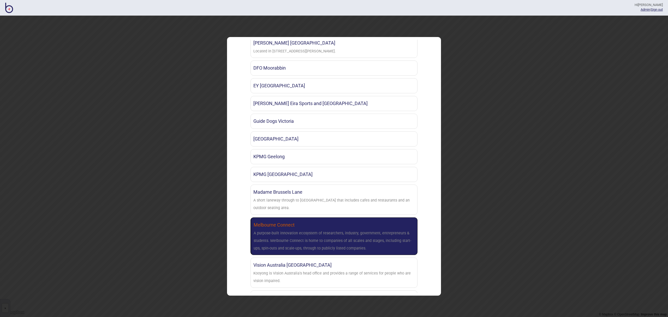
click at [334, 231] on div "A purpose-built innovation ecosystem of researchers, industry, government, entr…" at bounding box center [333, 241] width 161 height 22
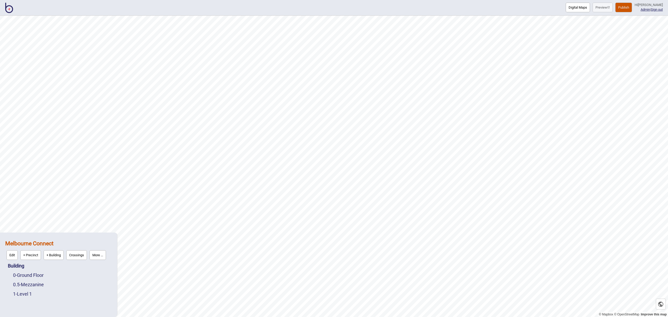
click at [632, 8] on button "Publish" at bounding box center [623, 8] width 17 height 10
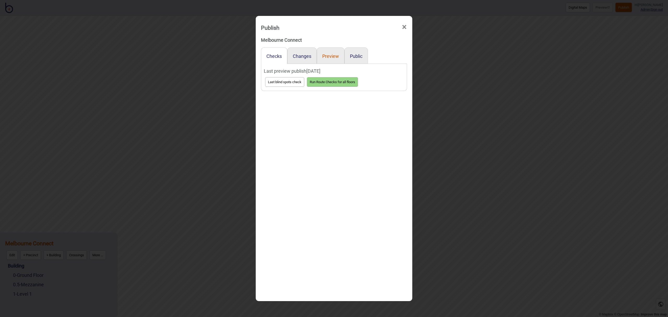
click at [333, 54] on button "Preview" at bounding box center [330, 55] width 17 height 5
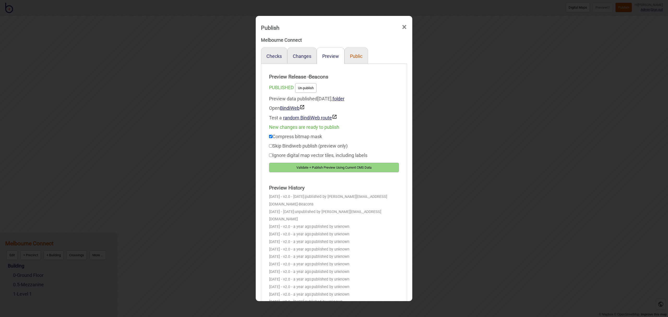
click at [353, 55] on button "Public" at bounding box center [356, 55] width 13 height 5
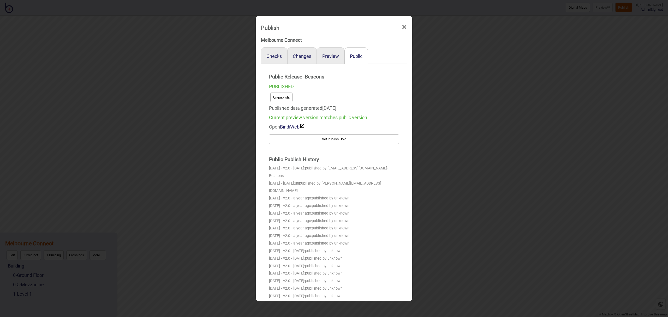
click at [403, 26] on span "×" at bounding box center [403, 27] width 5 height 17
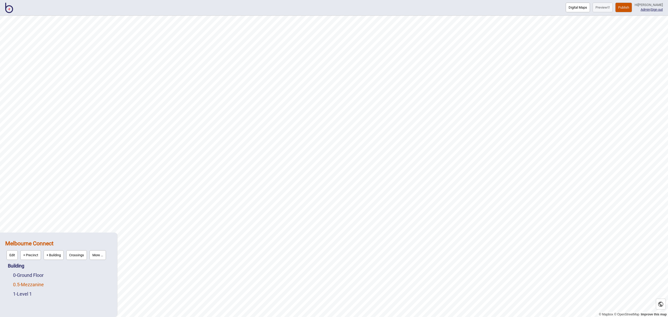
click at [33, 286] on link "0.5 - Mezzanine" at bounding box center [28, 284] width 31 height 5
click at [23, 283] on button "Edit" at bounding box center [19, 284] width 11 height 10
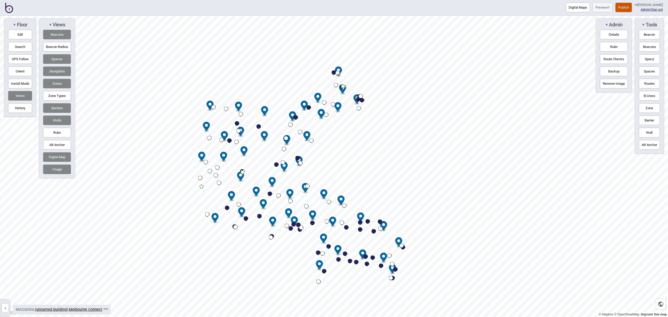
click at [9, 9] on img at bounding box center [9, 8] width 8 height 10
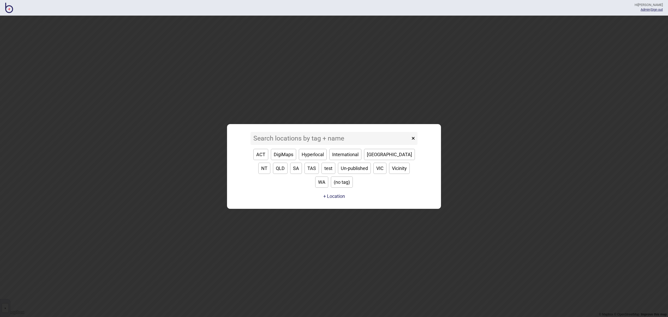
click at [290, 174] on button "SA" at bounding box center [296, 168] width 12 height 11
type input "SA"
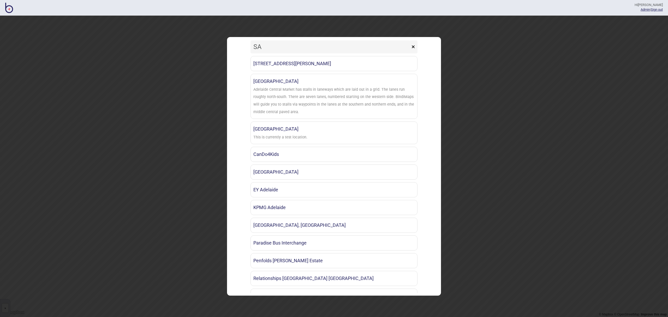
scroll to position [5, 0]
click at [10, 9] on img at bounding box center [9, 8] width 8 height 10
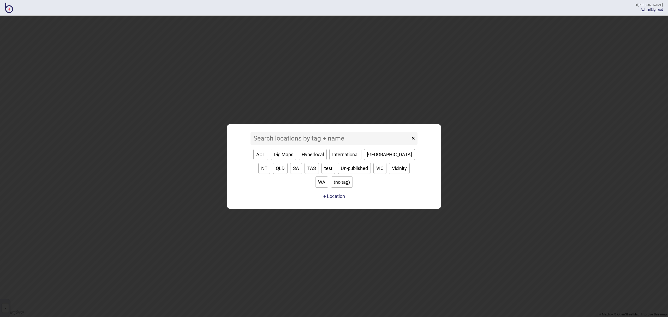
click at [373, 174] on button "VIC" at bounding box center [379, 168] width 13 height 11
type input "VIC"
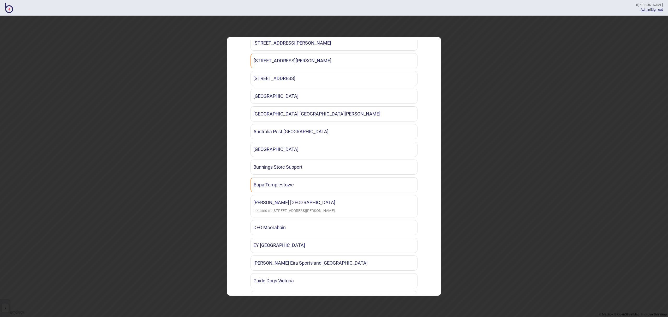
scroll to position [68, 0]
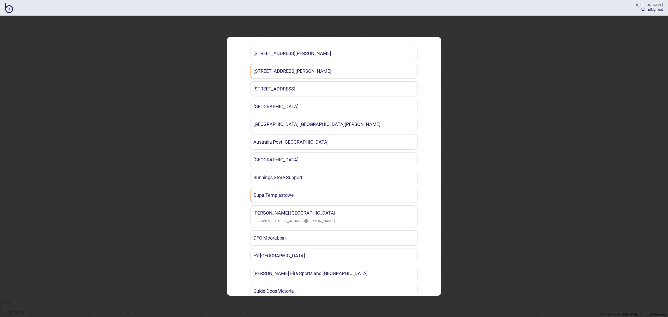
click at [9, 9] on img at bounding box center [9, 8] width 8 height 10
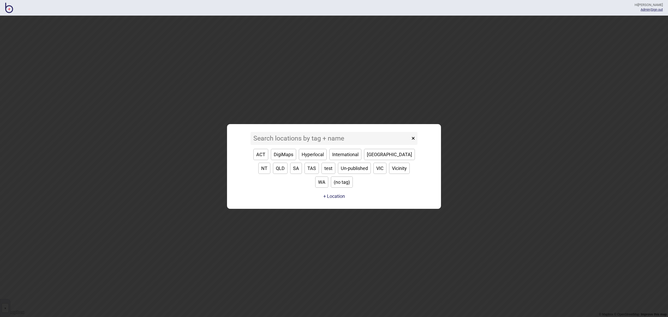
click at [263, 160] on button "ACT" at bounding box center [260, 154] width 15 height 11
type input "ACT"
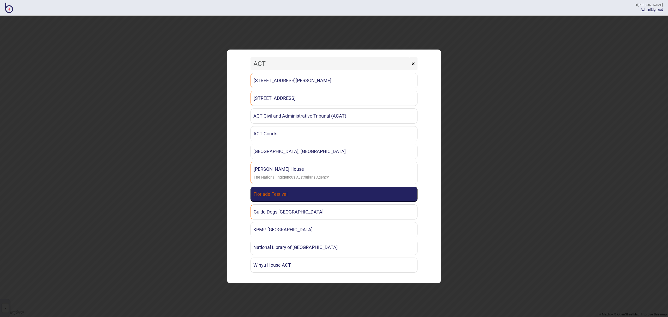
click at [290, 197] on link "Floriade Festival" at bounding box center [333, 194] width 167 height 15
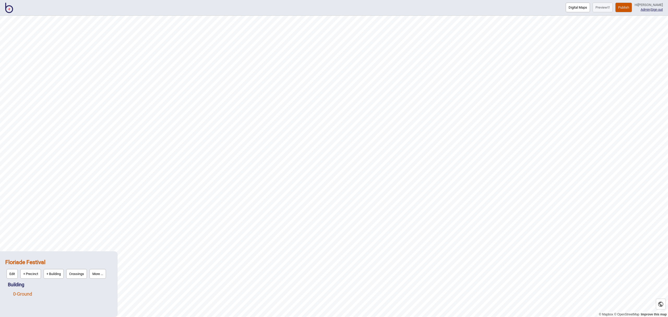
click at [25, 295] on link "0 - Ground" at bounding box center [22, 293] width 19 height 5
click at [22, 291] on button "Edit" at bounding box center [19, 293] width 11 height 10
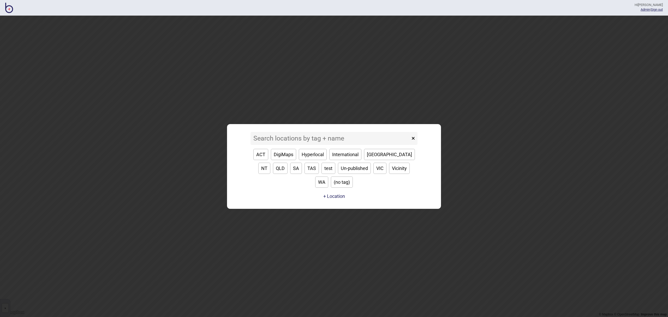
click at [373, 172] on button "VIC" at bounding box center [379, 168] width 13 height 11
type input "VIC"
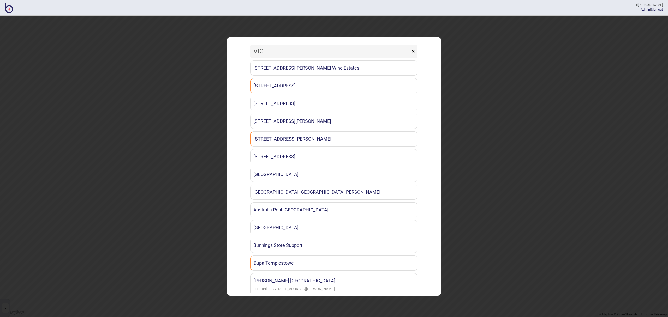
click at [417, 49] on div "VIC × [STREET_ADDRESS][GEOGRAPHIC_DATA][PERSON_NAME] [STREET_ADDRESS] [STREET_A…" at bounding box center [333, 167] width 209 height 254
click at [415, 50] on button "×" at bounding box center [413, 51] width 9 height 13
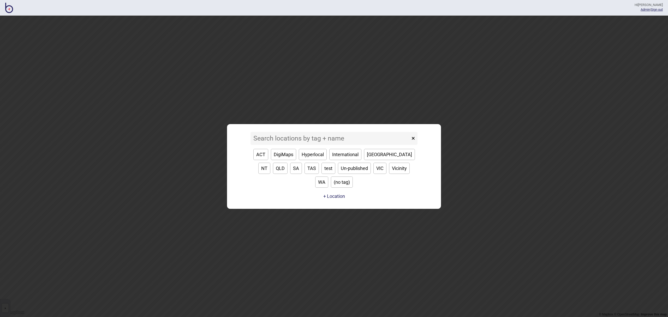
click at [338, 174] on button "Un-published" at bounding box center [354, 168] width 33 height 11
type input "Un-published"
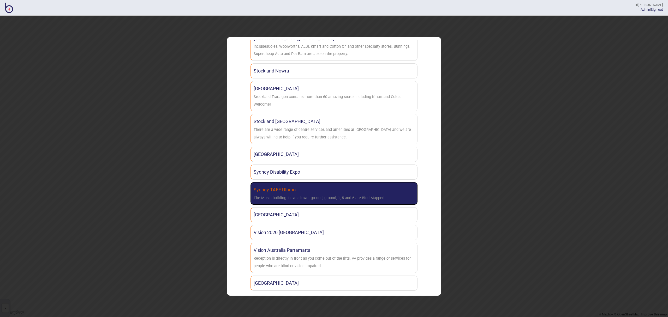
scroll to position [915, 0]
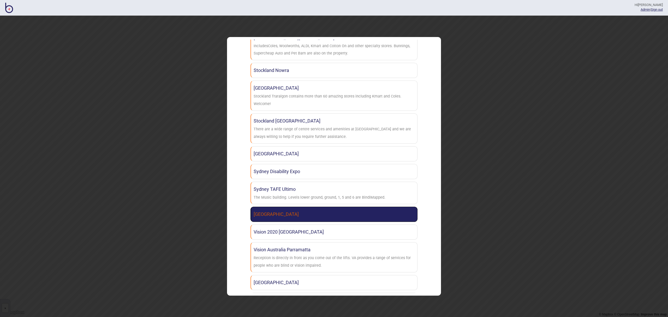
click at [301, 207] on link "University of Melbourne" at bounding box center [333, 214] width 167 height 15
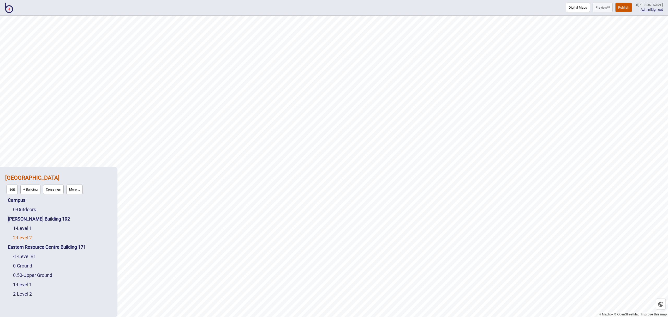
click at [28, 238] on link "2 - Level 2" at bounding box center [22, 237] width 19 height 5
click at [22, 237] on button "Edit" at bounding box center [19, 237] width 11 height 10
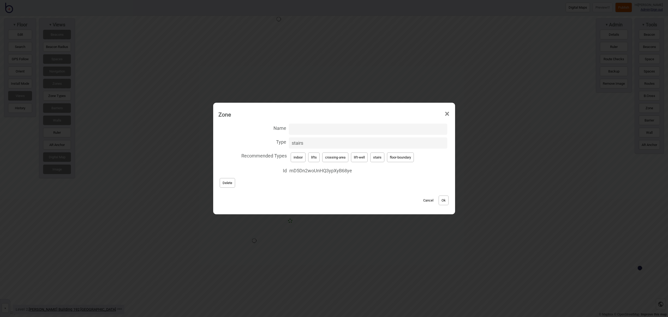
click at [446, 113] on span "×" at bounding box center [446, 113] width 5 height 17
click at [447, 112] on span "×" at bounding box center [446, 113] width 5 height 17
click at [447, 114] on span "×" at bounding box center [446, 113] width 5 height 17
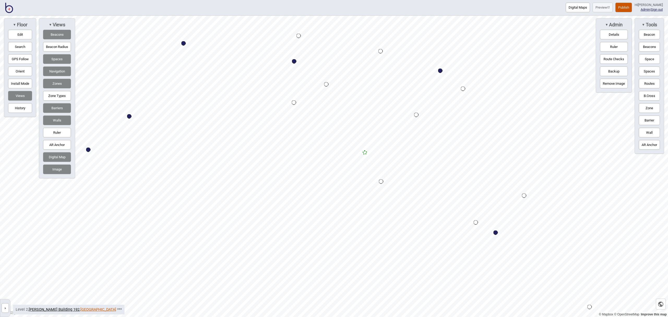
click at [90, 309] on link "University of Melbourne" at bounding box center [98, 309] width 36 height 4
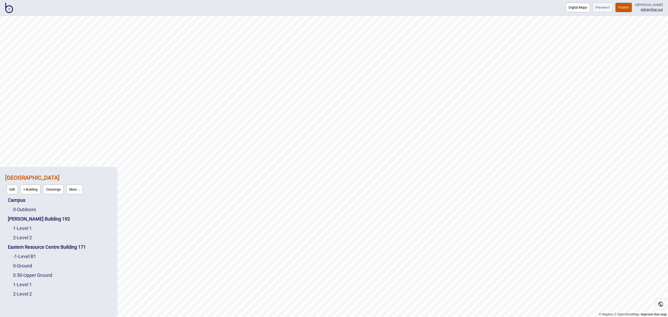
click at [27, 269] on div "0 - Ground" at bounding box center [62, 265] width 99 height 9
click at [26, 265] on link "0 - Ground" at bounding box center [22, 265] width 19 height 5
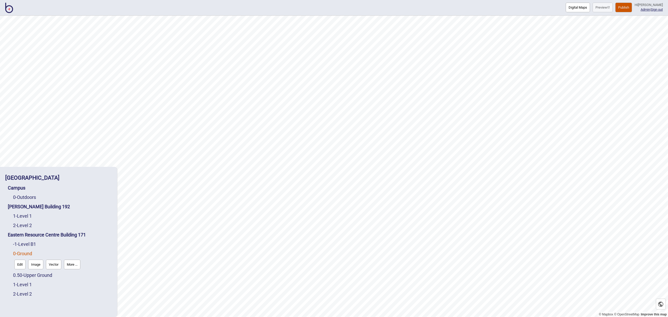
click at [23, 262] on button "Edit" at bounding box center [19, 265] width 11 height 10
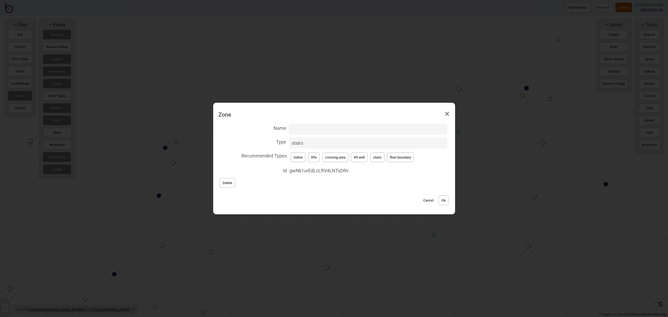
click at [447, 115] on span "×" at bounding box center [446, 113] width 5 height 17
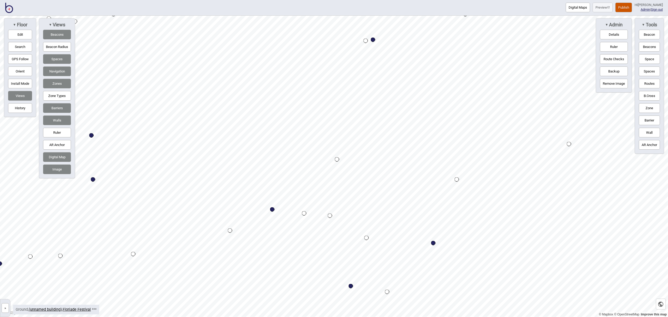
click at [647, 63] on button "Space" at bounding box center [648, 59] width 21 height 10
click at [337, 160] on div "Map marker" at bounding box center [337, 159] width 4 height 4
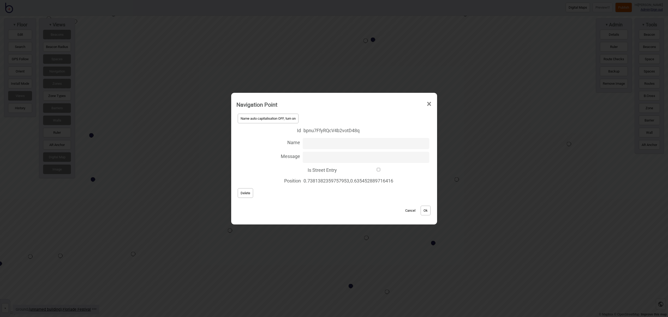
click at [407, 209] on button "Cancel" at bounding box center [409, 211] width 15 height 10
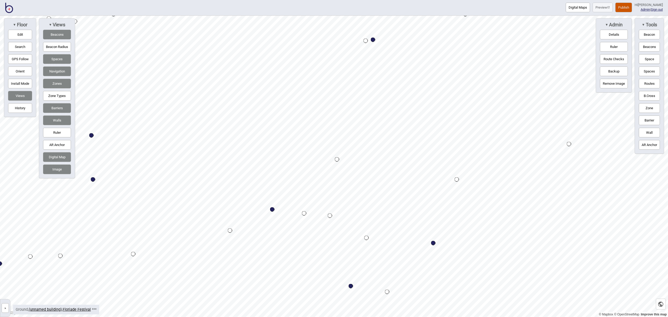
click at [644, 59] on button "Space" at bounding box center [648, 59] width 21 height 10
click at [645, 83] on button "Routes" at bounding box center [648, 84] width 21 height 10
click at [337, 160] on div "Map marker" at bounding box center [337, 159] width 4 height 4
click at [330, 215] on div "Map marker" at bounding box center [330, 216] width 4 height 4
click at [649, 86] on button "Routes" at bounding box center [648, 84] width 21 height 10
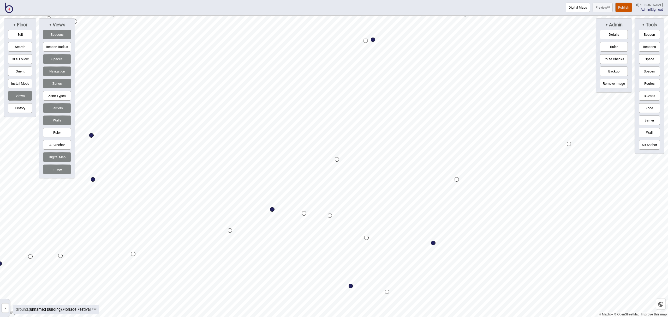
click at [26, 38] on button "Edit" at bounding box center [20, 35] width 24 height 10
drag, startPoint x: 330, startPoint y: 217, endPoint x: 343, endPoint y: 221, distance: 13.5
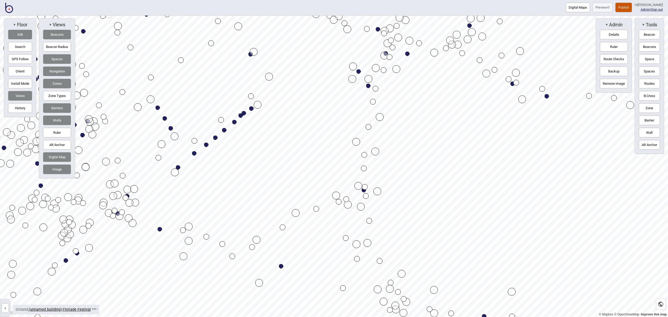
click at [60, 167] on button "Image" at bounding box center [57, 170] width 28 height 10
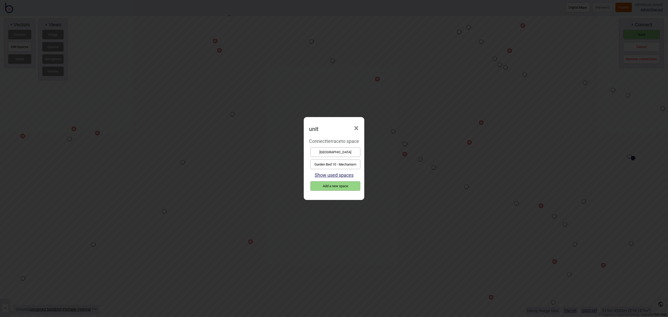
click at [344, 163] on button "Garden Bed 10 - Mechanism" at bounding box center [335, 165] width 50 height 10
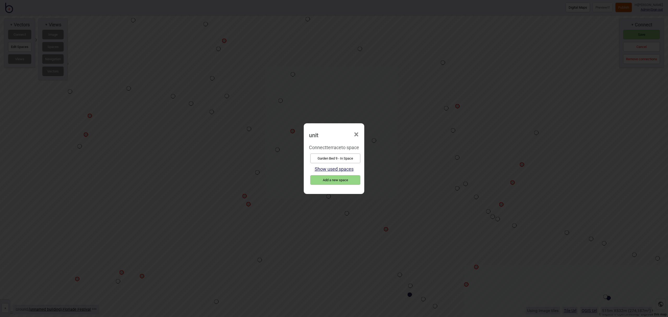
click at [352, 154] on button "Garden Bed 9 - In Space" at bounding box center [335, 159] width 50 height 10
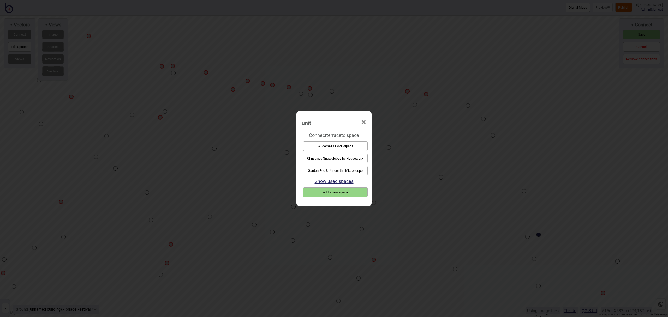
click at [346, 168] on button "Garden Bed 8 - Under the Microscope" at bounding box center [335, 171] width 65 height 10
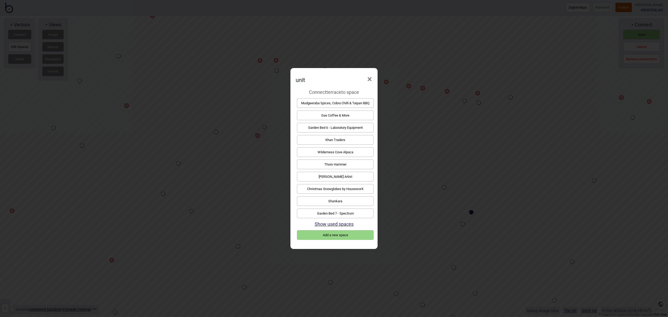
click at [351, 213] on button "Garden Bed 7 - Spectrum" at bounding box center [335, 214] width 77 height 10
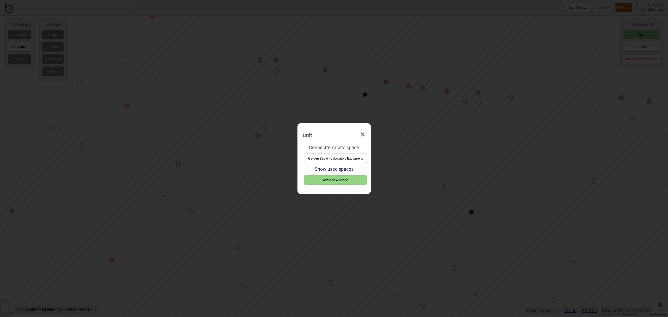
click at [330, 159] on button "Garden Bed 6 - Laboratory Equipment" at bounding box center [335, 159] width 63 height 10
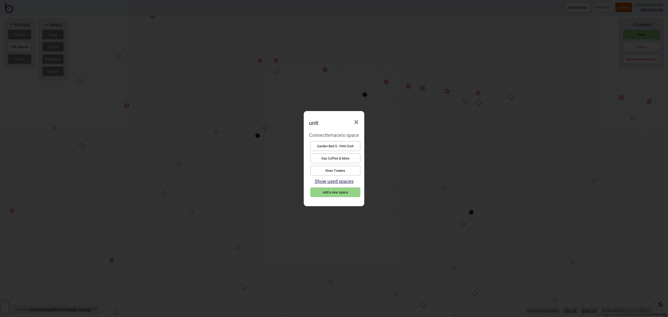
click at [333, 144] on button "Garden Bed 5 - Petri Dish" at bounding box center [335, 146] width 50 height 10
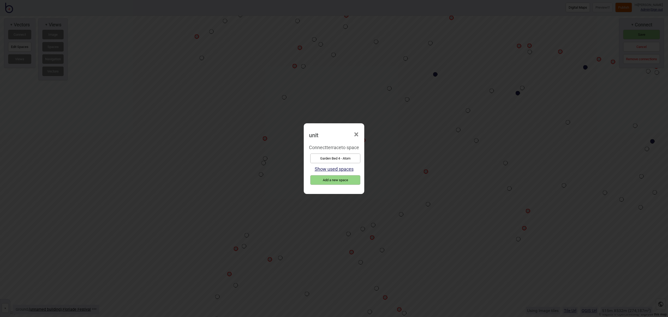
click at [343, 159] on button "Garden Bed 4 - Atom" at bounding box center [335, 159] width 50 height 10
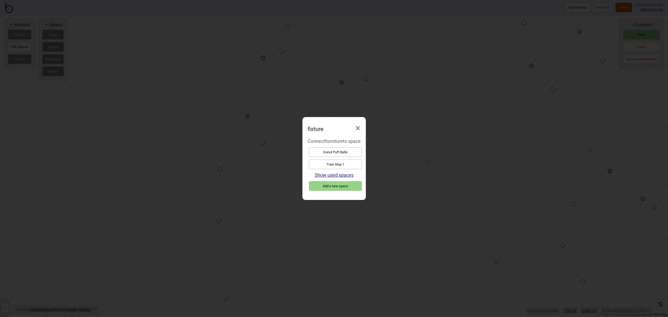
click at [339, 162] on button "Train Stop 1" at bounding box center [335, 165] width 53 height 10
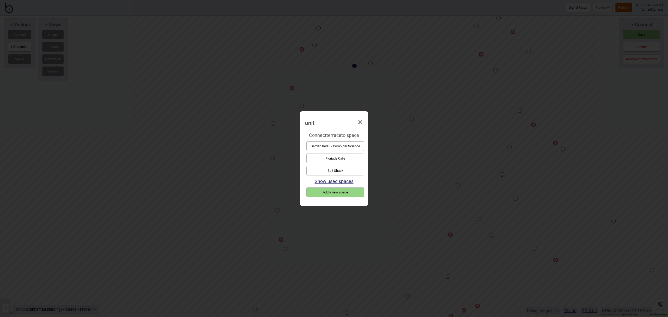
click at [339, 148] on button "Garden Bed 3 - Computer Science" at bounding box center [335, 146] width 58 height 10
click at [357, 171] on button "Garden Bed 2 - Human Brain" at bounding box center [335, 171] width 60 height 10
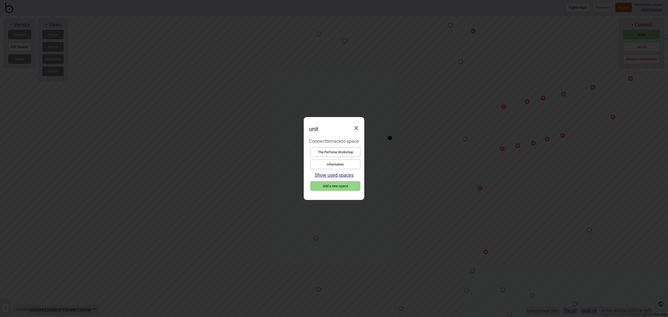
click at [357, 128] on span "×" at bounding box center [355, 128] width 5 height 17
click at [358, 167] on button "Garden Bed 1 - Molecule Structure" at bounding box center [335, 165] width 60 height 10
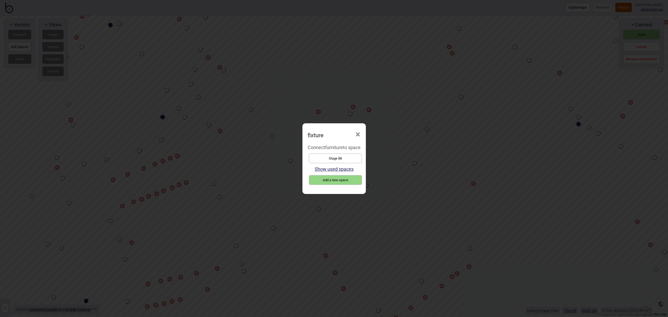
click at [359, 159] on button "Stage 88" at bounding box center [335, 159] width 53 height 10
click at [356, 157] on button "Street Theatre Stage" at bounding box center [335, 159] width 53 height 10
click at [336, 156] on button "Train Stop 2" at bounding box center [335, 159] width 53 height 10
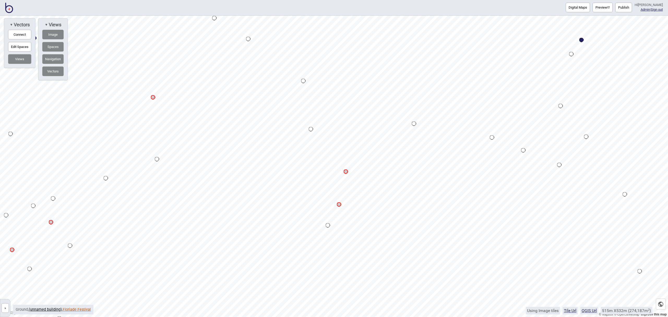
click at [77, 311] on link "Floriade Festival" at bounding box center [77, 309] width 28 height 4
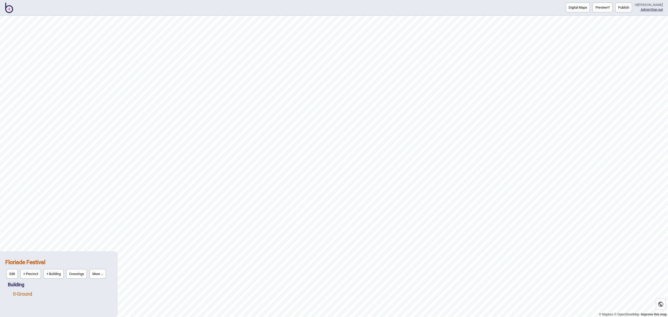
click at [31, 295] on link "0 - Ground" at bounding box center [22, 293] width 19 height 5
click at [54, 294] on button "Vector" at bounding box center [53, 293] width 15 height 10
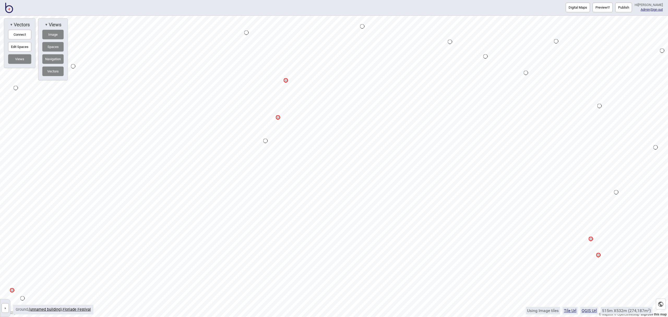
click at [31, 35] on button "Connect" at bounding box center [19, 35] width 23 height 10
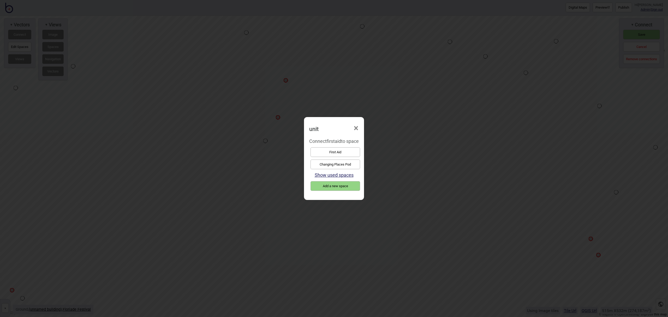
click at [338, 151] on button "First Aid" at bounding box center [335, 152] width 50 height 10
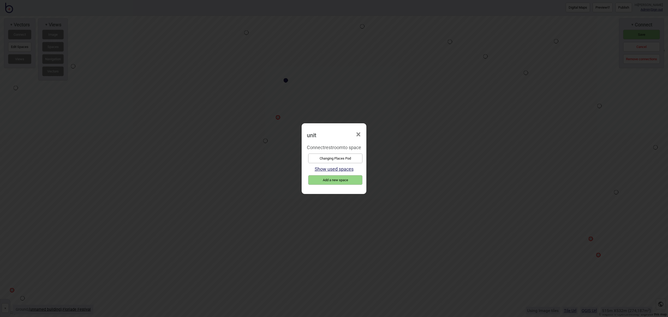
click at [331, 156] on button "Changing Places Pod" at bounding box center [335, 159] width 54 height 10
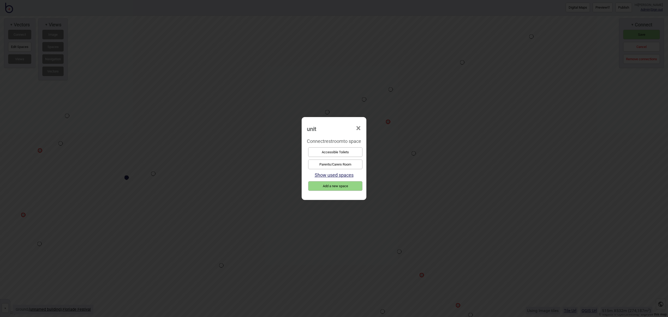
click at [329, 162] on button "Parents/Carers Room" at bounding box center [335, 165] width 54 height 10
click at [350, 153] on button "Donut Puff Balls" at bounding box center [334, 152] width 59 height 10
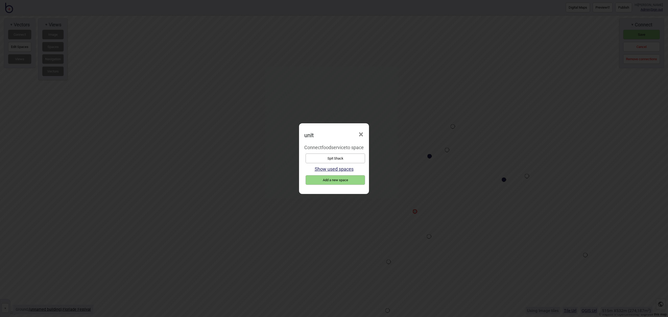
click at [330, 156] on button "Spit Shack" at bounding box center [334, 159] width 59 height 10
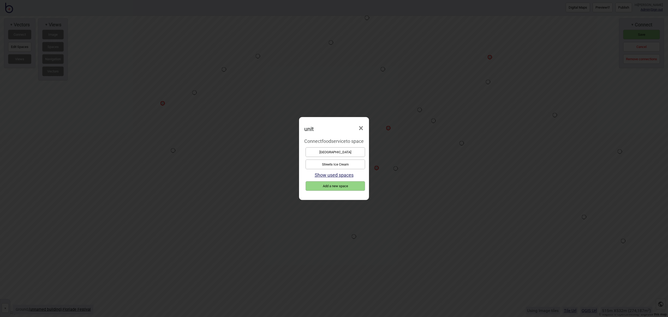
click at [351, 166] on button "Streets Ice Cream" at bounding box center [334, 165] width 59 height 10
click at [344, 153] on button "Gas Coffee & More" at bounding box center [334, 152] width 59 height 10
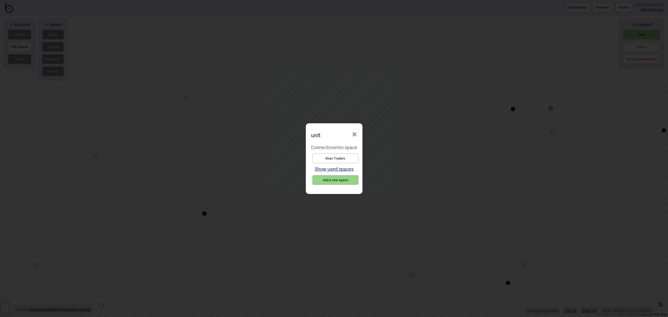
click at [353, 154] on button "Khan Traders" at bounding box center [335, 159] width 46 height 10
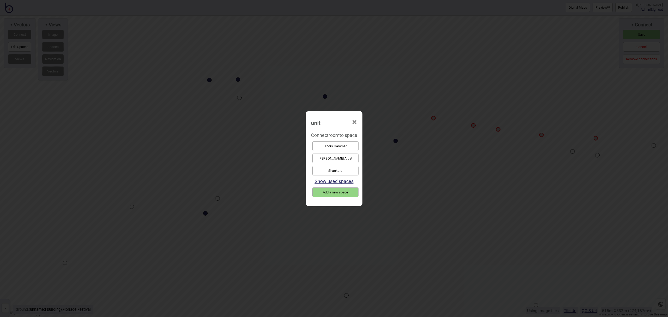
click at [337, 146] on button "Thors Hammer" at bounding box center [335, 146] width 46 height 10
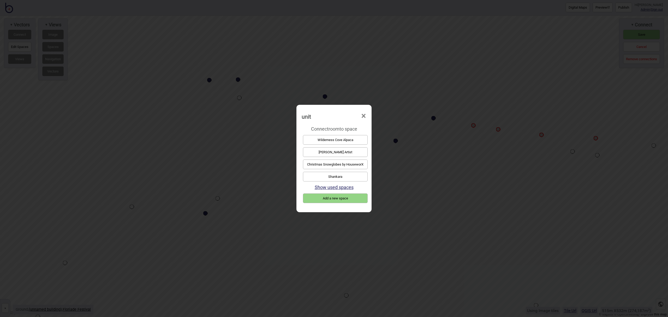
click at [361, 150] on button "[PERSON_NAME] Artist" at bounding box center [335, 152] width 65 height 10
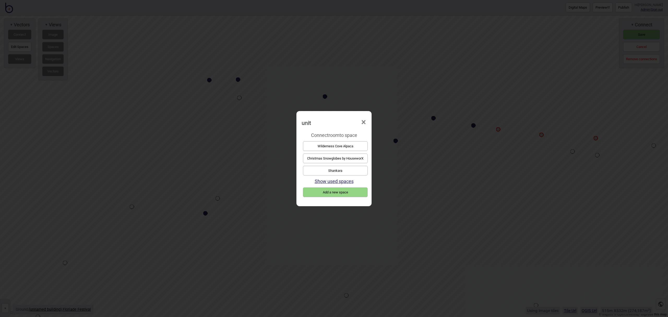
click at [345, 158] on button "Christmas Snowglobes by HouseworX" at bounding box center [335, 159] width 65 height 10
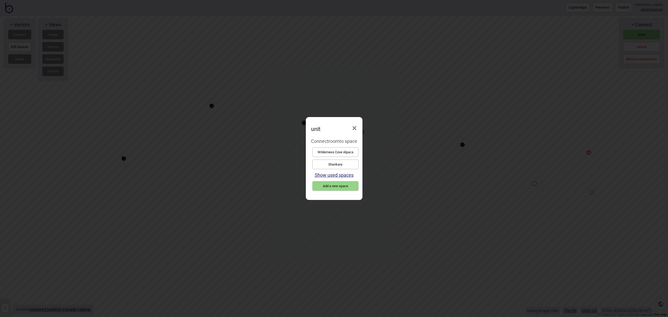
click at [335, 152] on button "Wilderness Cove Alpaca" at bounding box center [335, 152] width 46 height 10
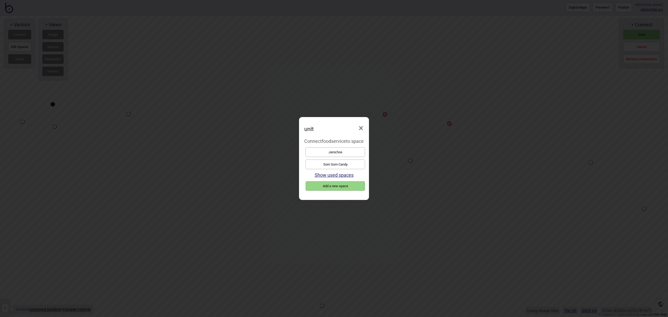
click at [356, 147] on button "Jarochos" at bounding box center [334, 152] width 59 height 10
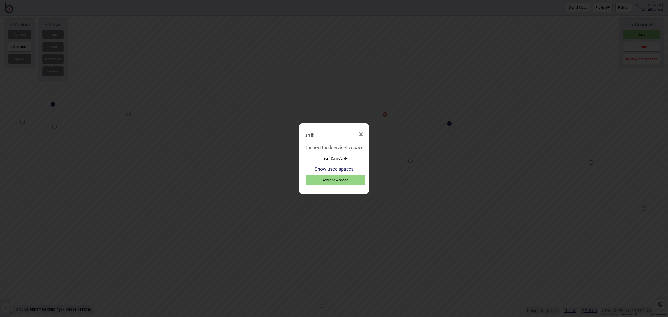
click at [356, 156] on button "Som Som Candy" at bounding box center [334, 159] width 59 height 10
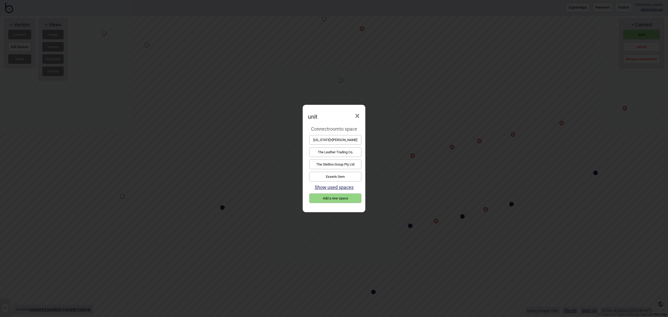
click at [341, 176] on button "Essen's Gem" at bounding box center [335, 177] width 52 height 10
click at [336, 139] on button "[US_STATE]+[PERSON_NAME]" at bounding box center [335, 140] width 52 height 10
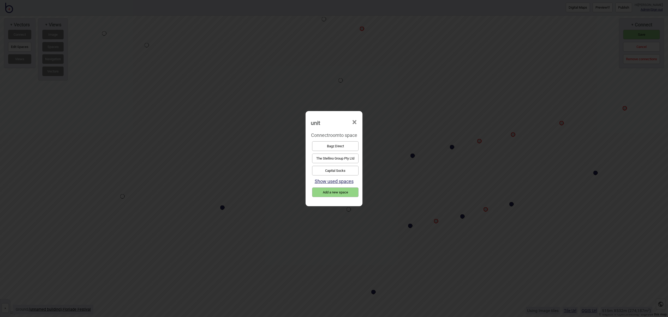
click at [358, 143] on button "Bagz Direct" at bounding box center [335, 146] width 46 height 10
click at [326, 156] on button "Capital Socks" at bounding box center [335, 159] width 49 height 10
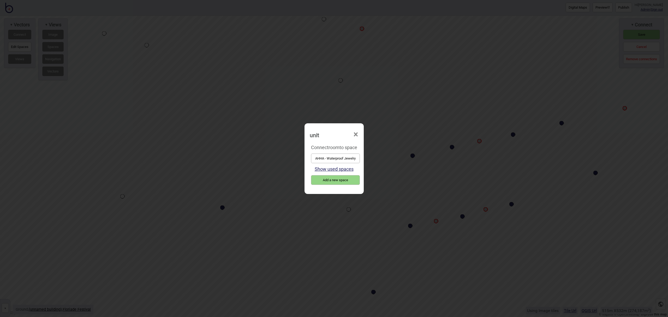
click at [330, 159] on button "AHHA - Waterproof Jewelry" at bounding box center [335, 159] width 49 height 10
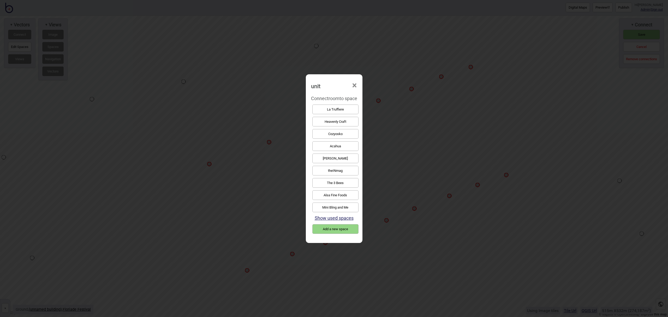
click at [334, 205] on button "Mini Bling and Me" at bounding box center [335, 208] width 46 height 10
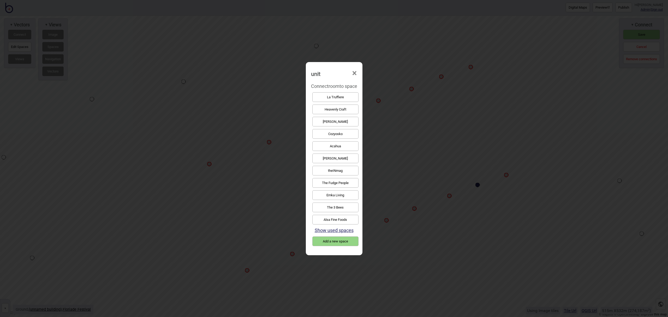
click at [334, 156] on button "Andez Jewellery" at bounding box center [335, 159] width 46 height 10
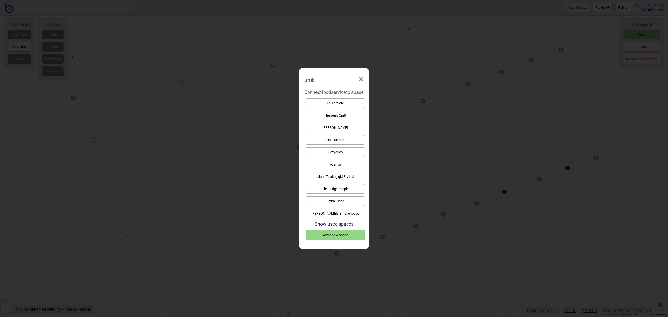
click at [337, 126] on button "Lush Berries" at bounding box center [334, 128] width 59 height 10
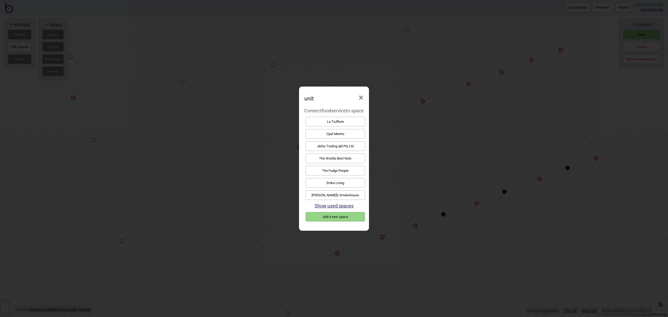
click at [343, 193] on button "Deda's Smokehouse" at bounding box center [334, 195] width 59 height 10
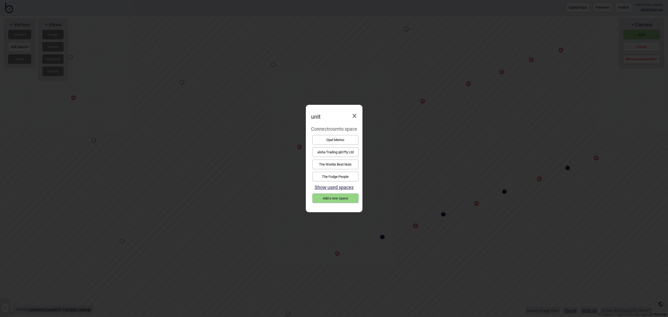
click at [334, 143] on button "Opel Merino" at bounding box center [335, 140] width 46 height 10
click at [335, 151] on button "The Worlds Best Nuts" at bounding box center [335, 152] width 46 height 10
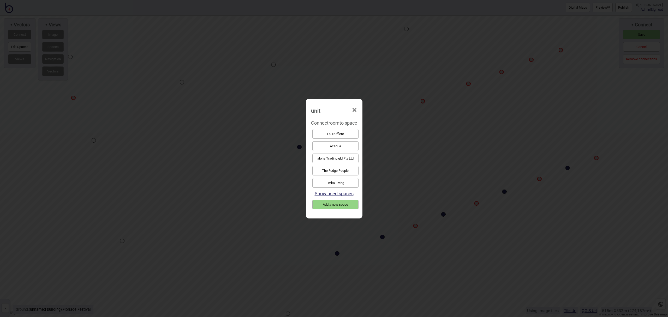
click at [348, 159] on button "aloha Trading qld Pty Ltd" at bounding box center [335, 159] width 46 height 10
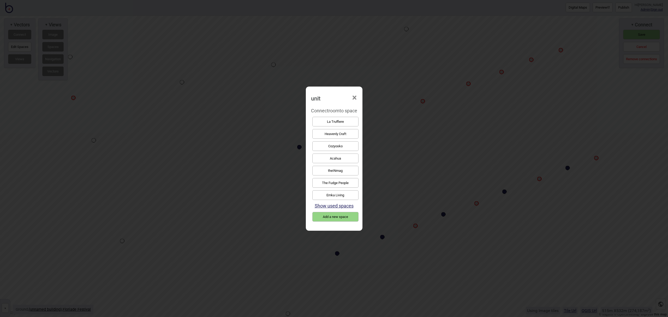
click at [342, 195] on button "Emka Living" at bounding box center [335, 195] width 46 height 10
click at [339, 156] on button "Acahua" at bounding box center [335, 159] width 46 height 10
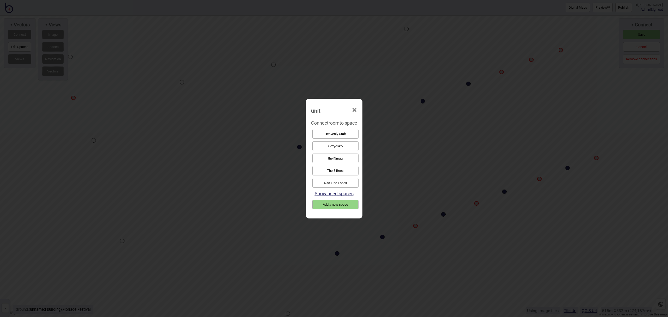
click at [346, 157] on button "theINmag" at bounding box center [335, 159] width 46 height 10
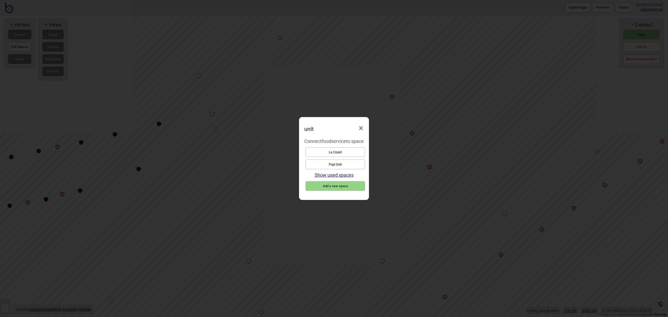
click at [347, 164] on button "Papi Deli" at bounding box center [334, 165] width 59 height 10
click at [343, 153] on button "La Coast" at bounding box center [334, 152] width 59 height 10
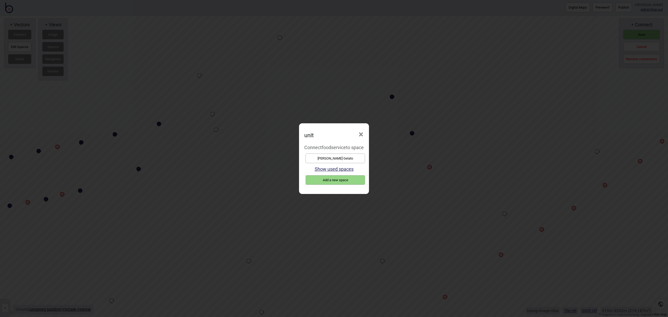
click at [352, 161] on button "Messina Gelato" at bounding box center [334, 159] width 59 height 10
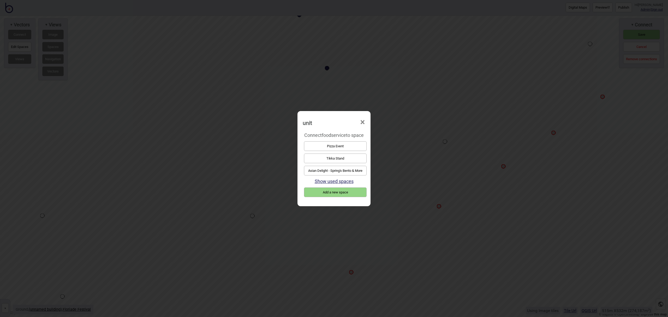
click at [335, 168] on button "Asian Delight - Spring's Bento & More" at bounding box center [335, 171] width 63 height 10
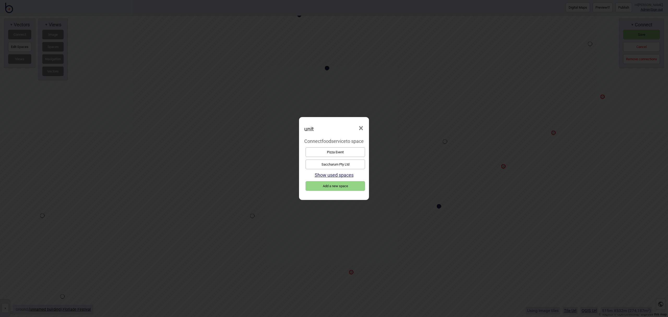
click at [348, 152] on button "Pizza Event" at bounding box center [334, 152] width 59 height 10
click at [331, 152] on button "Saccharum Pty Ltd" at bounding box center [334, 152] width 59 height 10
click at [341, 163] on button "Mr Spud" at bounding box center [334, 165] width 59 height 10
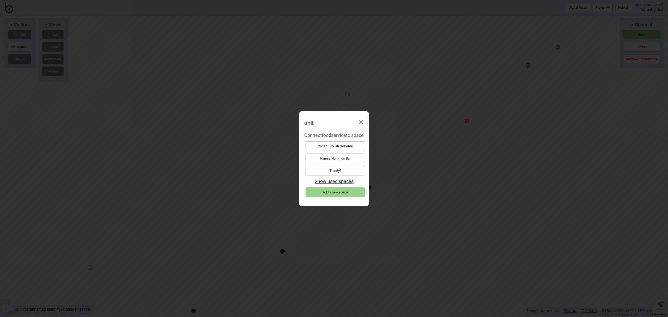
click at [362, 165] on div "Thirsty?" at bounding box center [333, 171] width 59 height 12
click at [363, 170] on button "Thirsty?" at bounding box center [334, 171] width 59 height 10
click at [342, 149] on button "Canan Turkish Gozleme" at bounding box center [334, 146] width 59 height 10
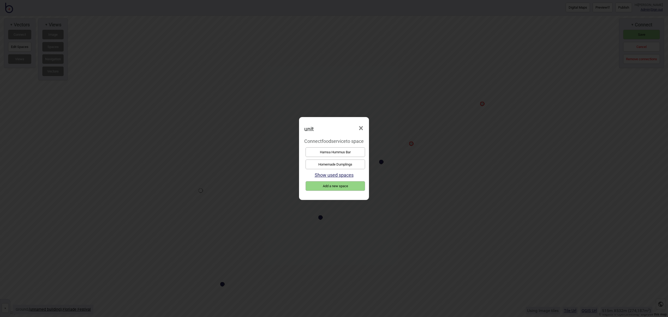
click at [340, 163] on button "Homemade Dumplings" at bounding box center [334, 165] width 59 height 10
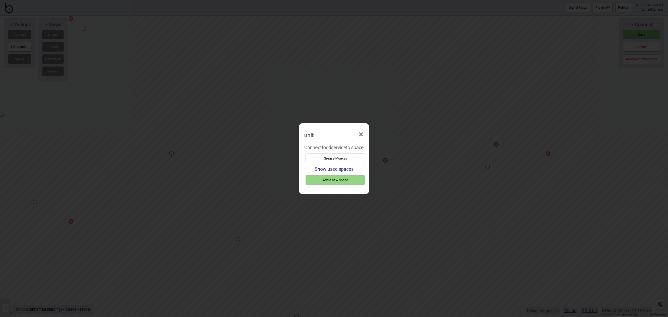
click at [361, 156] on button "Grease Monkey" at bounding box center [334, 159] width 59 height 10
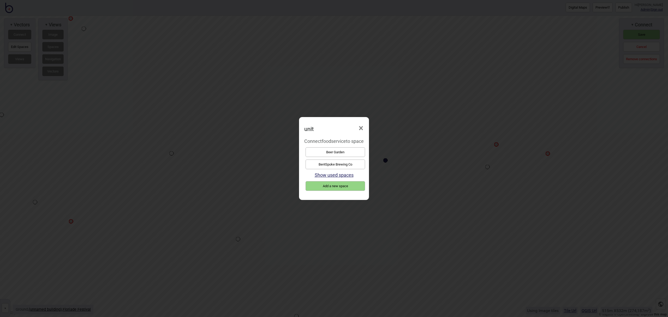
click at [336, 166] on button "BentSpoke Brewing Co" at bounding box center [334, 165] width 59 height 10
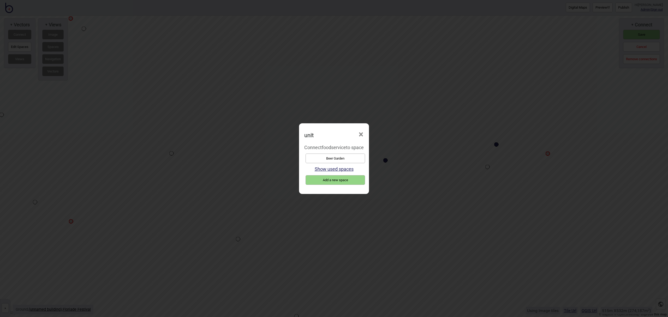
click at [363, 156] on button "Beer Garden" at bounding box center [334, 159] width 59 height 10
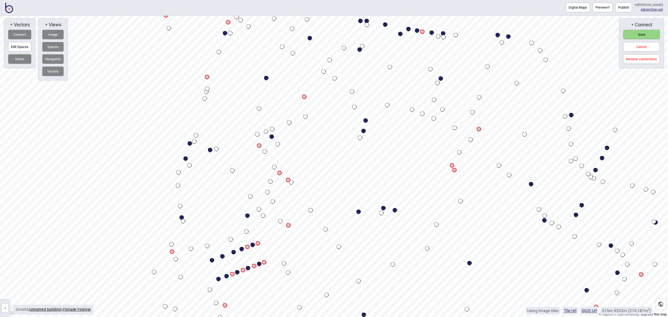
click at [633, 35] on button "Save" at bounding box center [641, 35] width 37 height 10
click at [629, 7] on button "Publish" at bounding box center [623, 8] width 17 height 10
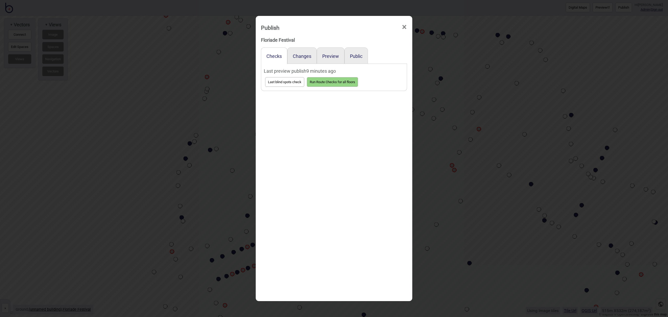
click at [321, 56] on div "Preview" at bounding box center [331, 55] width 28 height 16
click at [332, 57] on button "Preview" at bounding box center [330, 55] width 17 height 5
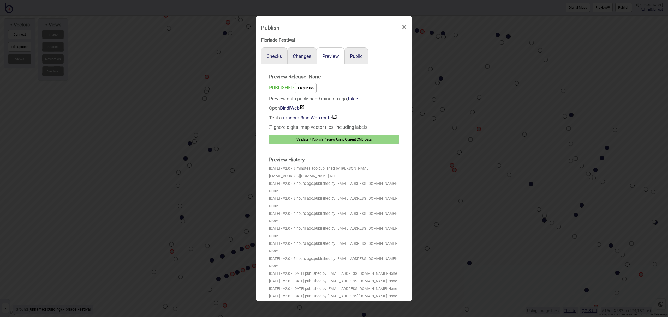
click at [380, 138] on button "Validate + Publish Preview Using Current CMS Data" at bounding box center [334, 140] width 130 height 10
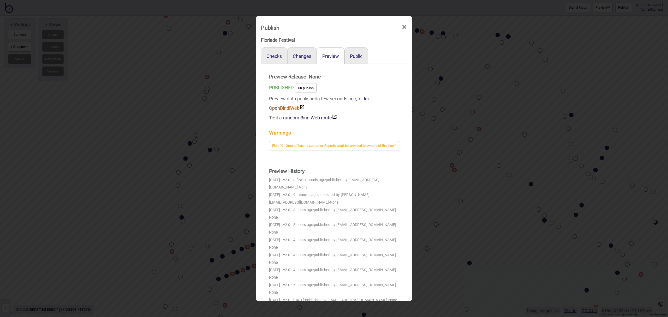
click at [291, 109] on link "BindiWeb" at bounding box center [292, 107] width 25 height 5
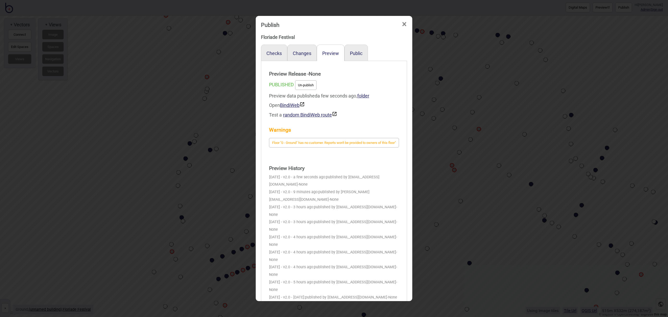
click at [404, 27] on span "×" at bounding box center [403, 24] width 5 height 17
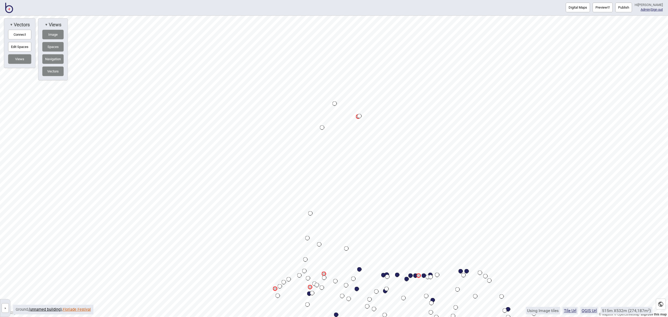
click at [78, 310] on link "Floriade Festival" at bounding box center [77, 309] width 28 height 4
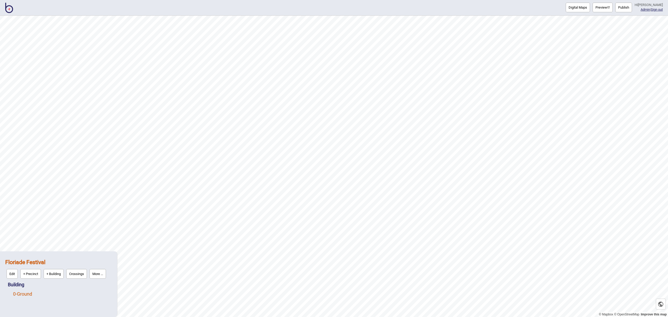
click at [24, 293] on link "0 - Ground" at bounding box center [22, 293] width 19 height 5
click at [18, 292] on button "Edit" at bounding box center [19, 293] width 11 height 10
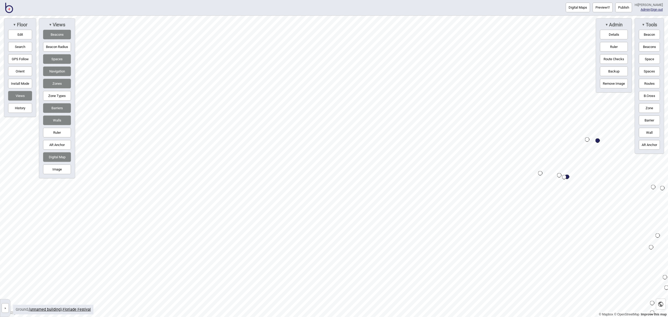
click at [652, 82] on button "Routes" at bounding box center [648, 84] width 21 height 10
click at [516, 150] on div "Map marker" at bounding box center [515, 149] width 4 height 4
click at [192, 122] on div "Map marker" at bounding box center [192, 122] width 4 height 4
click at [648, 87] on button "Routes" at bounding box center [648, 84] width 21 height 10
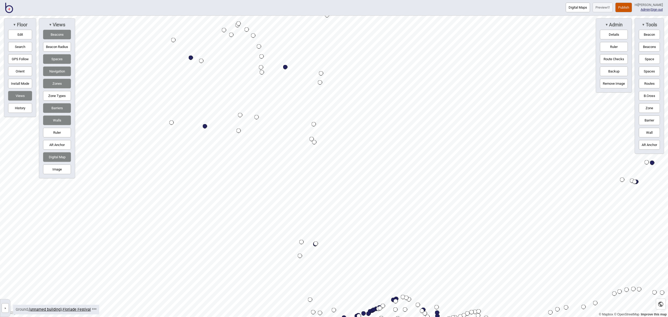
click at [626, 9] on button "Publish" at bounding box center [623, 8] width 17 height 10
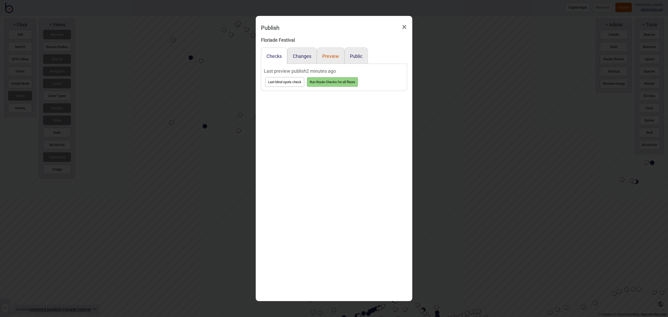
click at [333, 57] on button "Preview" at bounding box center [330, 55] width 17 height 5
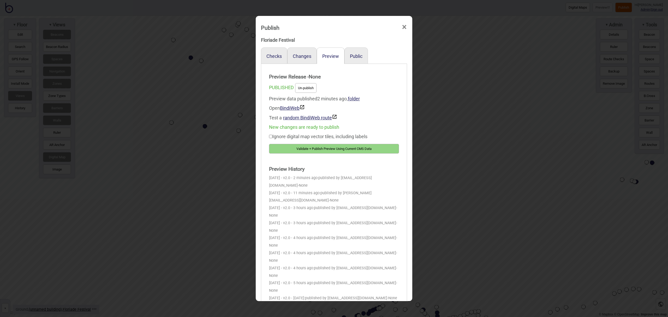
click at [373, 147] on button "Validate + Publish Preview Using Current CMS Data" at bounding box center [334, 149] width 130 height 10
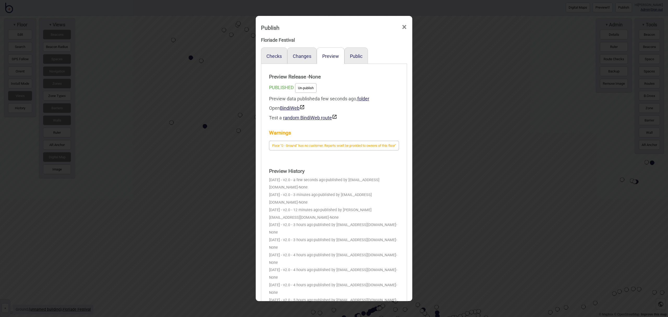
click at [403, 28] on span "×" at bounding box center [403, 27] width 5 height 17
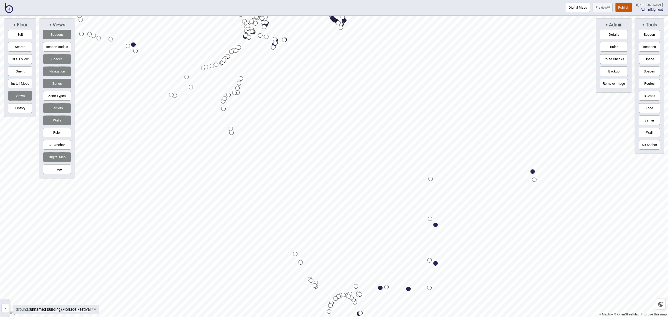
click at [406, 0] on html "Digital Maps Preview Publish Hi [PERSON_NAME] Admin | Sign out © Mapbox © OpenS…" at bounding box center [334, 0] width 668 height 0
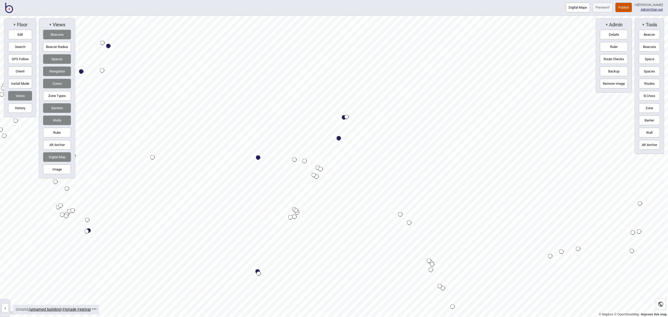
click at [211, 0] on div "Digital Maps Preview Publish Hi [PERSON_NAME] Admin | Sign out © Mapbox © OpenS…" at bounding box center [334, 0] width 668 height 0
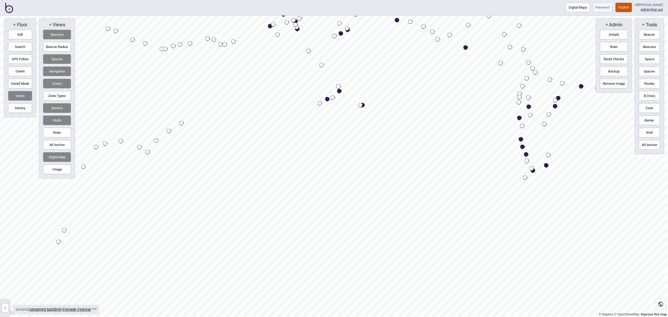
click at [23, 34] on button "Edit" at bounding box center [20, 35] width 24 height 10
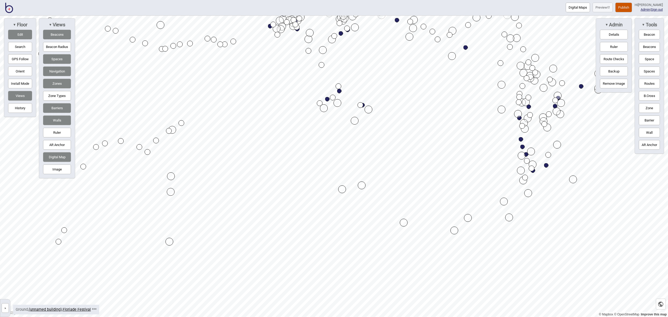
drag, startPoint x: 352, startPoint y: 202, endPoint x: 362, endPoint y: 186, distance: 19.3
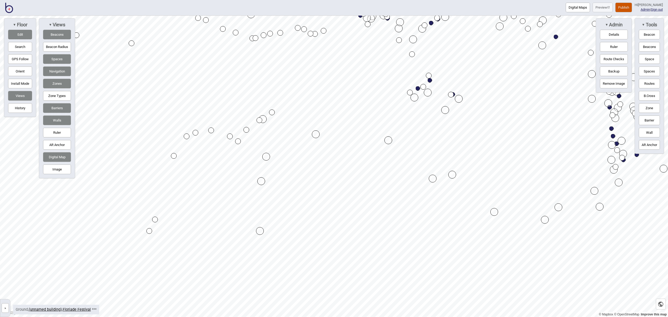
drag, startPoint x: 649, startPoint y: 84, endPoint x: 646, endPoint y: 113, distance: 29.3
click at [649, 84] on button "Routes" at bounding box center [648, 84] width 21 height 10
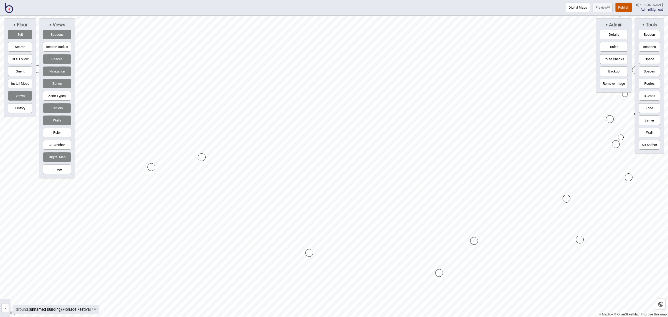
drag, startPoint x: 647, startPoint y: 85, endPoint x: 642, endPoint y: 98, distance: 13.9
click at [647, 85] on button "Routes" at bounding box center [648, 84] width 21 height 10
click at [645, 84] on button "Routes" at bounding box center [648, 84] width 21 height 10
click at [464, 16] on div at bounding box center [334, 16] width 668 height 0
drag, startPoint x: 522, startPoint y: 143, endPoint x: 709, endPoint y: 264, distance: 222.4
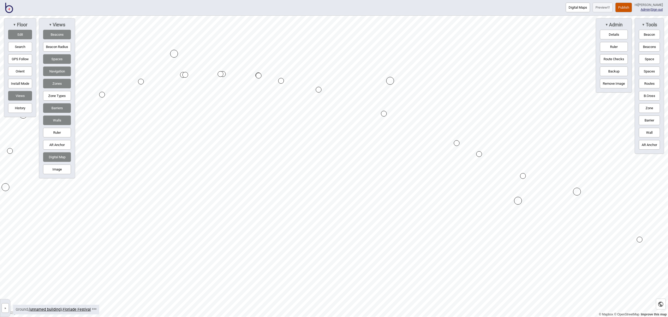
click at [667, 0] on html "Digital Maps Preview Publish Hi [PERSON_NAME] Admin | Sign out © Mapbox © OpenS…" at bounding box center [334, 0] width 668 height 0
click at [395, 0] on html "Digital Maps Preview Publish Hi [PERSON_NAME] Admin | Sign out © Mapbox © OpenS…" at bounding box center [334, 0] width 668 height 0
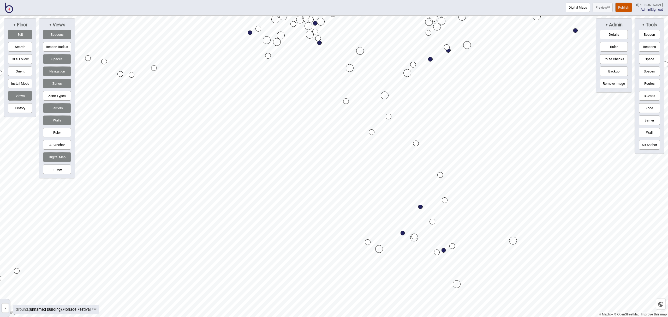
click at [625, 7] on button "Publish" at bounding box center [623, 8] width 17 height 10
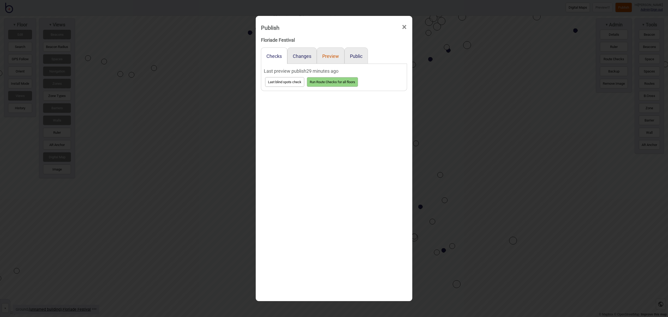
click at [336, 57] on button "Preview" at bounding box center [330, 55] width 17 height 5
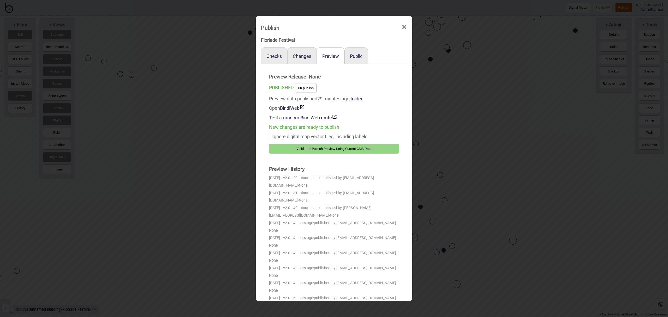
click at [371, 151] on button "Validate + Publish Preview Using Current CMS Data" at bounding box center [334, 149] width 130 height 10
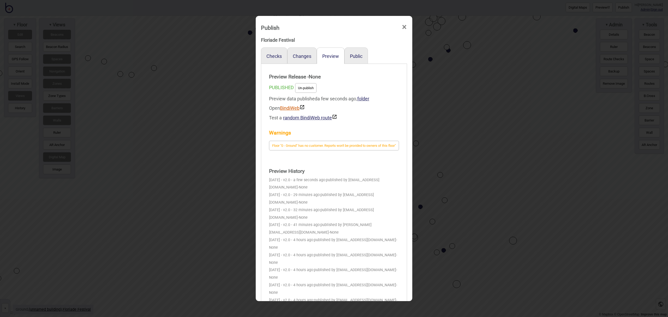
click at [292, 107] on link "BindiWeb" at bounding box center [292, 107] width 25 height 5
click at [402, 26] on span "×" at bounding box center [403, 27] width 5 height 17
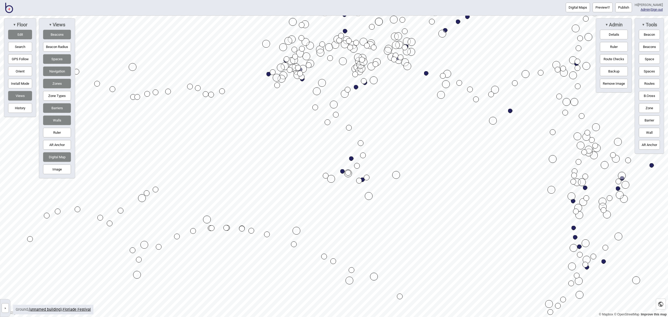
click at [584, 9] on button "Digital Maps" at bounding box center [577, 8] width 24 height 10
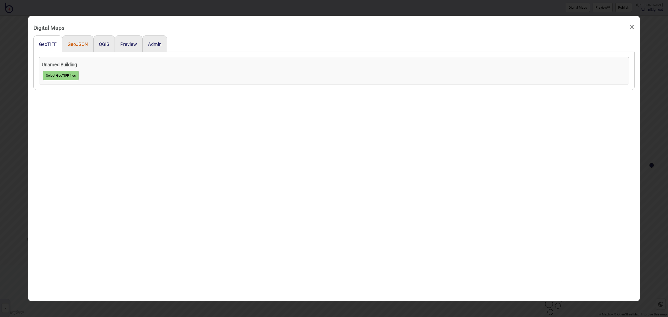
click at [82, 45] on button "GeoJSON" at bounding box center [78, 43] width 20 height 5
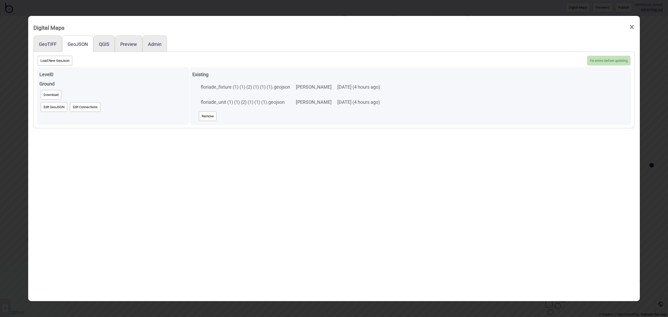
click at [57, 110] on button "Edit GeoJSON" at bounding box center [54, 107] width 27 height 10
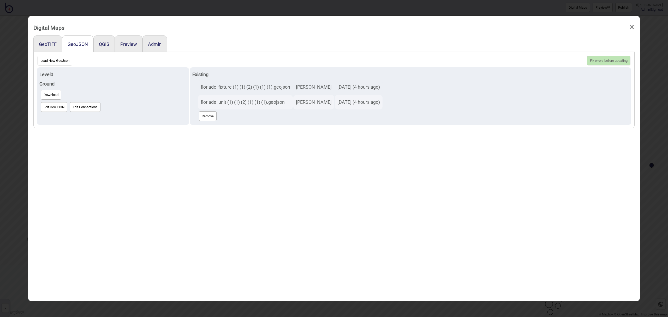
click at [51, 58] on button "Load New GeoJson" at bounding box center [55, 61] width 35 height 10
click input "file" at bounding box center [0, 0] width 0 height 0
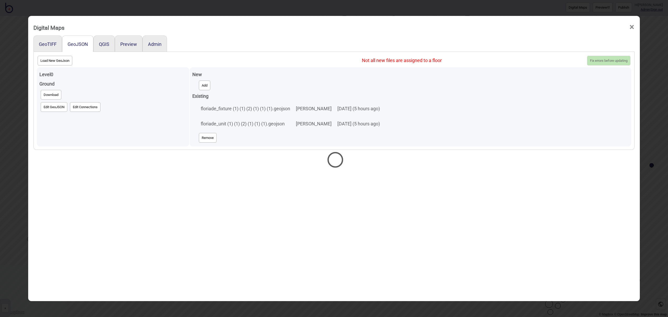
select select "floriade_unit (1) (1) (2) (1) (1) (1) (1).geojson"
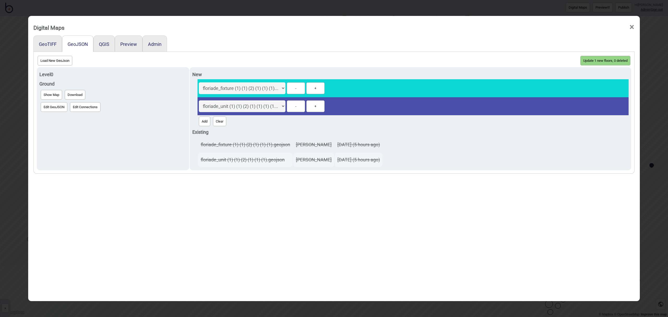
click at [596, 61] on button "Update 1 new floors, 0 deleted" at bounding box center [605, 61] width 50 height 10
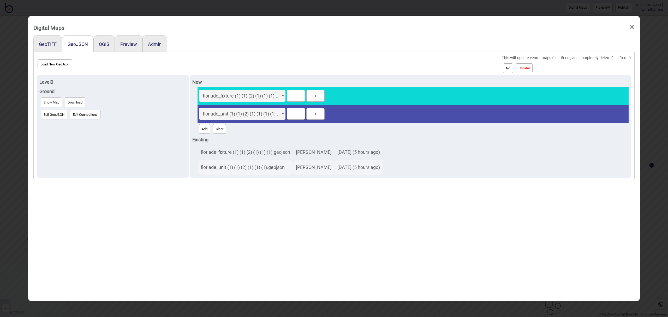
click at [524, 68] on button "Update!" at bounding box center [523, 68] width 17 height 10
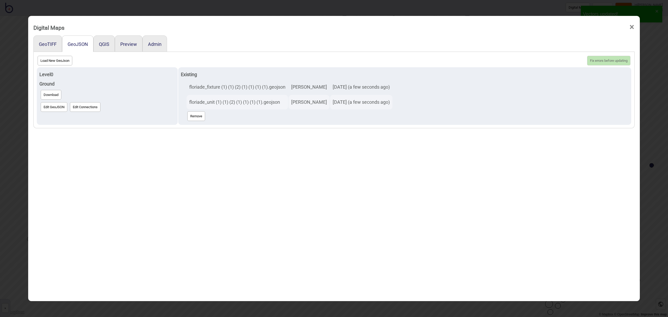
click at [633, 27] on span "×" at bounding box center [631, 27] width 5 height 17
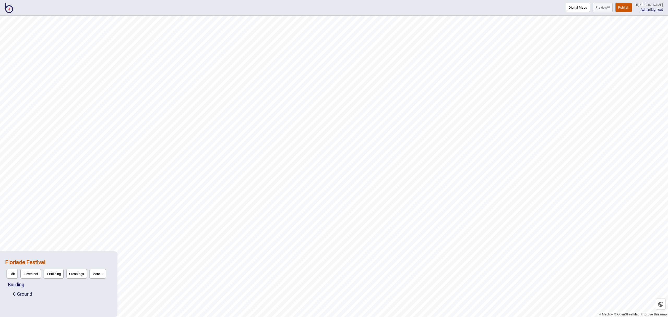
click at [625, 9] on button "Publish" at bounding box center [623, 8] width 17 height 10
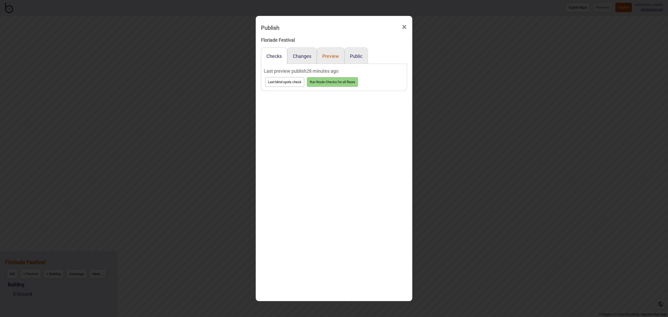
click at [335, 54] on button "Preview" at bounding box center [330, 55] width 17 height 5
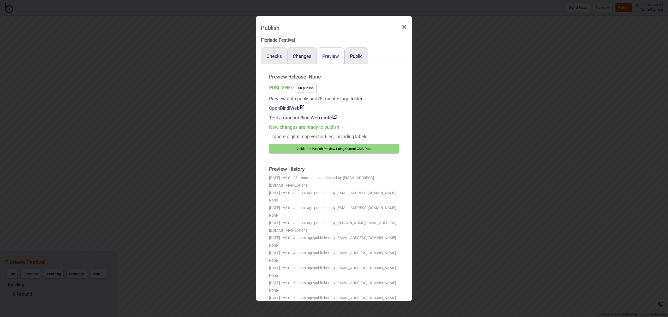
click at [372, 147] on button "Validate + Publish Preview Using Current CMS Data" at bounding box center [334, 149] width 130 height 10
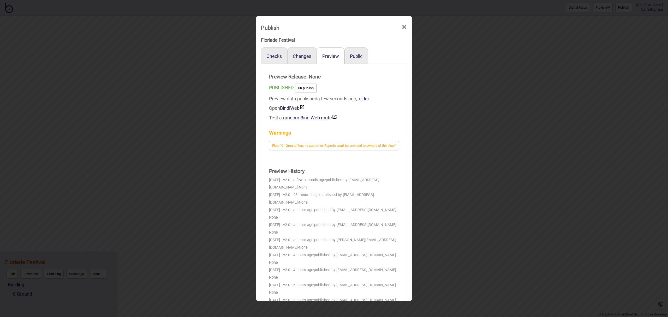
click at [403, 28] on span "×" at bounding box center [403, 27] width 5 height 17
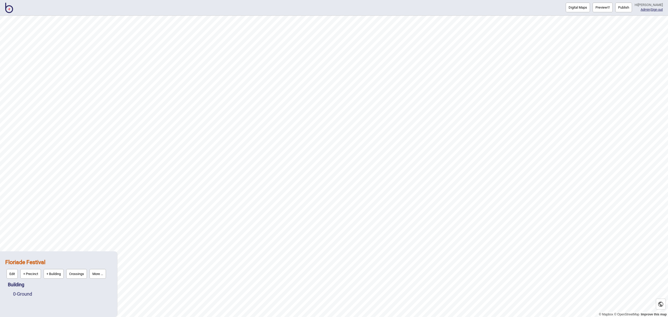
click at [12, 12] on img at bounding box center [9, 8] width 8 height 10
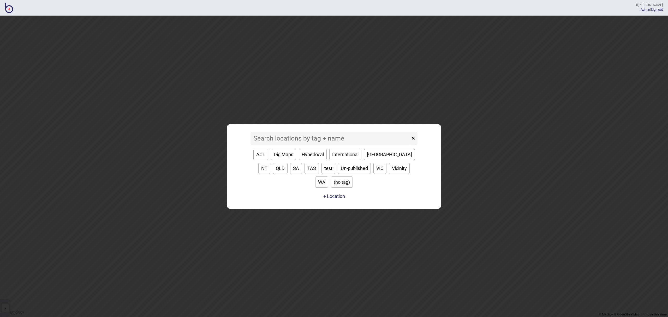
click at [263, 160] on button "ACT" at bounding box center [260, 154] width 15 height 11
type input "ACT"
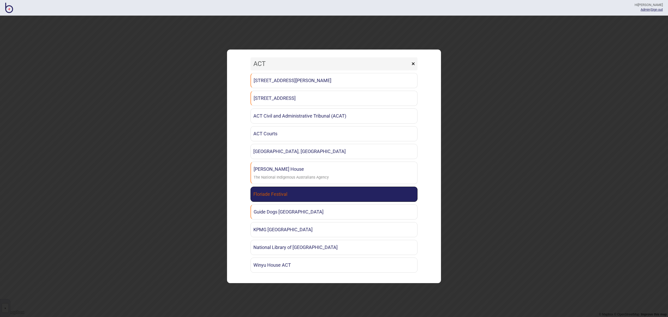
click at [294, 196] on link "Floriade Festival" at bounding box center [333, 194] width 167 height 15
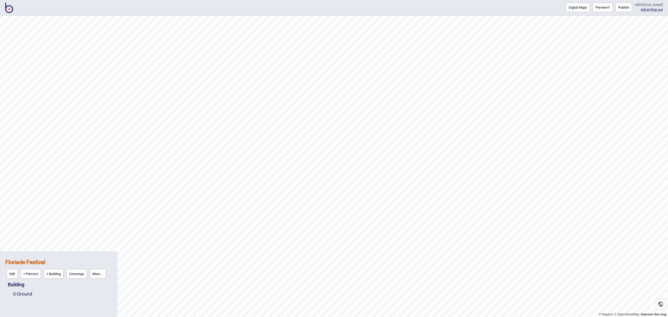
click at [609, 8] on img "button" at bounding box center [608, 7] width 3 height 3
click at [28, 294] on link "0 - Ground" at bounding box center [22, 293] width 19 height 5
click at [20, 294] on button "Edit" at bounding box center [19, 293] width 11 height 10
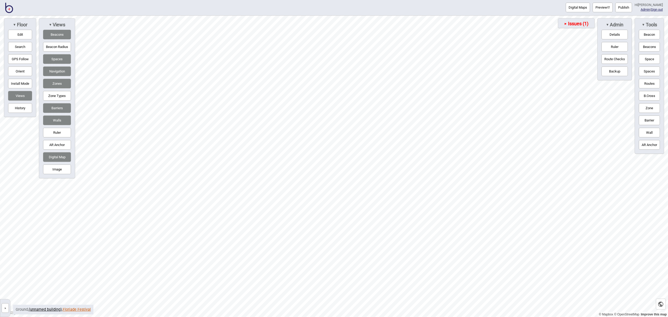
click at [82, 310] on link "Floriade Festival" at bounding box center [77, 309] width 28 height 4
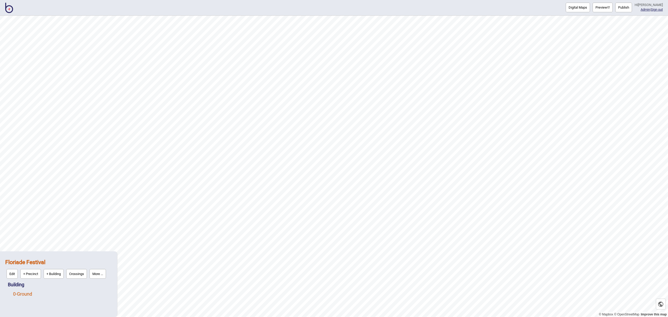
click at [31, 292] on link "0 - Ground" at bounding box center [22, 293] width 19 height 5
click at [18, 296] on button "Edit" at bounding box center [19, 293] width 11 height 10
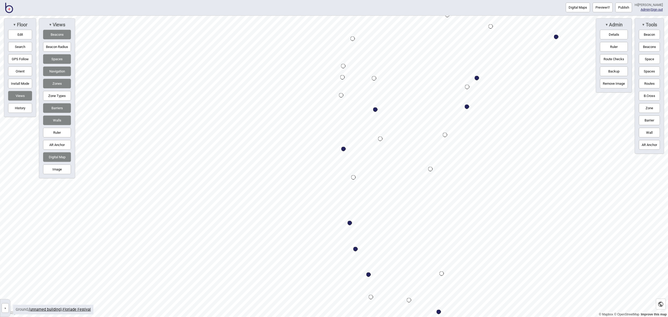
click at [350, 223] on div "Map marker" at bounding box center [349, 223] width 4 height 4
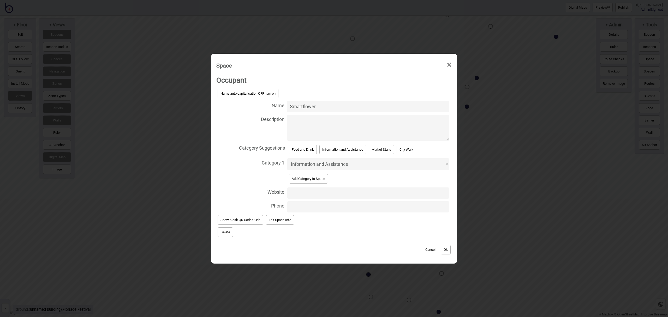
click at [363, 165] on select "Accessible Bathrooms Activities Bathrooms Bike Areas Bus Stops Car Parks Change…" at bounding box center [368, 164] width 162 height 12
select select "Activities"
click at [287, 158] on select "Accessible Bathrooms Activities Bathrooms Bike Areas Bus Stops Car Parks Change…" at bounding box center [368, 164] width 162 height 12
click at [447, 250] on button "Ok" at bounding box center [445, 250] width 10 height 10
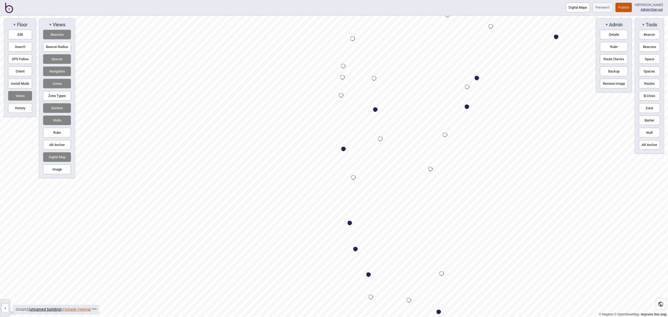
click at [81, 309] on link "Floriade Festival" at bounding box center [77, 309] width 28 height 4
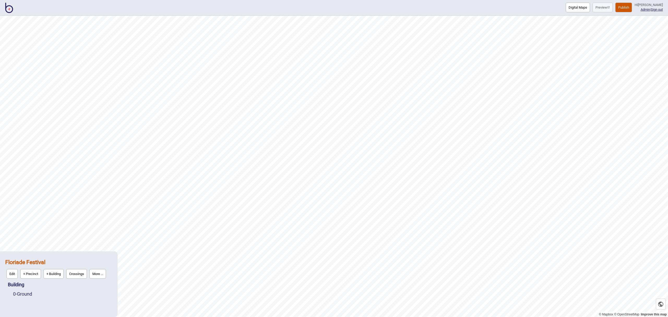
click at [104, 272] on button "More ..." at bounding box center [97, 274] width 16 height 10
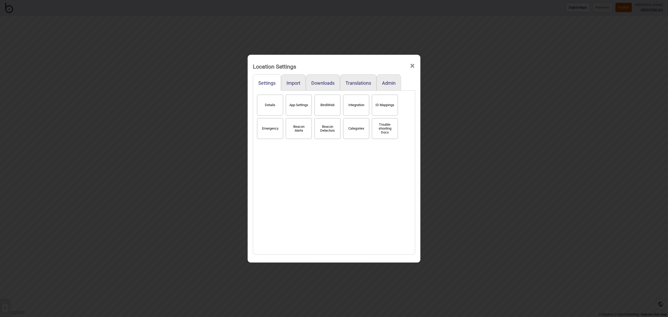
click at [348, 130] on button "Categories" at bounding box center [356, 128] width 26 height 21
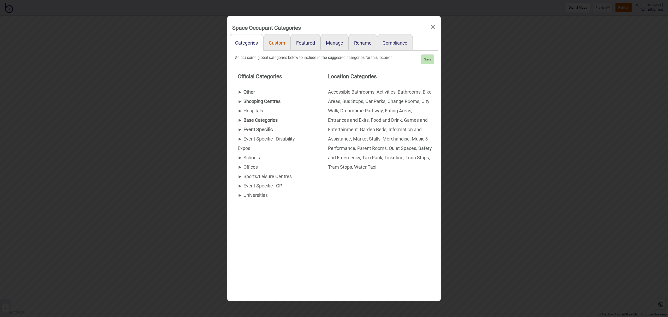
click at [269, 42] on link "Custom" at bounding box center [276, 42] width 27 height 16
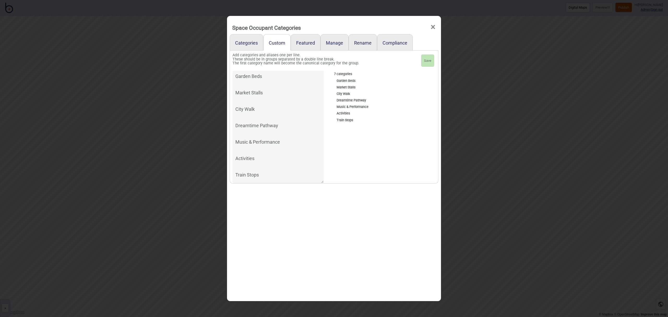
click at [279, 174] on textarea "Garden Beds Market Stalls City Walk Dreamtime Pathway Music & Performance Activ…" at bounding box center [277, 127] width 91 height 113
type textarea "Garden Beds Market Stalls City Walk Dreamtime Pathway Music & Performance Activ…"
click at [429, 61] on button "Save" at bounding box center [427, 61] width 13 height 13
click at [309, 41] on link "Featured" at bounding box center [306, 42] width 30 height 16
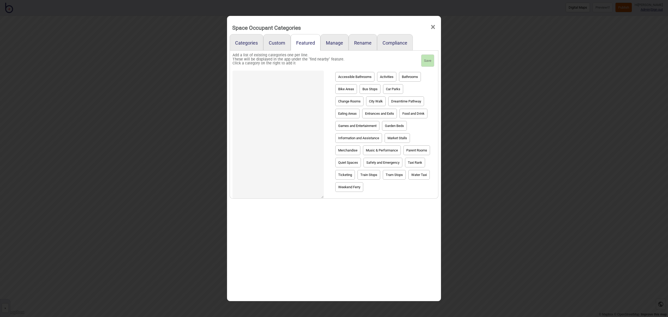
click at [434, 28] on span "×" at bounding box center [432, 27] width 5 height 17
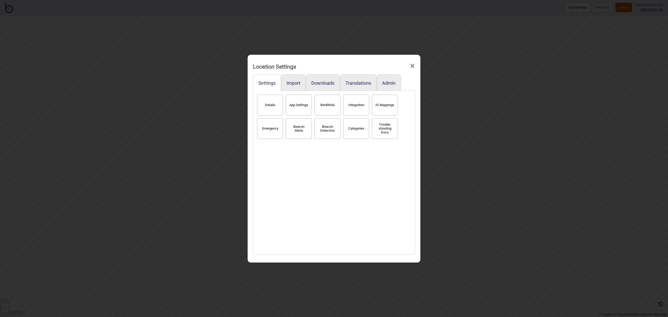
click at [412, 66] on span "×" at bounding box center [411, 65] width 5 height 17
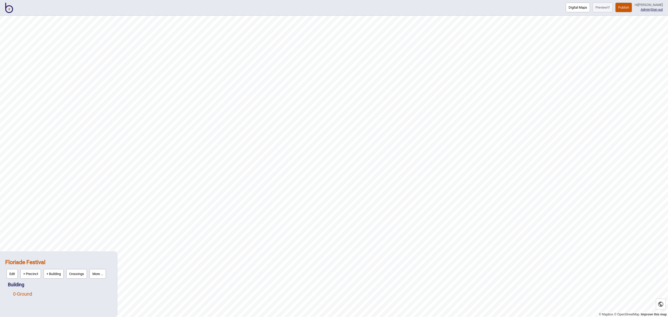
click at [23, 295] on link "0 - Ground" at bounding box center [22, 293] width 19 height 5
click at [21, 295] on button "Edit" at bounding box center [19, 293] width 11 height 10
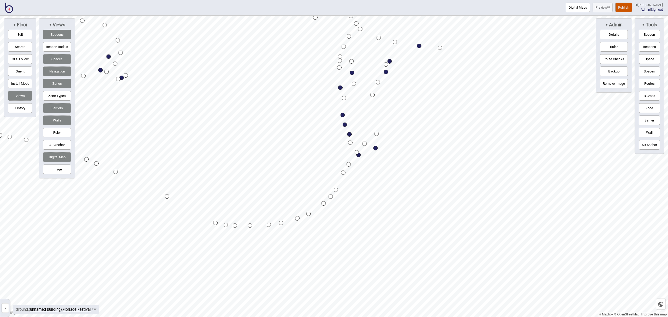
click at [376, 149] on div "Map marker" at bounding box center [375, 148] width 4 height 4
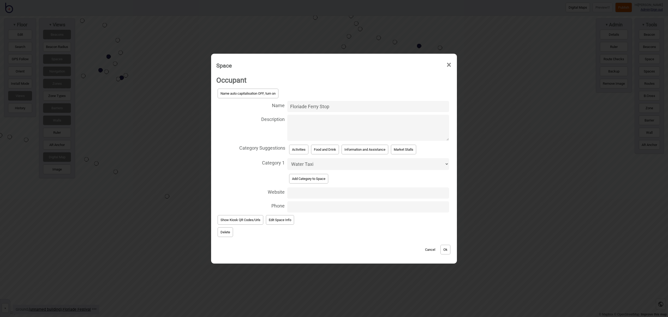
click at [337, 165] on select "Accessible Bathrooms Activities Bathrooms Bike Areas Bus Stops Car Parks Change…" at bounding box center [368, 164] width 162 height 12
select select "Weekend Ferry"
click at [287, 158] on select "Accessible Bathrooms Activities Bathrooms Bike Areas Bus Stops Car Parks Change…" at bounding box center [368, 164] width 162 height 12
click at [451, 247] on div "Cancel Ok" at bounding box center [333, 246] width 235 height 17
click at [449, 250] on button "Ok" at bounding box center [445, 250] width 10 height 10
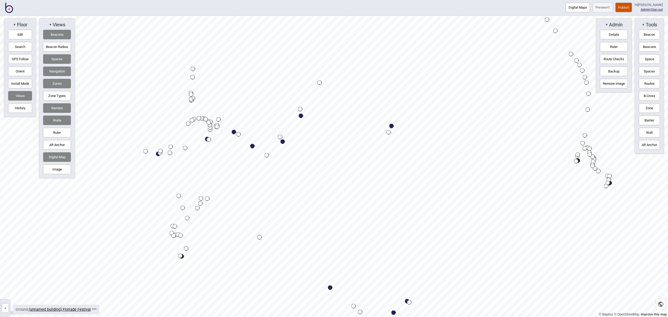
click at [406, 0] on div "Digital Maps Preview Publish Hi [PERSON_NAME] Admin | Sign out © Mapbox © OpenS…" at bounding box center [334, 0] width 668 height 0
click at [392, 126] on div "Map marker" at bounding box center [391, 126] width 4 height 4
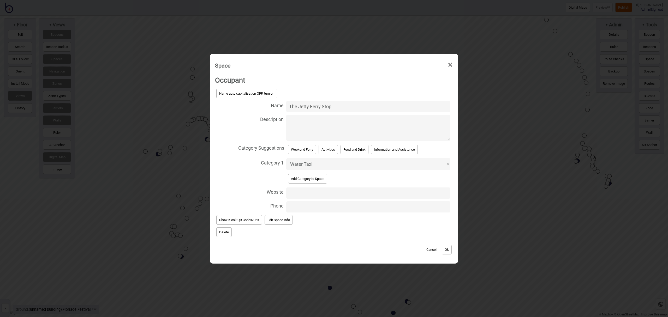
click at [361, 163] on select "Accessible Bathrooms Activities Bathrooms Bike Areas Bus Stops Car Parks Change…" at bounding box center [368, 164] width 164 height 12
select select "Weekend Ferry"
click at [286, 158] on select "Accessible Bathrooms Activities Bathrooms Bike Areas Bus Stops Car Parks Change…" at bounding box center [368, 164] width 164 height 12
click at [451, 249] on button "Ok" at bounding box center [446, 250] width 10 height 10
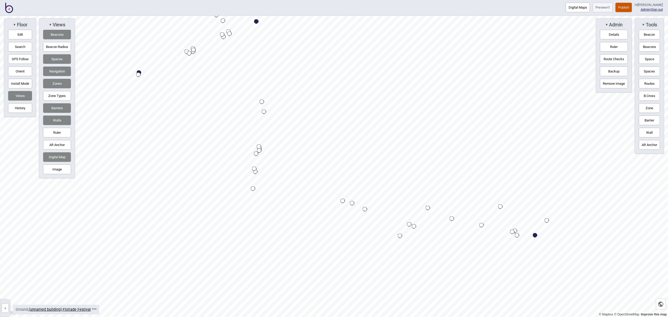
click at [535, 236] on div "Map marker" at bounding box center [534, 235] width 4 height 4
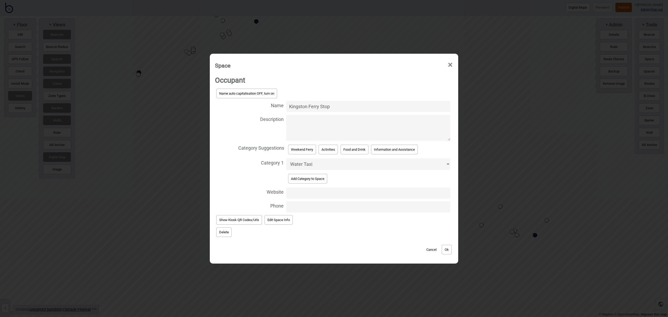
click at [328, 163] on select "Accessible Bathrooms Activities Bathrooms Bike Areas Bus Stops Car Parks Change…" at bounding box center [368, 164] width 164 height 12
select select "Weekend Ferry"
click at [286, 158] on select "Accessible Bathrooms Activities Bathrooms Bike Areas Bus Stops Car Parks Change…" at bounding box center [368, 164] width 164 height 12
click at [451, 247] on button "Ok" at bounding box center [446, 250] width 10 height 10
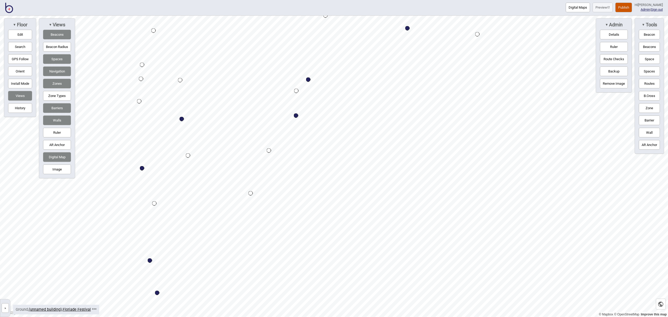
drag, startPoint x: 648, startPoint y: 59, endPoint x: 638, endPoint y: 61, distance: 9.6
click at [647, 59] on button "Space" at bounding box center [648, 59] width 21 height 10
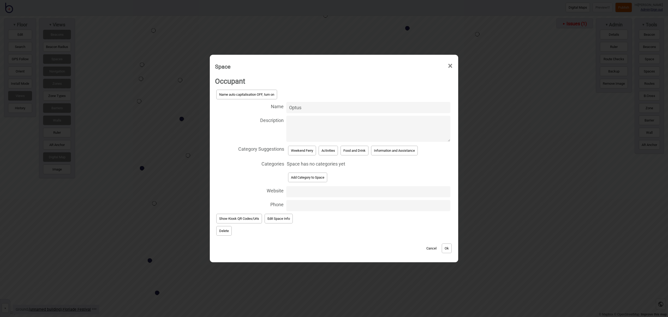
type input "Optus"
click at [327, 155] on button "Activities" at bounding box center [327, 151] width 19 height 10
select select "Activities"
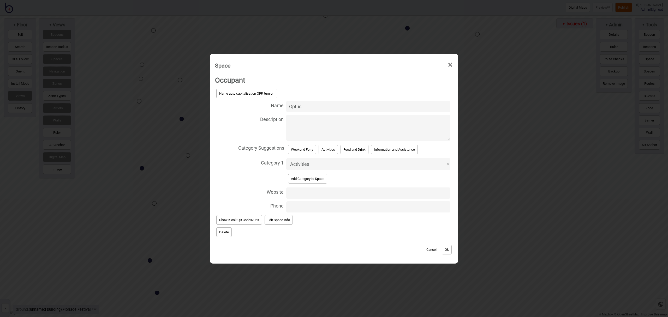
click at [450, 250] on button "Ok" at bounding box center [446, 250] width 10 height 10
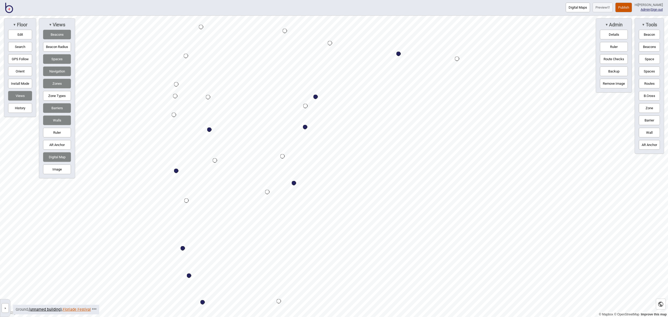
click at [80, 312] on link "Floriade Festival" at bounding box center [77, 309] width 28 height 4
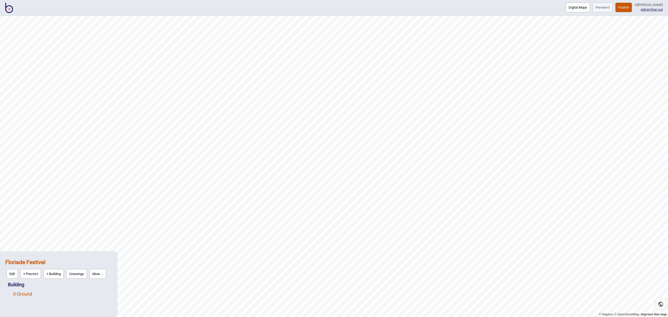
click at [26, 293] on link "0 - Ground" at bounding box center [22, 293] width 19 height 5
click at [55, 293] on button "Vector" at bounding box center [53, 293] width 15 height 10
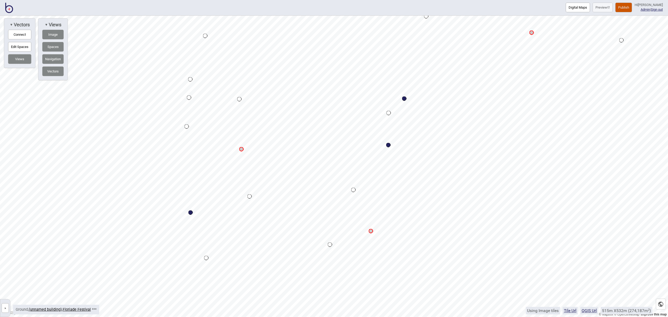
click at [18, 34] on button "Connect" at bounding box center [19, 35] width 23 height 10
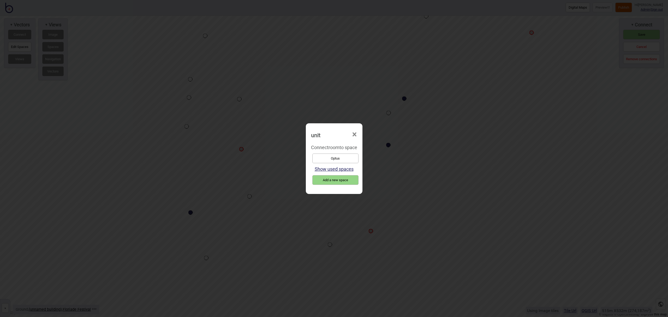
click at [333, 159] on button "Optus" at bounding box center [335, 159] width 46 height 10
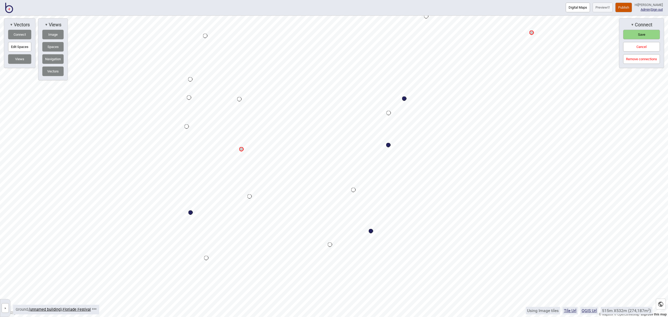
click at [636, 35] on button "Save" at bounding box center [641, 35] width 37 height 10
click at [71, 308] on link "Floriade Festival" at bounding box center [77, 309] width 28 height 4
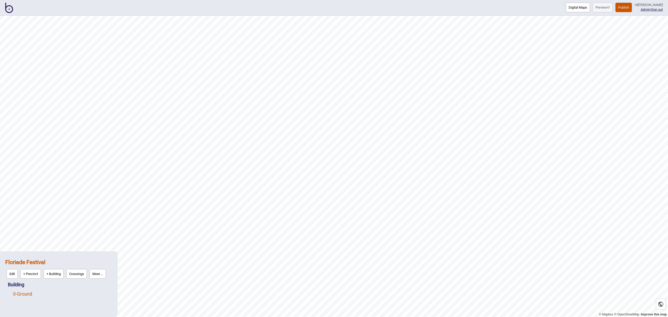
click at [32, 293] on link "0 - Ground" at bounding box center [22, 293] width 19 height 5
click at [18, 291] on button "Edit" at bounding box center [19, 293] width 11 height 10
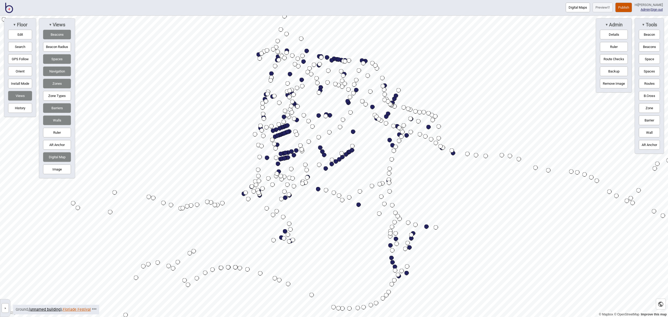
click at [78, 310] on link "Floriade Festival" at bounding box center [77, 309] width 28 height 4
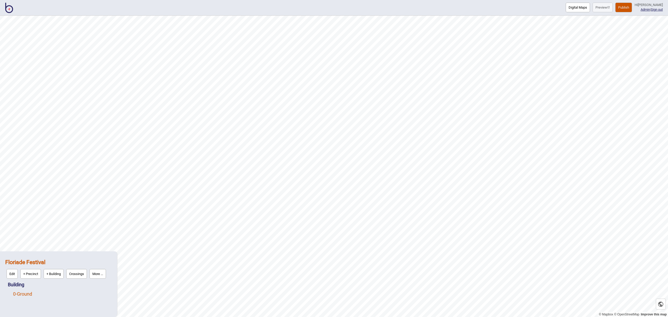
click at [29, 296] on link "0 - Ground" at bounding box center [22, 293] width 19 height 5
click at [71, 293] on button "More ..." at bounding box center [72, 293] width 16 height 10
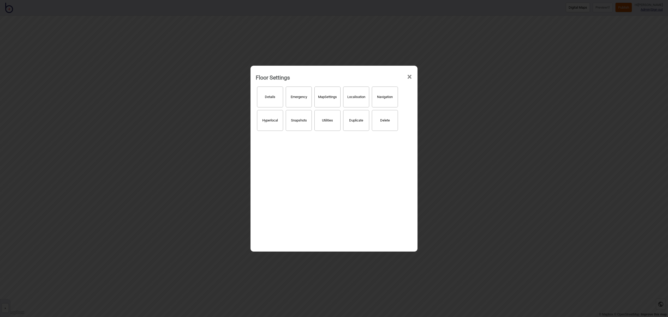
click at [409, 76] on span "×" at bounding box center [409, 76] width 5 height 17
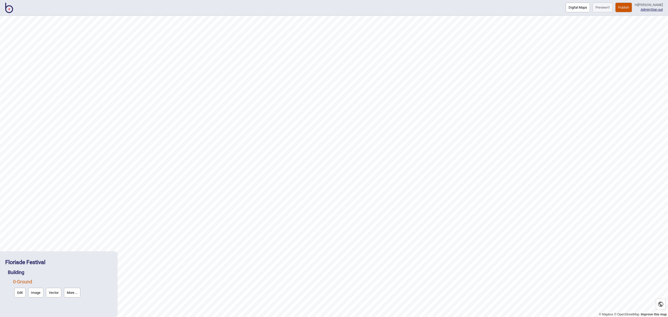
click at [17, 295] on button "Edit" at bounding box center [19, 293] width 11 height 10
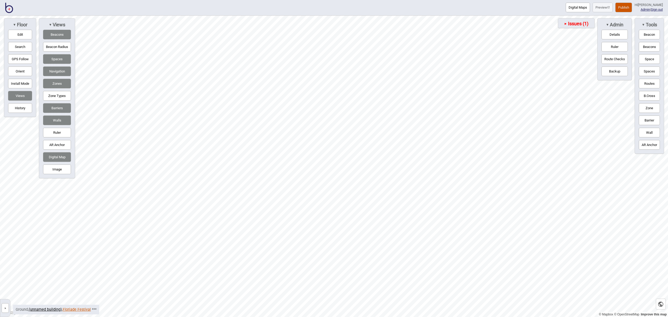
click at [77, 310] on link "Floriade Festival" at bounding box center [77, 309] width 28 height 4
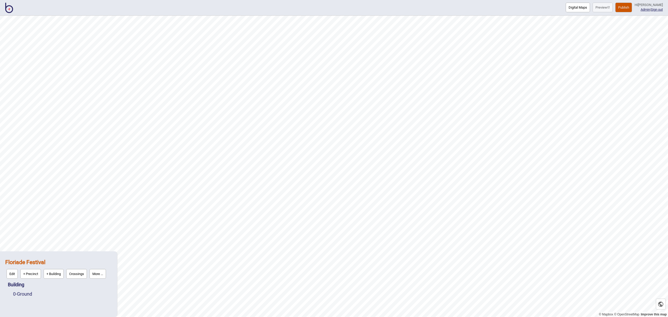
click at [103, 274] on button "More ..." at bounding box center [97, 274] width 16 height 10
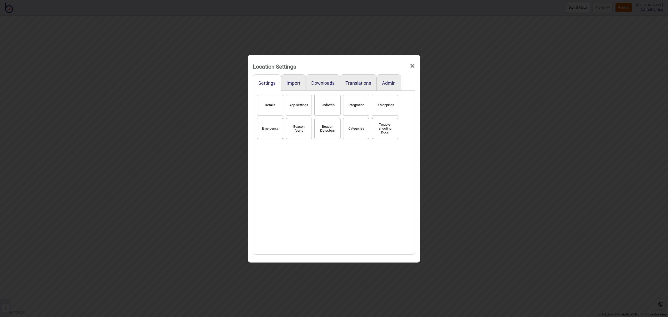
click at [360, 138] on button "Categories" at bounding box center [356, 128] width 26 height 21
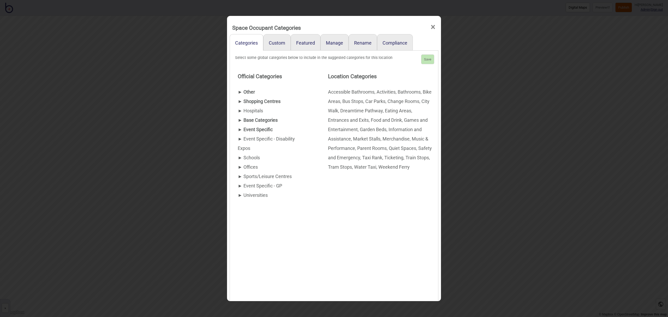
click at [243, 92] on div "► Other" at bounding box center [272, 91] width 69 height 9
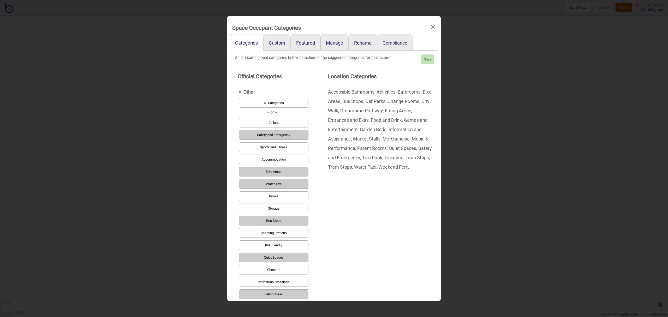
click at [293, 183] on button "Water Taxi" at bounding box center [273, 184] width 69 height 10
click at [296, 222] on button "Bus Stops" at bounding box center [273, 221] width 69 height 10
click at [431, 59] on button "Save" at bounding box center [427, 60] width 13 height 10
click at [304, 45] on link "Featured" at bounding box center [306, 42] width 30 height 16
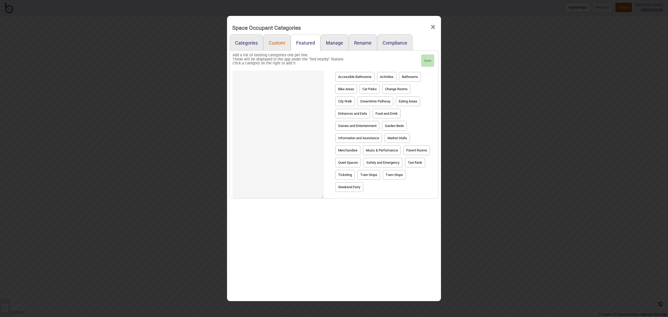
click at [279, 46] on link "Custom" at bounding box center [276, 42] width 27 height 16
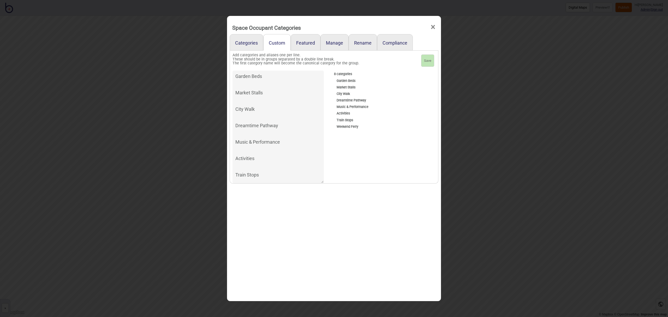
scroll to position [14, 0]
click at [276, 177] on textarea "Garden Beds Market Stalls City Walk Dreamtime Pathway Music & Performance Activ…" at bounding box center [277, 127] width 91 height 113
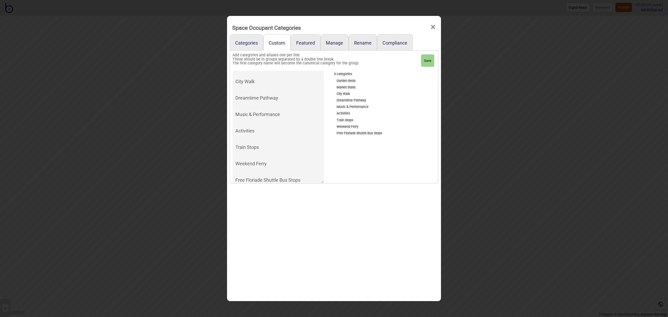
type textarea "Garden Beds Market Stalls City Walk Dreamtime Pathway Music & Performance Activ…"
click at [431, 62] on button "Save" at bounding box center [427, 61] width 13 height 13
click at [435, 27] on span "×" at bounding box center [432, 27] width 5 height 17
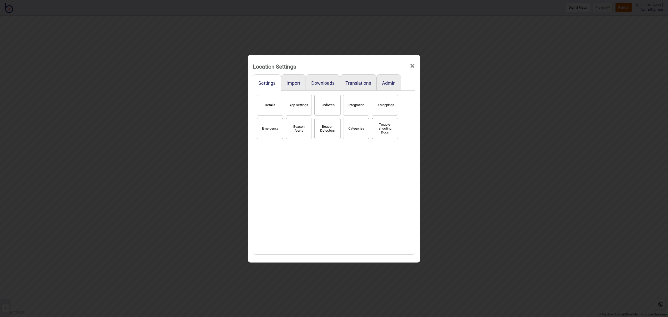
click at [412, 67] on span "×" at bounding box center [411, 65] width 5 height 17
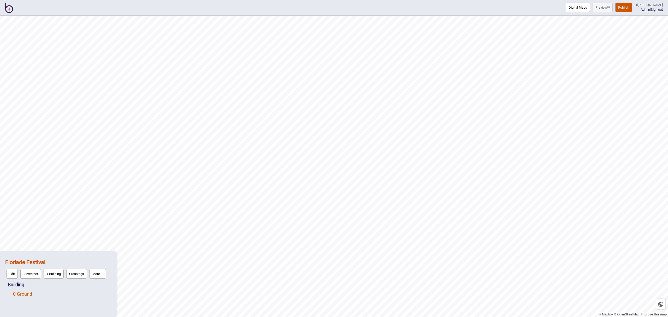
click at [27, 294] on link "0 - Ground" at bounding box center [22, 293] width 19 height 5
click at [24, 294] on button "Edit" at bounding box center [19, 293] width 11 height 10
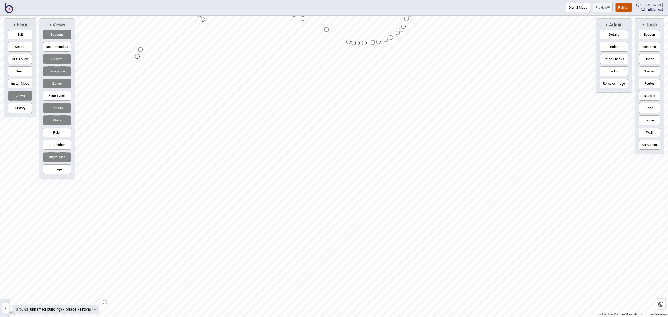
click at [376, 0] on div "Digital Maps Preview Publish Hi [PERSON_NAME] Admin | Sign out © Mapbox © OpenS…" at bounding box center [334, 0] width 668 height 0
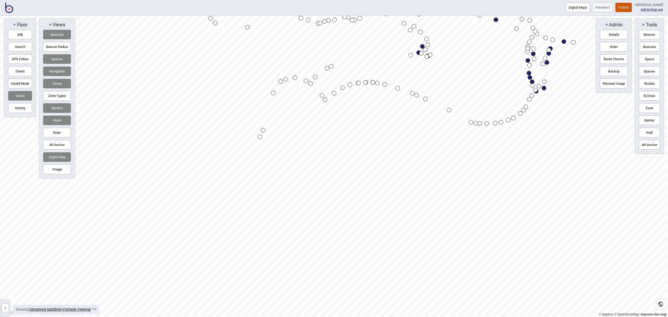
click at [473, 0] on html "Digital Maps Preview Publish Hi [PERSON_NAME] Admin | Sign out © Mapbox © OpenS…" at bounding box center [334, 0] width 668 height 0
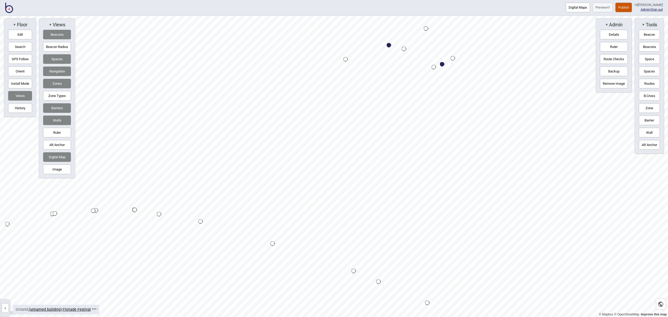
click at [389, 45] on div "Map marker" at bounding box center [388, 45] width 4 height 4
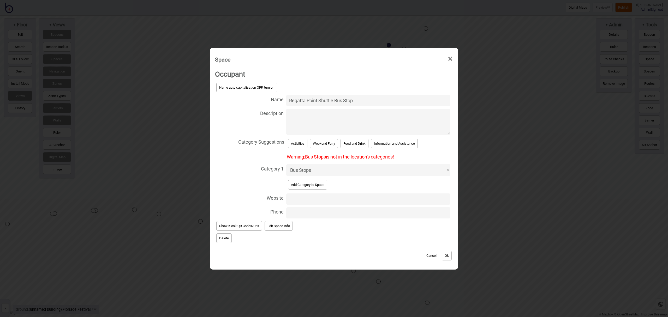
click at [323, 172] on select "Accessible Bathrooms Activities Bathrooms Bike Areas Bus Stops Car Parks Change…" at bounding box center [368, 170] width 164 height 12
select select "Free Floriade Shuttle Bus Stops"
click at [286, 164] on select "Accessible Bathrooms Activities Bathrooms Bike Areas Bus Stops Car Parks Change…" at bounding box center [368, 170] width 164 height 12
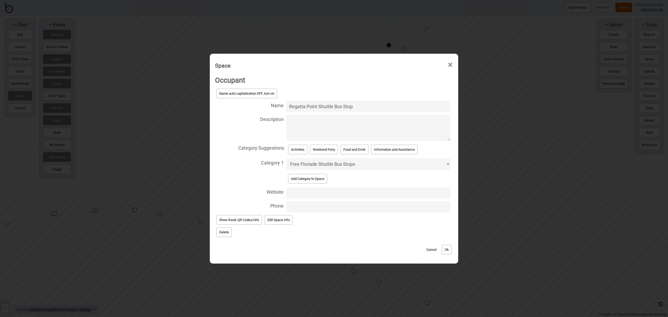
click at [451, 249] on button "Ok" at bounding box center [446, 250] width 10 height 10
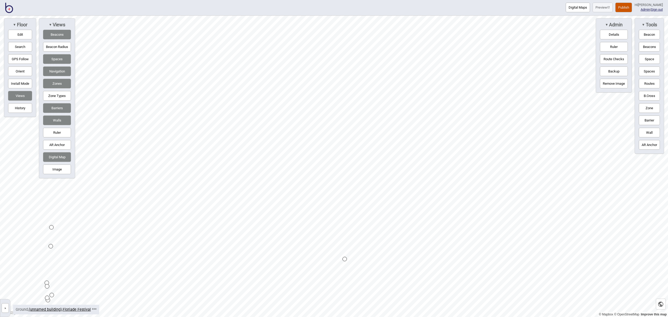
click at [305, 0] on html "Digital Maps Preview Publish Hi [PERSON_NAME] Admin | Sign out © Mapbox © OpenS…" at bounding box center [334, 0] width 668 height 0
click at [245, 0] on div "Digital Maps Preview Publish Hi [PERSON_NAME] Admin | Sign out © Mapbox © OpenS…" at bounding box center [334, 0] width 668 height 0
click at [317, 161] on div "Map marker" at bounding box center [318, 161] width 4 height 4
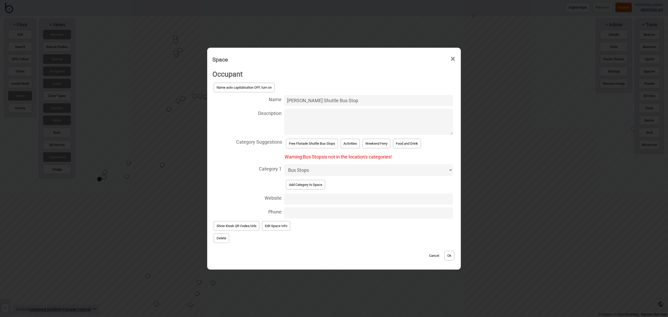
click at [320, 170] on select "Accessible Bathrooms Activities Bathrooms Bike Areas Bus Stops Car Parks Change…" at bounding box center [368, 170] width 169 height 12
select select "Free Floriade Shuttle Bus Stops"
click at [284, 164] on select "Accessible Bathrooms Activities Bathrooms Bike Areas Bus Stops Car Parks Change…" at bounding box center [368, 170] width 169 height 12
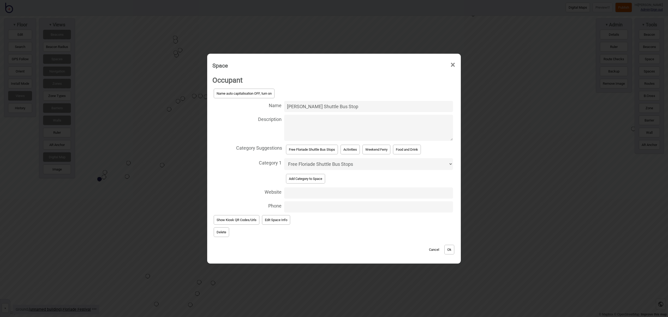
click at [449, 251] on button "Ok" at bounding box center [449, 250] width 10 height 10
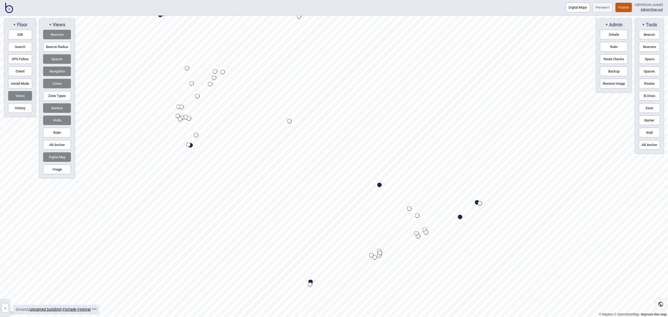
click at [460, 217] on div "Map marker" at bounding box center [460, 217] width 4 height 4
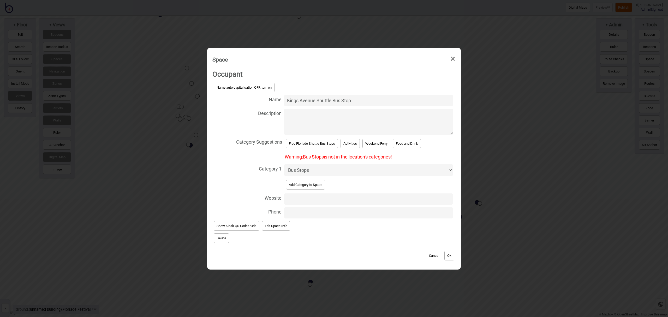
click at [354, 168] on select "Accessible Bathrooms Activities Bathrooms Bike Areas Bus Stops Car Parks Change…" at bounding box center [368, 170] width 169 height 12
select select "Free Floriade Shuttle Bus Stops"
click at [284, 164] on select "Accessible Bathrooms Activities Bathrooms Bike Areas Bus Stops Car Parks Change…" at bounding box center [368, 170] width 169 height 12
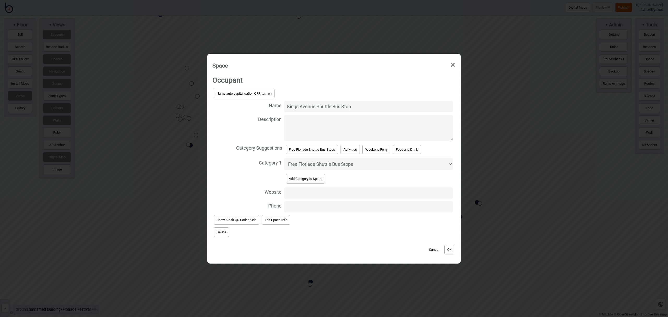
click at [451, 248] on button "Ok" at bounding box center [449, 250] width 10 height 10
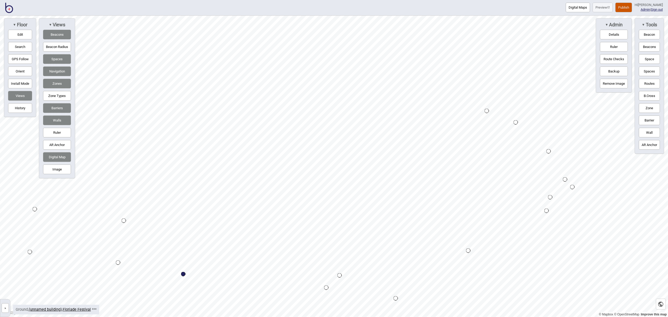
click at [350, 0] on html "Digital Maps Preview Publish Hi [PERSON_NAME] Admin | Sign out © Mapbox © OpenS…" at bounding box center [334, 0] width 668 height 0
click at [234, 106] on div "Map marker" at bounding box center [234, 106] width 4 height 4
select select "Weekend Ferry"
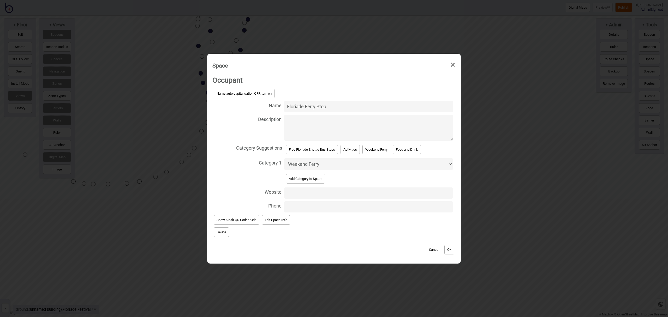
click at [452, 63] on span "×" at bounding box center [452, 64] width 5 height 17
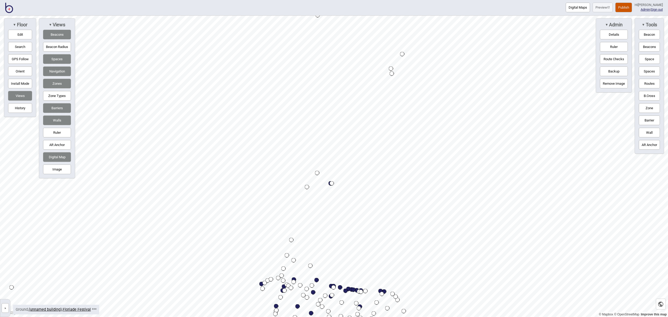
click at [188, 0] on html "Digital Maps Preview Publish Hi [PERSON_NAME] Admin | Sign out © Mapbox © OpenS…" at bounding box center [334, 0] width 668 height 0
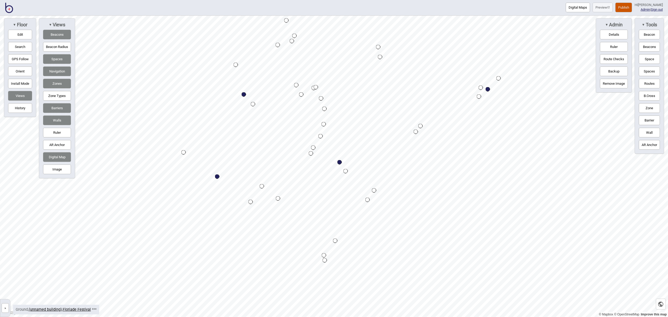
click at [213, 0] on html "Digital Maps Preview Publish Hi [PERSON_NAME] Admin | Sign out © Mapbox © OpenS…" at bounding box center [334, 0] width 668 height 0
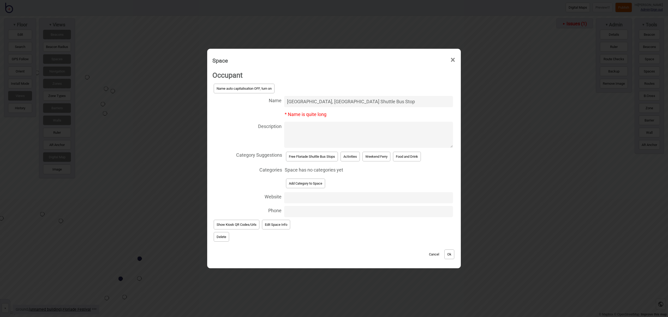
type input "[GEOGRAPHIC_DATA], [GEOGRAPHIC_DATA] Shuttle Bus Stop"
click at [326, 157] on button "Free Floriade Shuttle Bus Stops" at bounding box center [312, 157] width 52 height 10
select select "Free Floriade Shuttle Bus Stops"
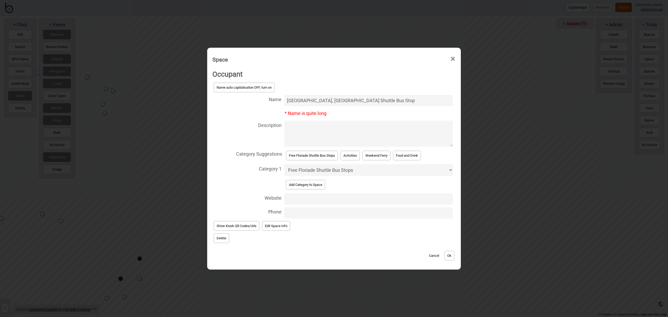
click at [452, 256] on button "Ok" at bounding box center [449, 256] width 10 height 10
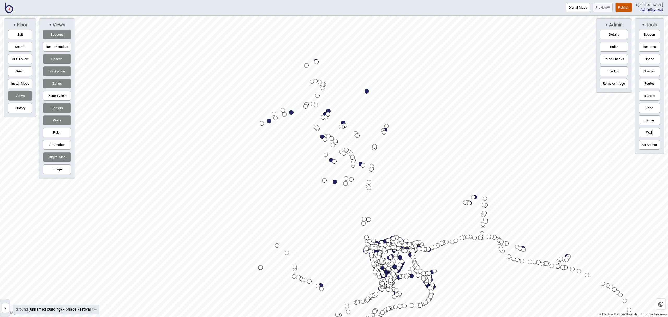
click at [533, 0] on html "Digital Maps Preview Publish Hi [PERSON_NAME] Admin | Sign out © Mapbox © OpenS…" at bounding box center [334, 0] width 668 height 0
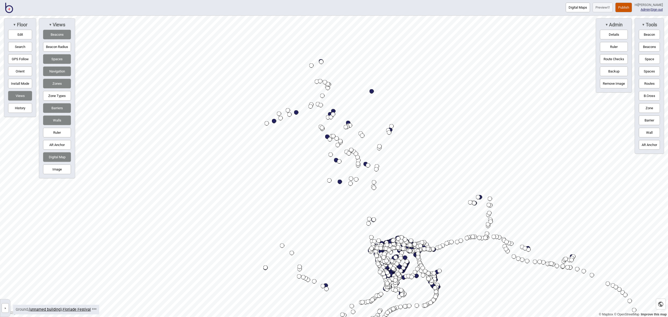
click at [371, 91] on div "Map marker" at bounding box center [371, 91] width 4 height 4
select select "Free Floriade Shuttle Bus Stops"
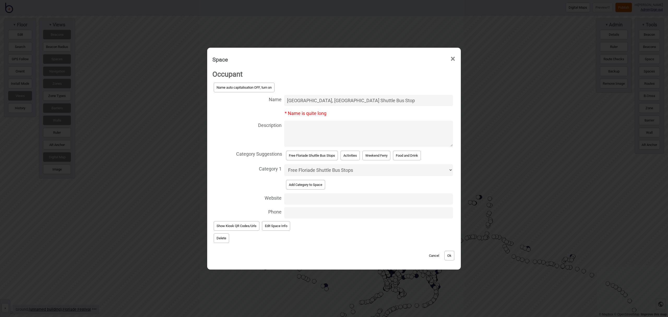
drag, startPoint x: 352, startPoint y: 99, endPoint x: 360, endPoint y: 100, distance: 8.9
click at [351, 99] on input "[GEOGRAPHIC_DATA], [GEOGRAPHIC_DATA] Shuttle Bus Stop" at bounding box center [368, 100] width 169 height 11
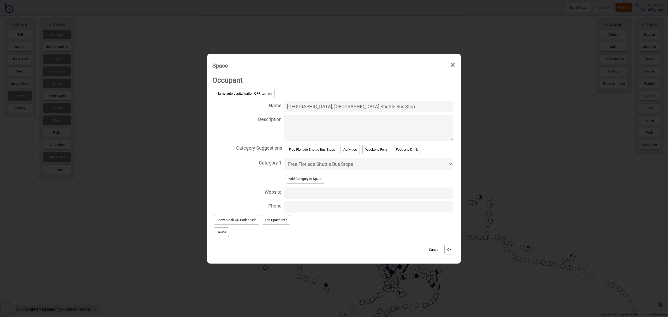
type input "[GEOGRAPHIC_DATA], [GEOGRAPHIC_DATA] Shuttle Bus Stop"
click at [451, 252] on button "Ok" at bounding box center [449, 250] width 10 height 10
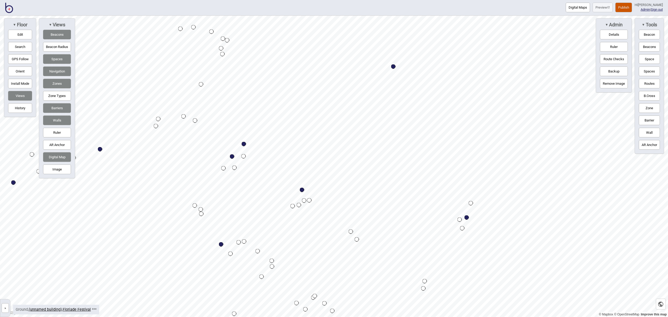
click at [647, 83] on button "Routes" at bounding box center [648, 84] width 21 height 10
click at [472, 266] on div "Map marker" at bounding box center [472, 266] width 4 height 4
click at [645, 85] on button "Routes" at bounding box center [648, 84] width 21 height 10
drag, startPoint x: 647, startPoint y: 57, endPoint x: 643, endPoint y: 58, distance: 3.7
click at [646, 57] on button "Space" at bounding box center [648, 59] width 21 height 10
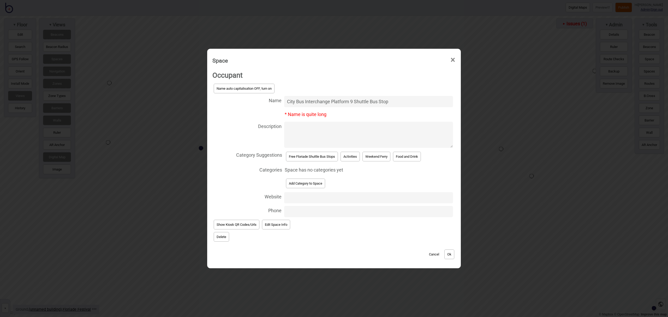
type input "City Bus Interchange Platform 9 Shuttle Bus Stop"
click at [322, 156] on button "Free Floriade Shuttle Bus Stops" at bounding box center [312, 157] width 52 height 10
select select "Free Floriade Shuttle Bus Stops"
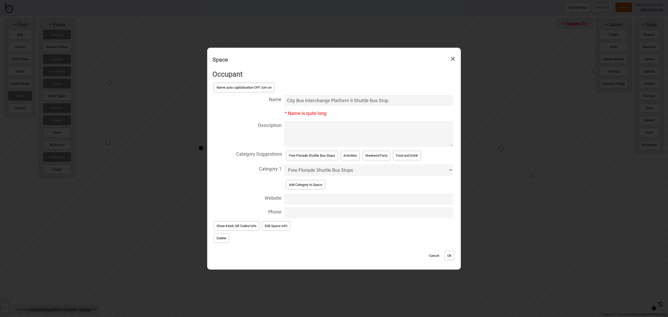
click at [451, 255] on button "Ok" at bounding box center [449, 256] width 10 height 10
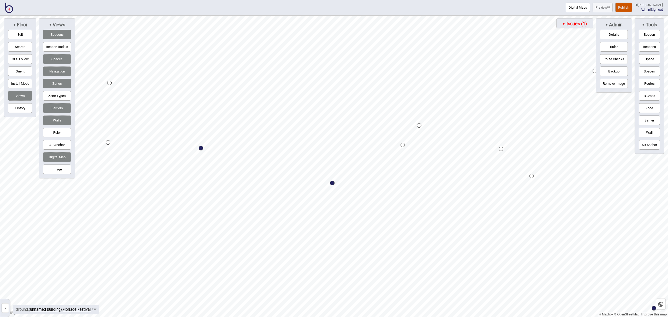
click at [649, 83] on button "Routes" at bounding box center [648, 84] width 21 height 10
click at [325, 262] on div "Map marker" at bounding box center [324, 262] width 4 height 4
click at [646, 83] on button "Routes" at bounding box center [648, 84] width 21 height 10
